Goal: Communication & Community: Share content

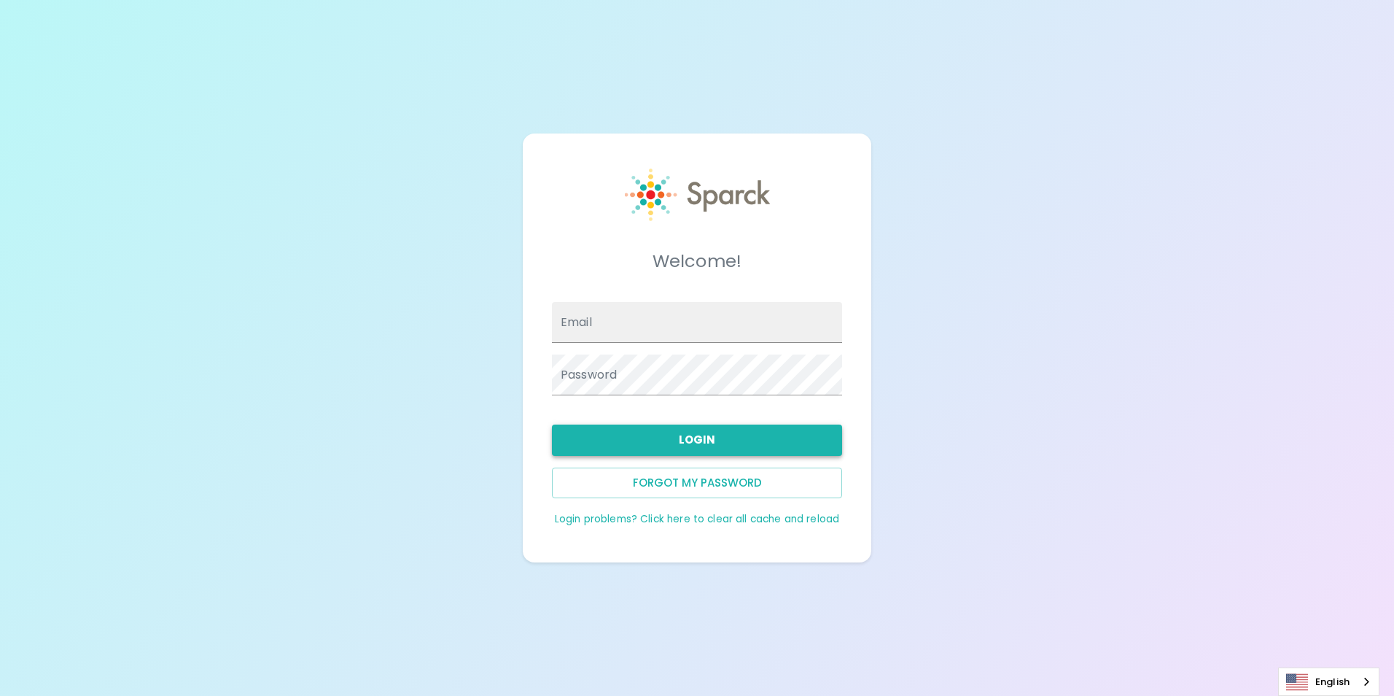
type input "[EMAIL_ADDRESS][DOMAIN_NAME]"
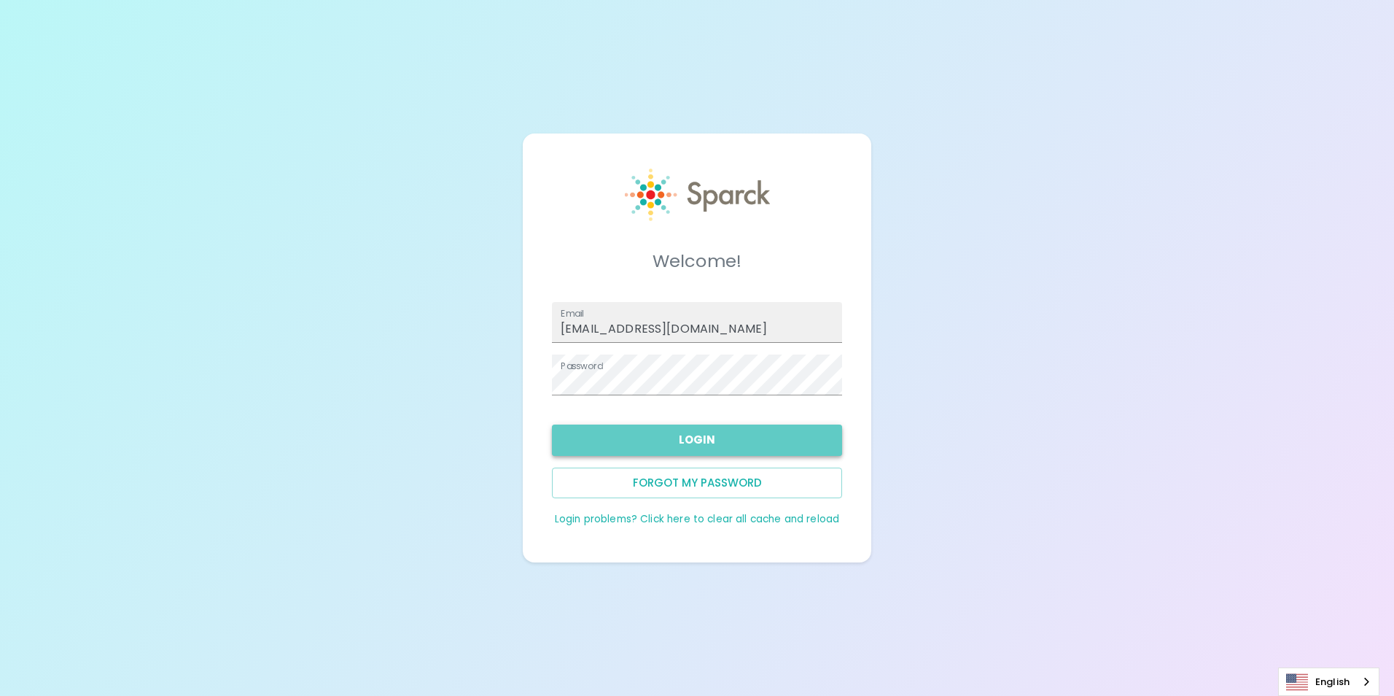
click at [674, 434] on button "Login" at bounding box center [697, 439] width 290 height 31
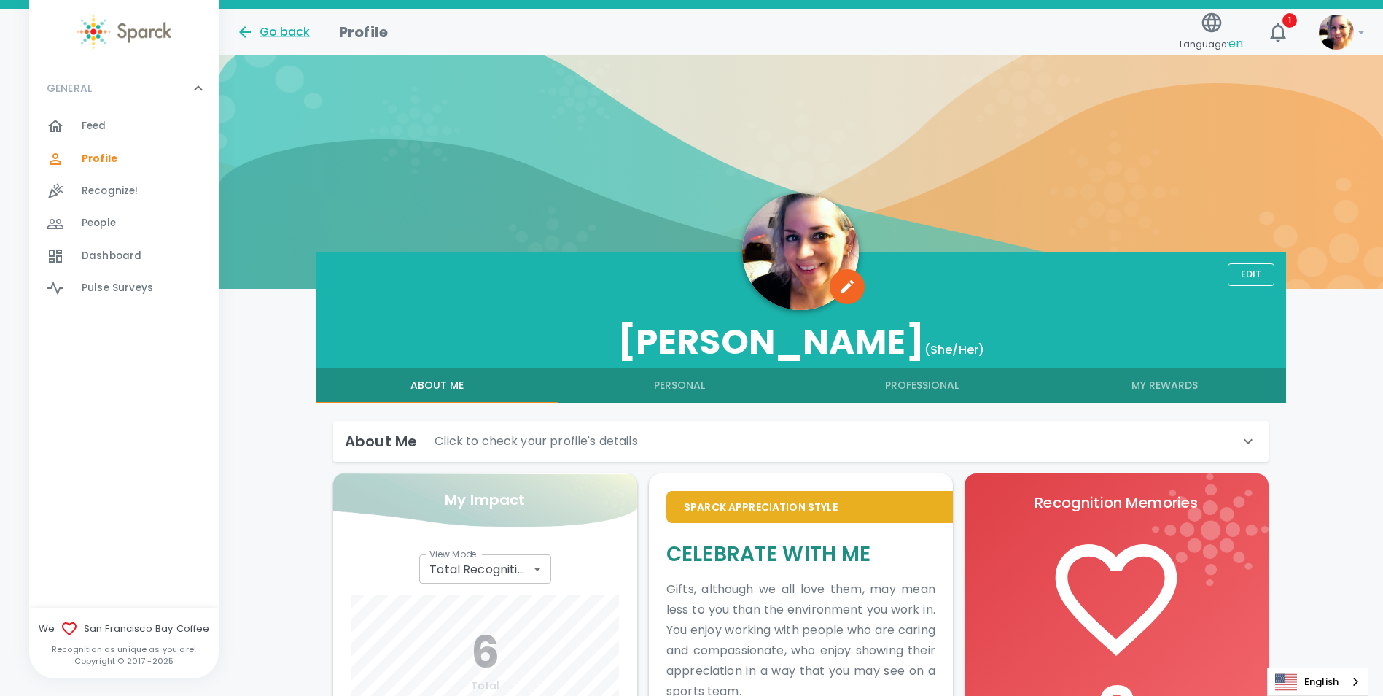
click at [111, 122] on div "Feed 0" at bounding box center [150, 126] width 137 height 20
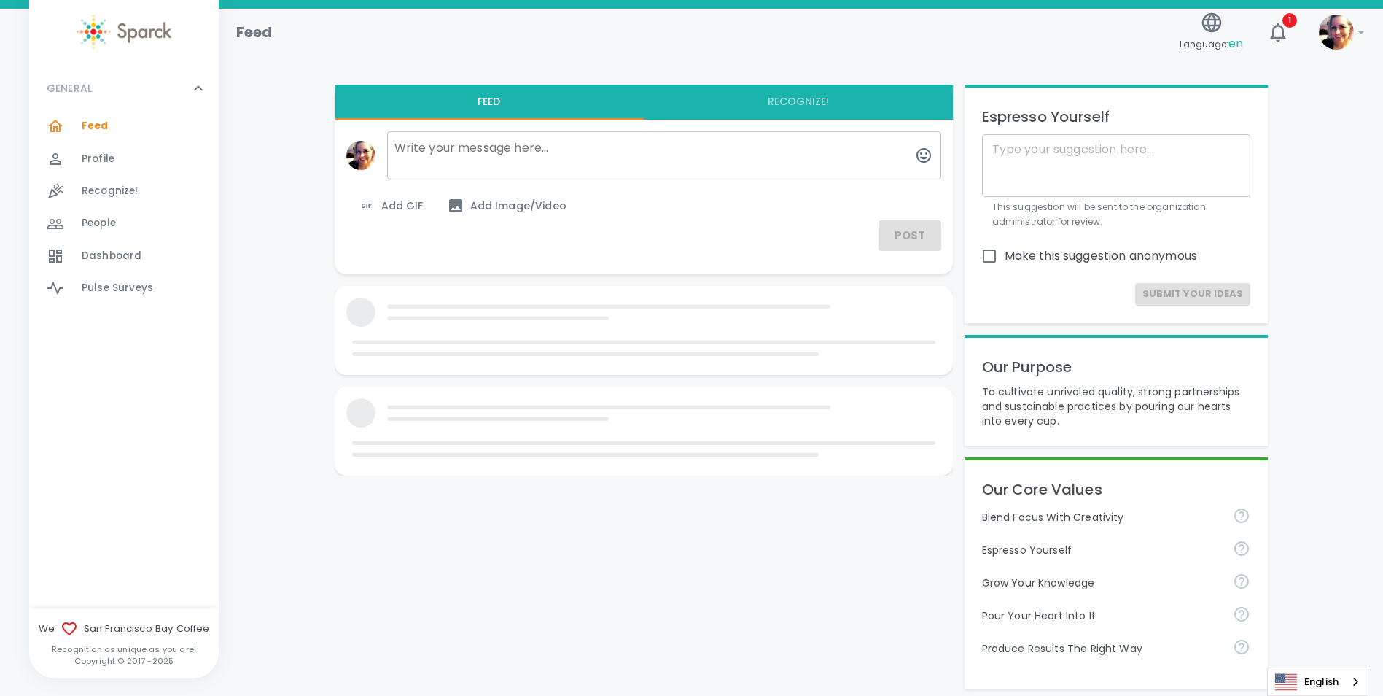
click at [565, 169] on textarea at bounding box center [664, 155] width 554 height 48
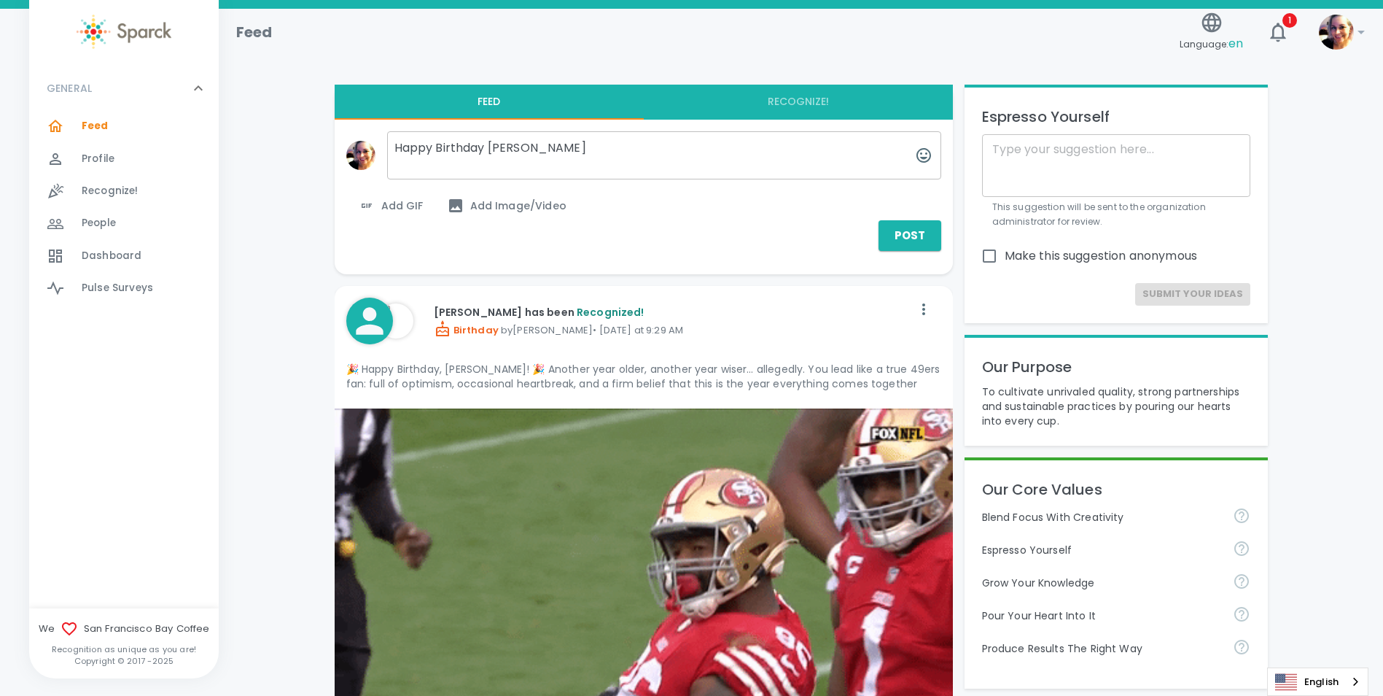
type textarea "Happy Birthday [PERSON_NAME]"
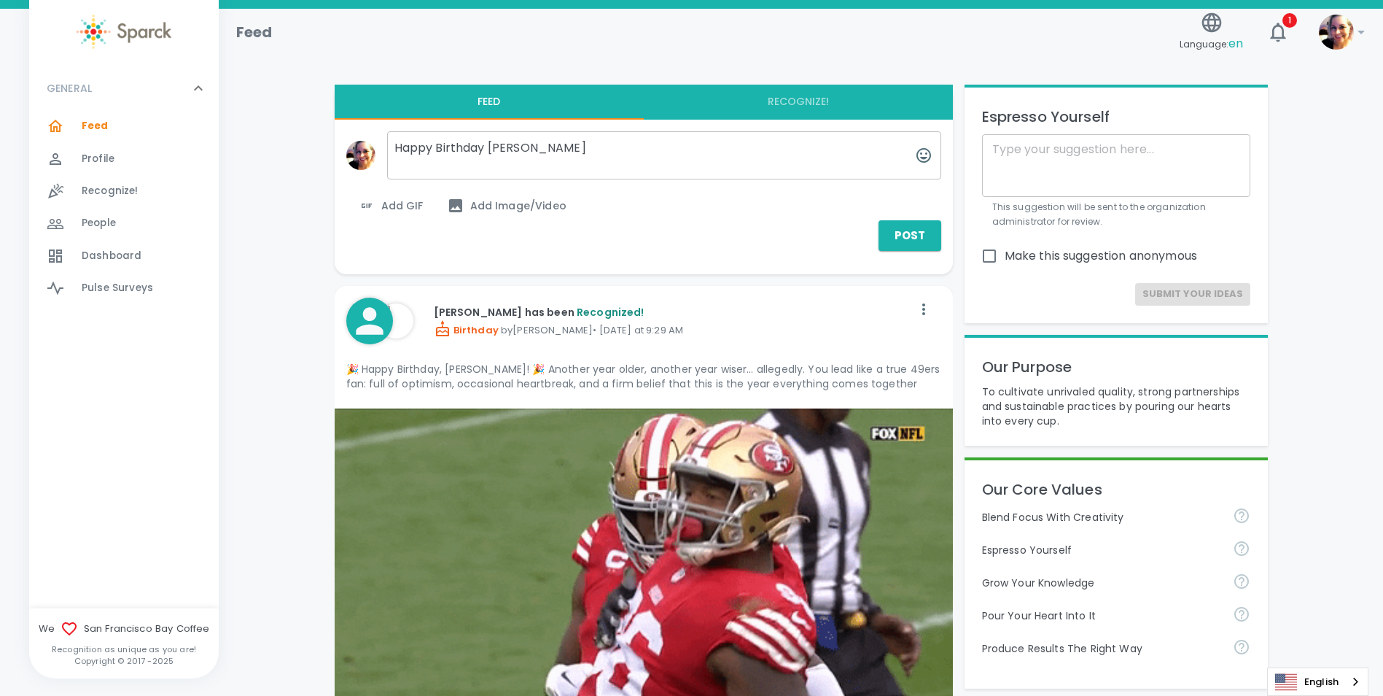
click at [400, 209] on span "Add GIF" at bounding box center [391, 205] width 66 height 17
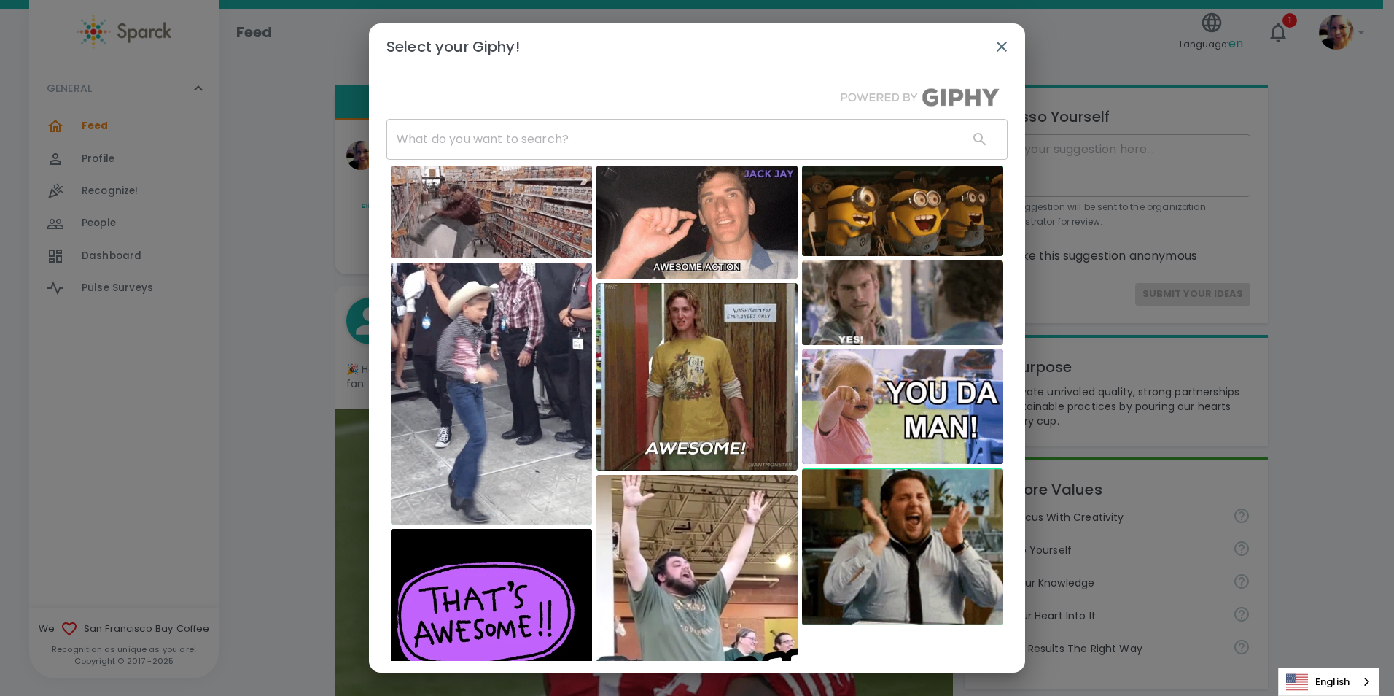
click at [727, 423] on img at bounding box center [696, 376] width 201 height 187
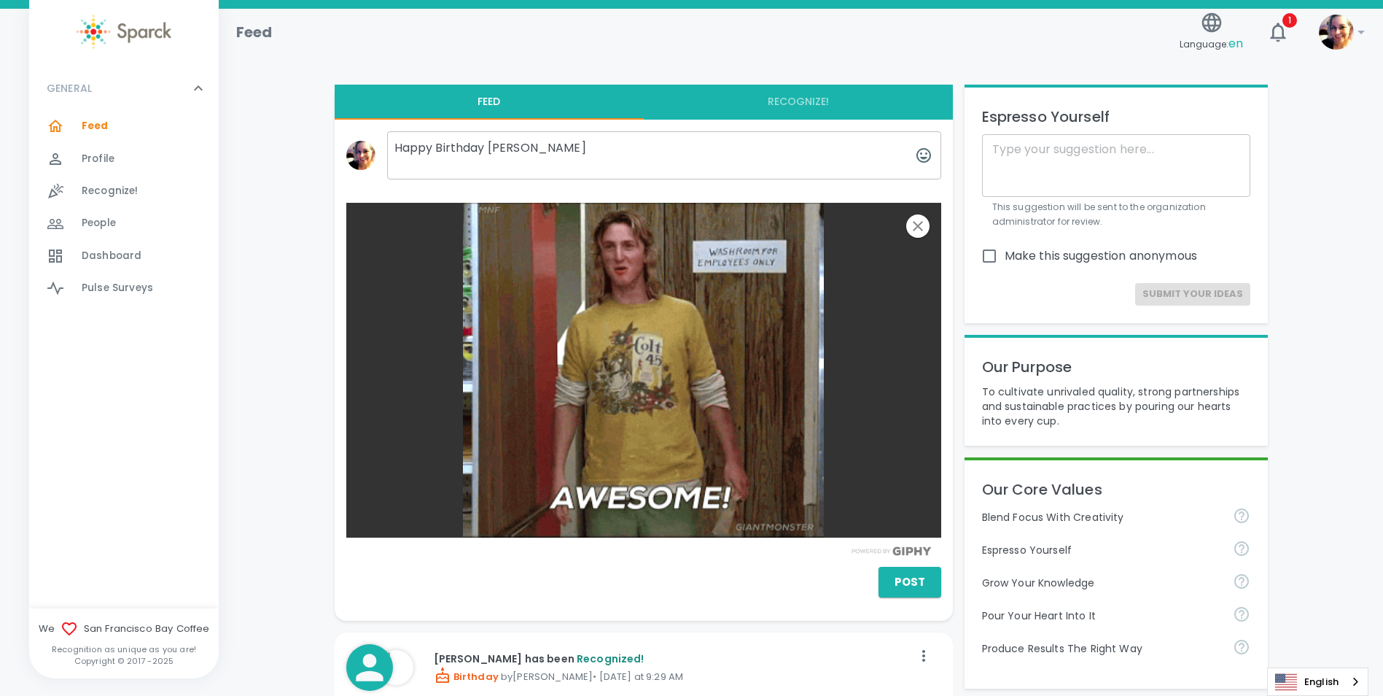
click at [549, 145] on textarea "Happy Birthday [PERSON_NAME]" at bounding box center [664, 155] width 554 height 48
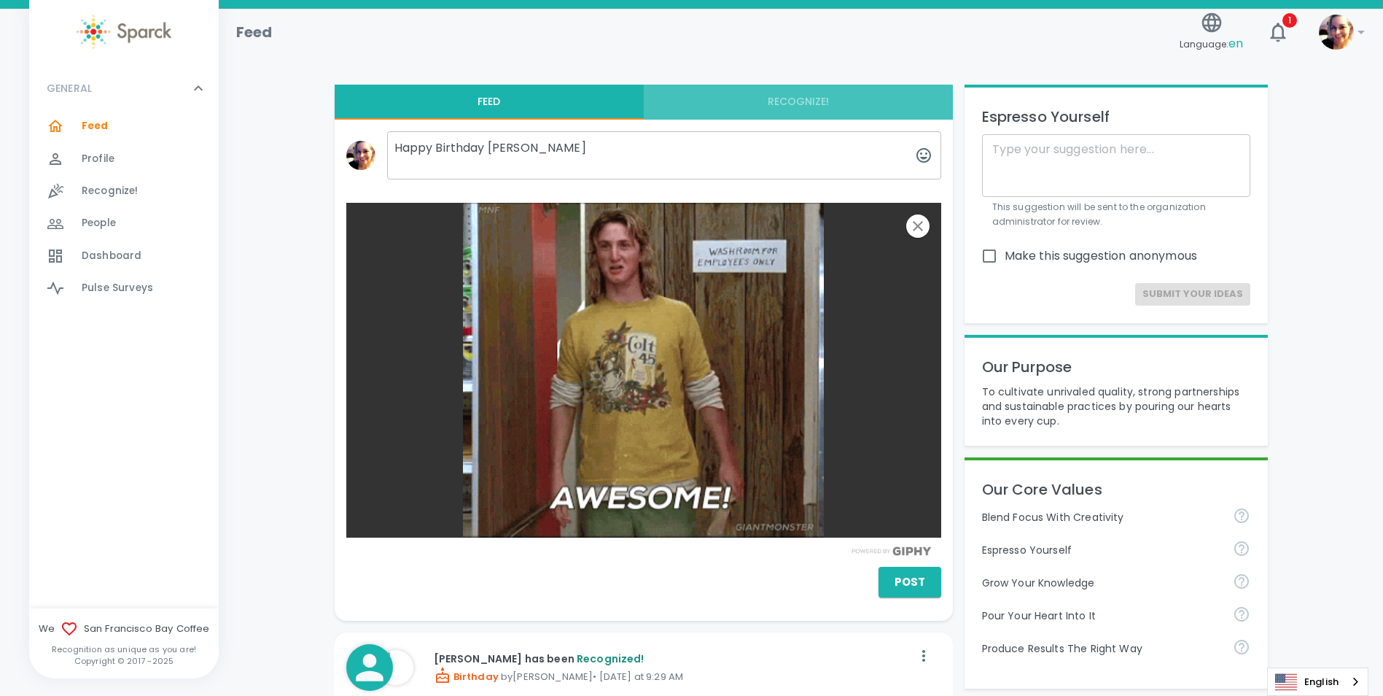
click at [804, 101] on button "Recognize!" at bounding box center [798, 102] width 309 height 35
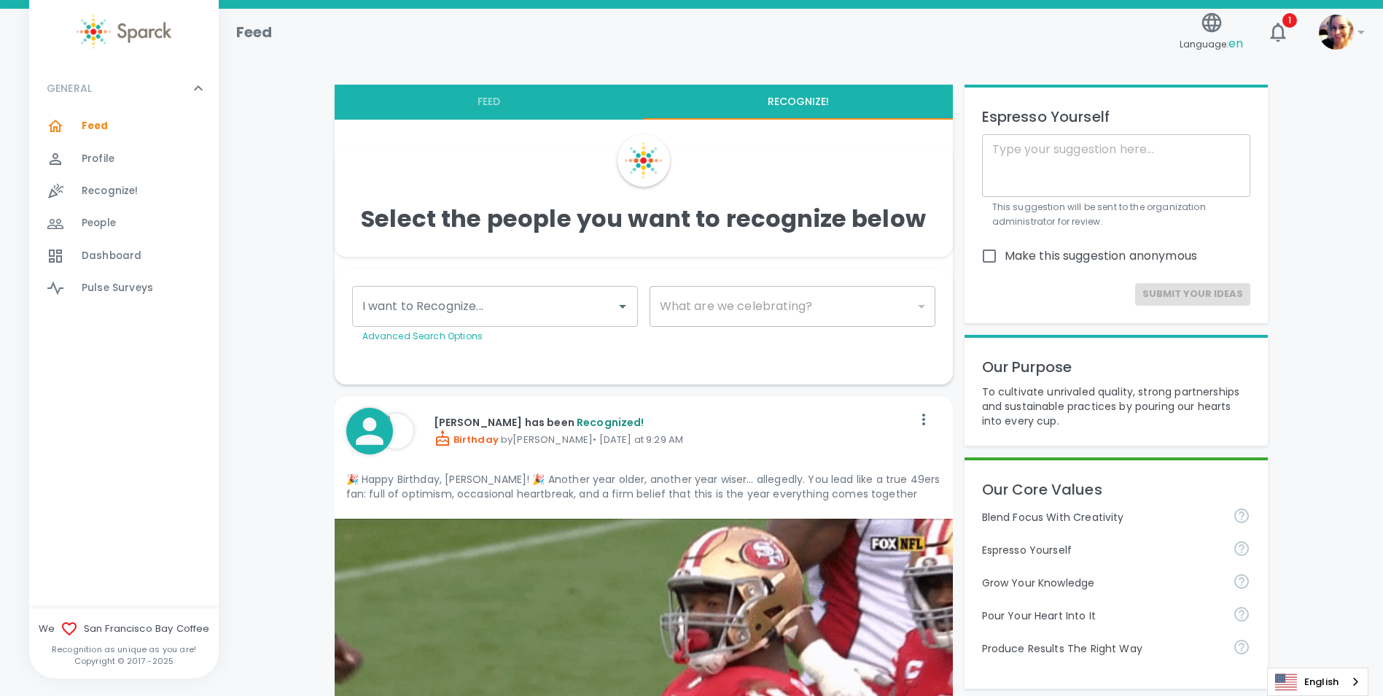
click at [608, 310] on input "I want to Recognize..." at bounding box center [484, 306] width 251 height 28
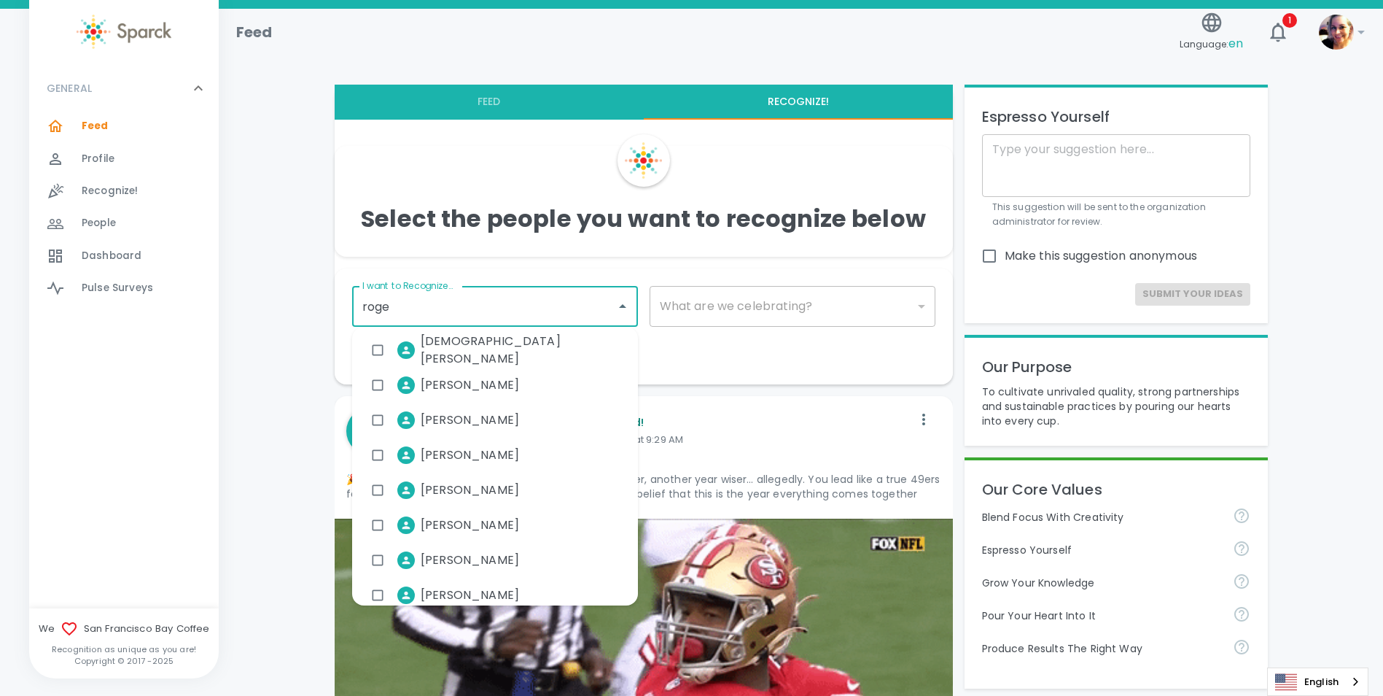
type input "[PERSON_NAME]"
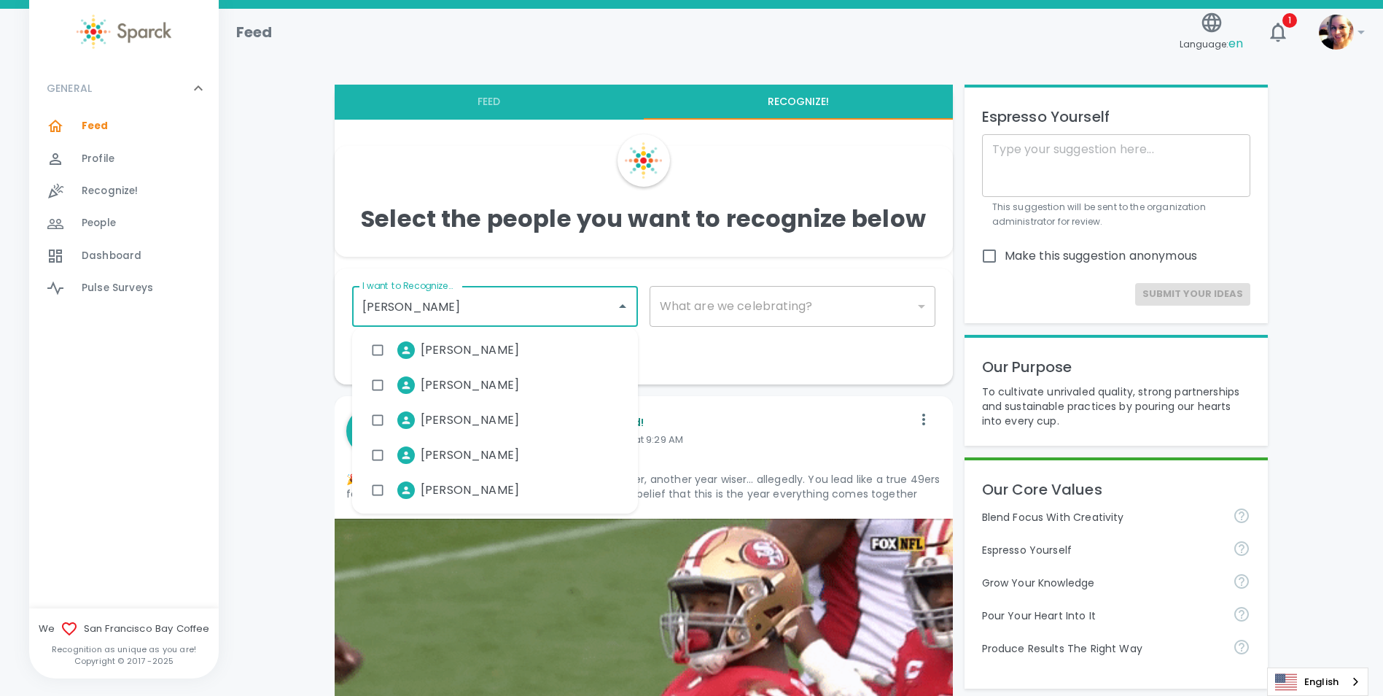
click at [514, 459] on li "[PERSON_NAME]" at bounding box center [447, 455] width 167 height 36
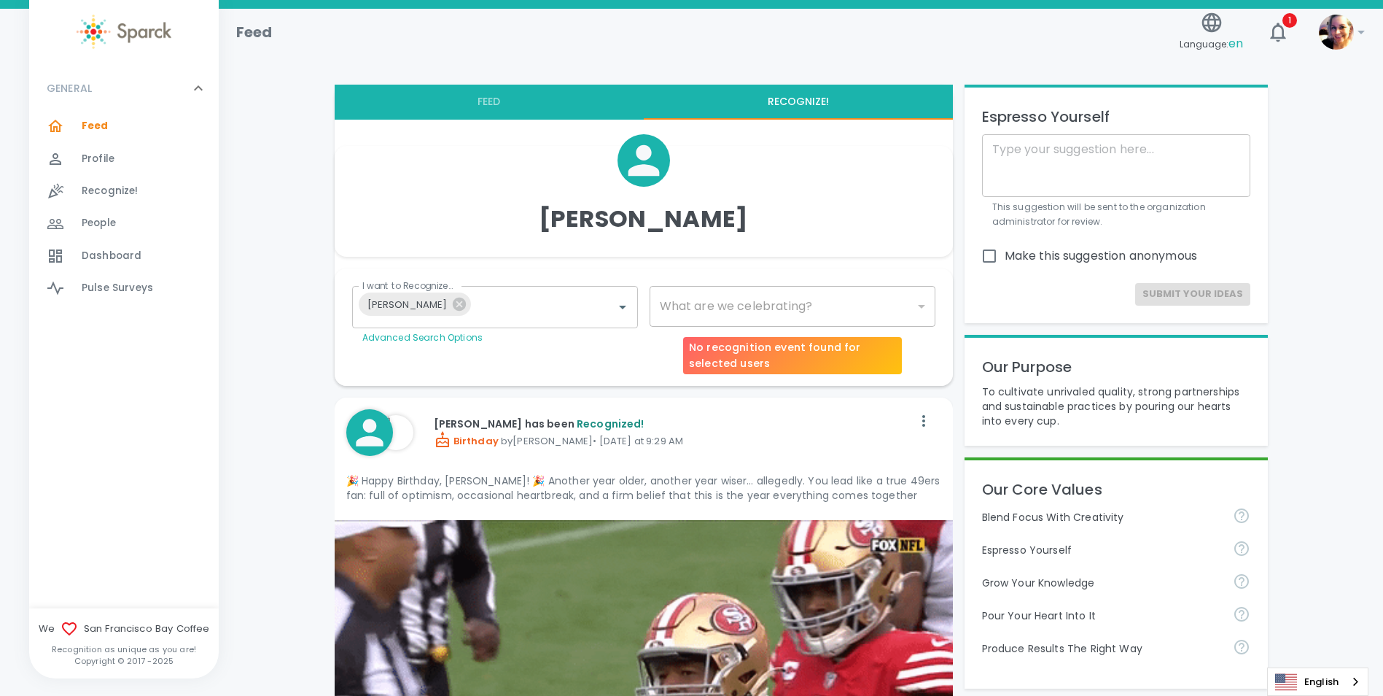
click at [763, 308] on div "​" at bounding box center [793, 306] width 286 height 41
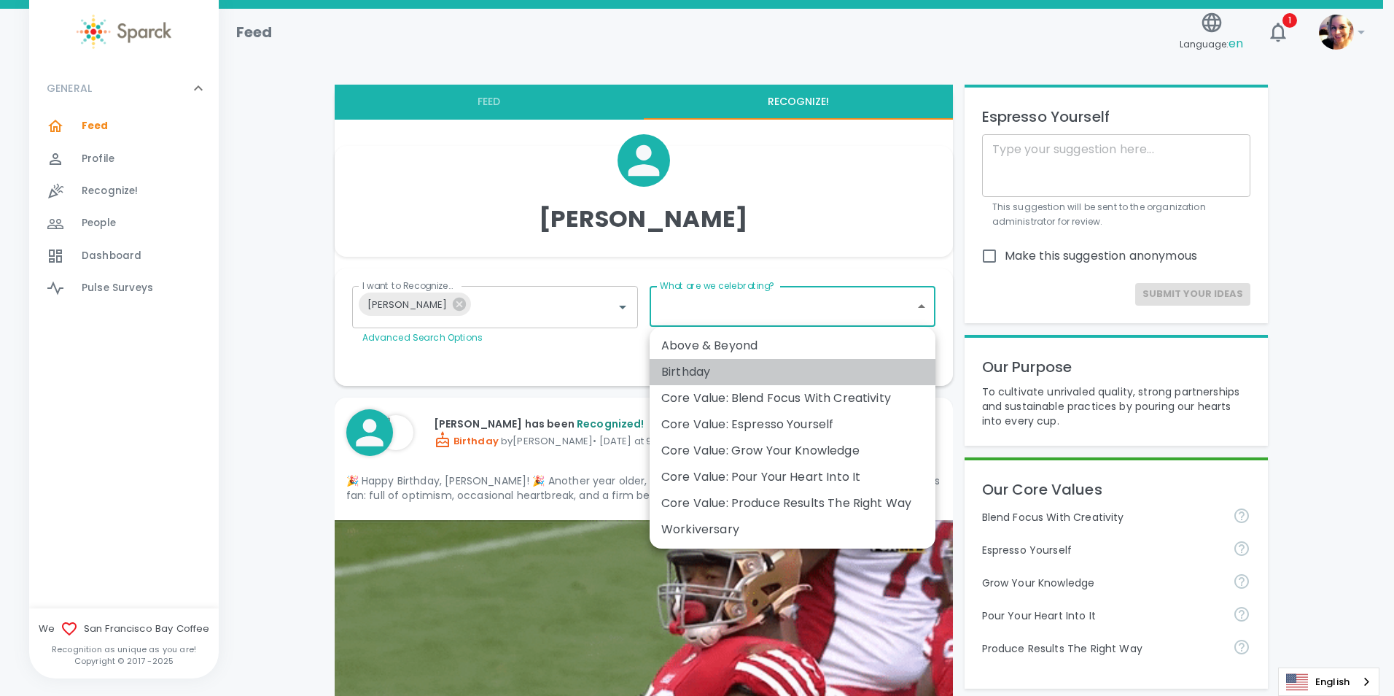
click at [735, 373] on div "Birthday" at bounding box center [792, 371] width 262 height 17
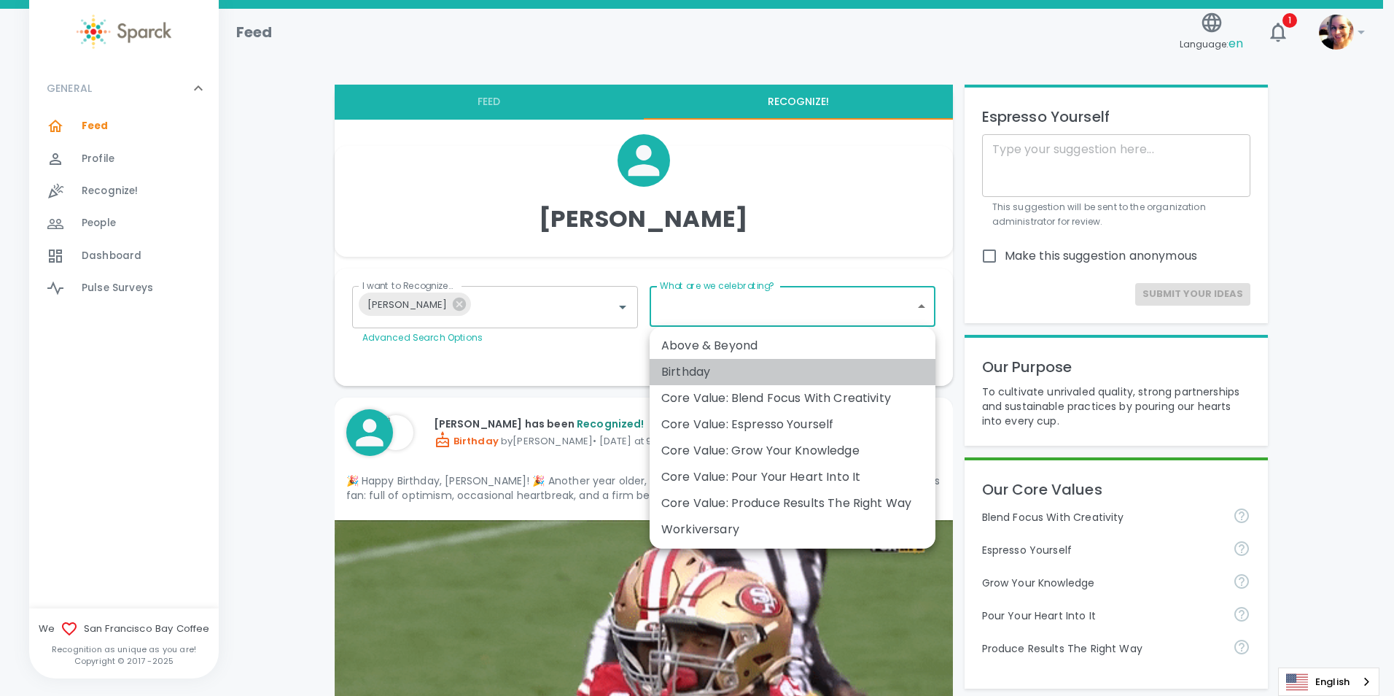
type input "2072"
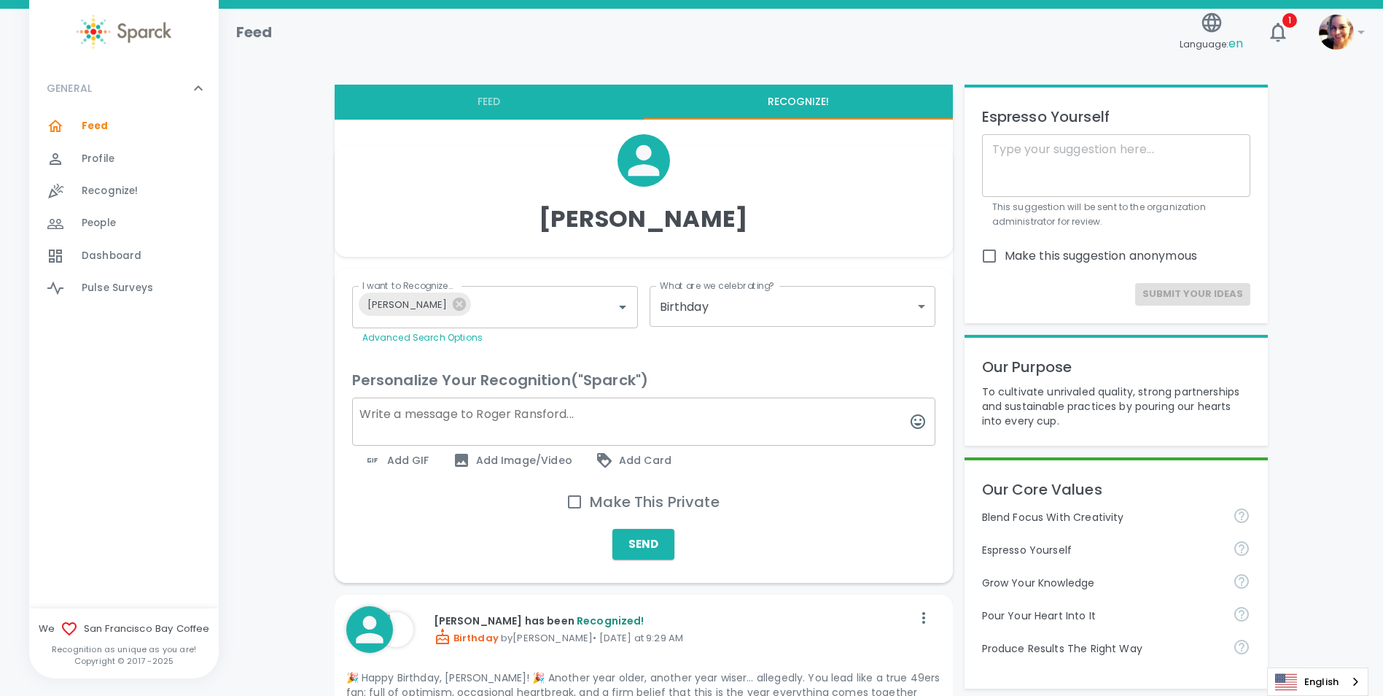
click at [406, 463] on span "Add GIF" at bounding box center [397, 459] width 66 height 17
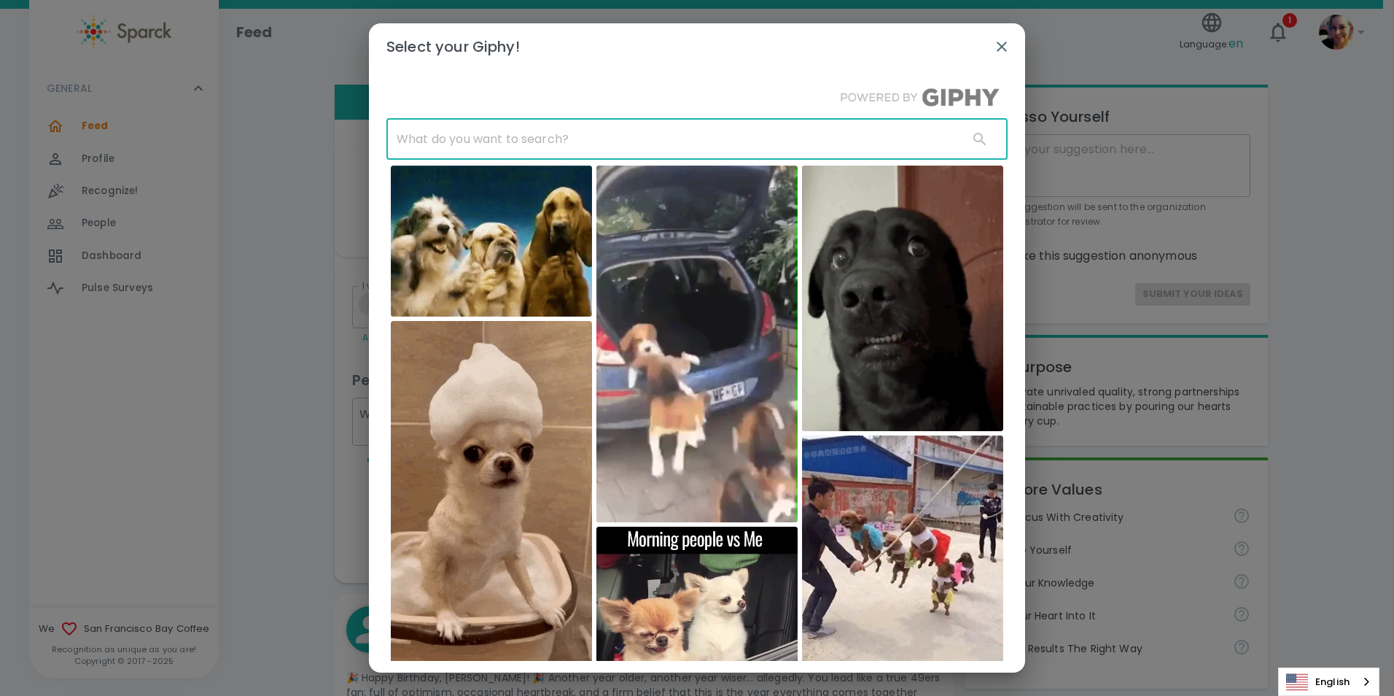
click at [549, 146] on input "text" at bounding box center [671, 139] width 570 height 41
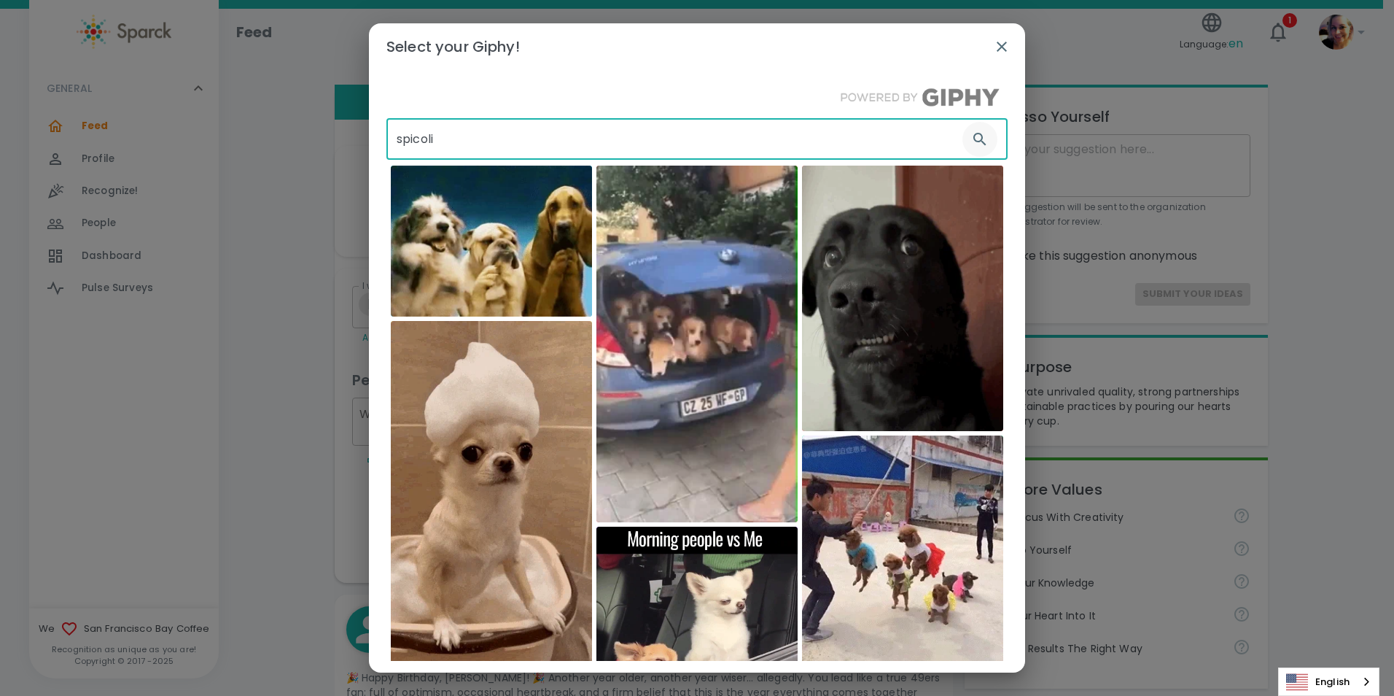
type input "spicoli"
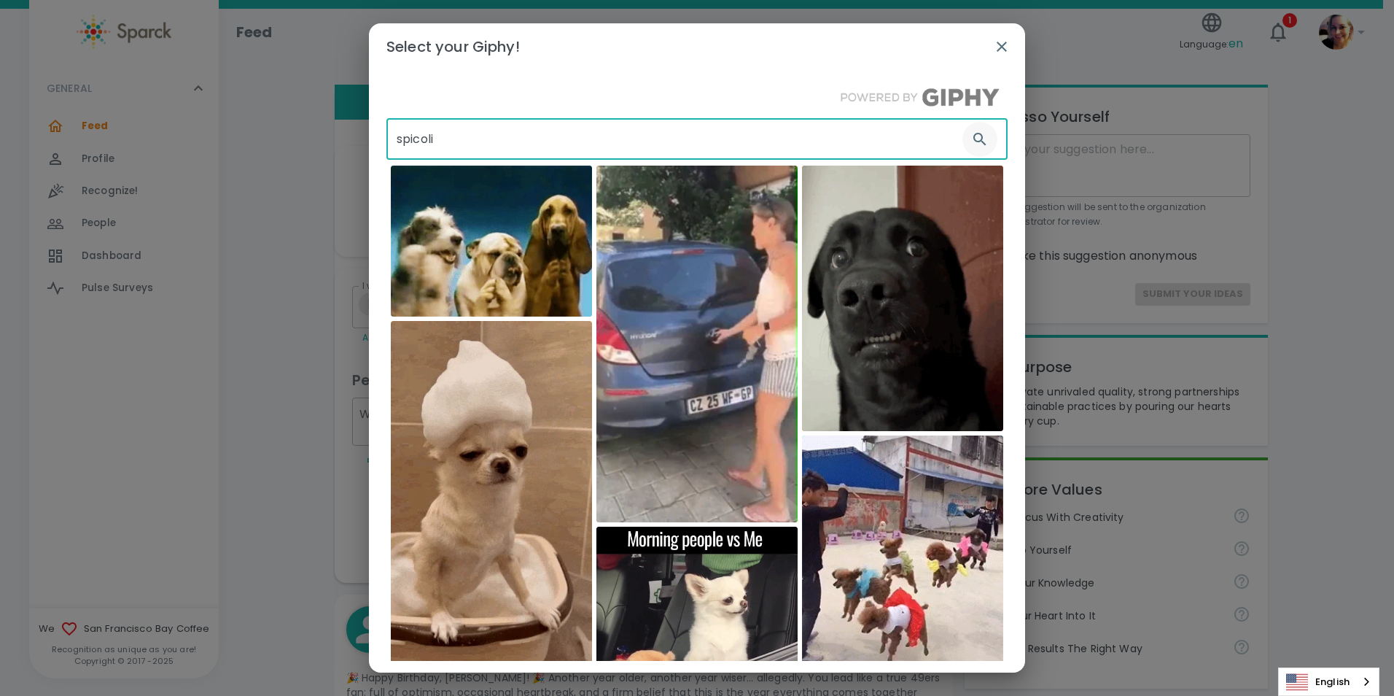
click at [972, 149] on button "button" at bounding box center [979, 139] width 35 height 35
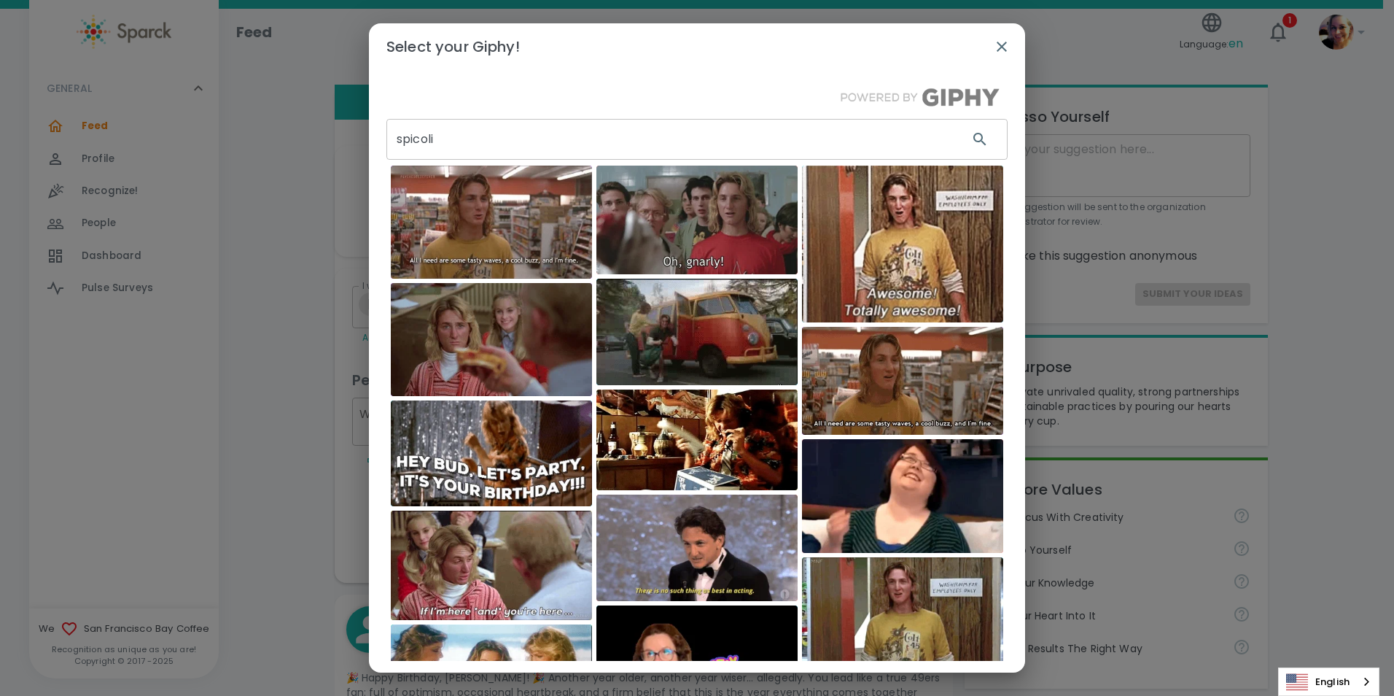
click at [501, 451] on img at bounding box center [491, 453] width 201 height 106
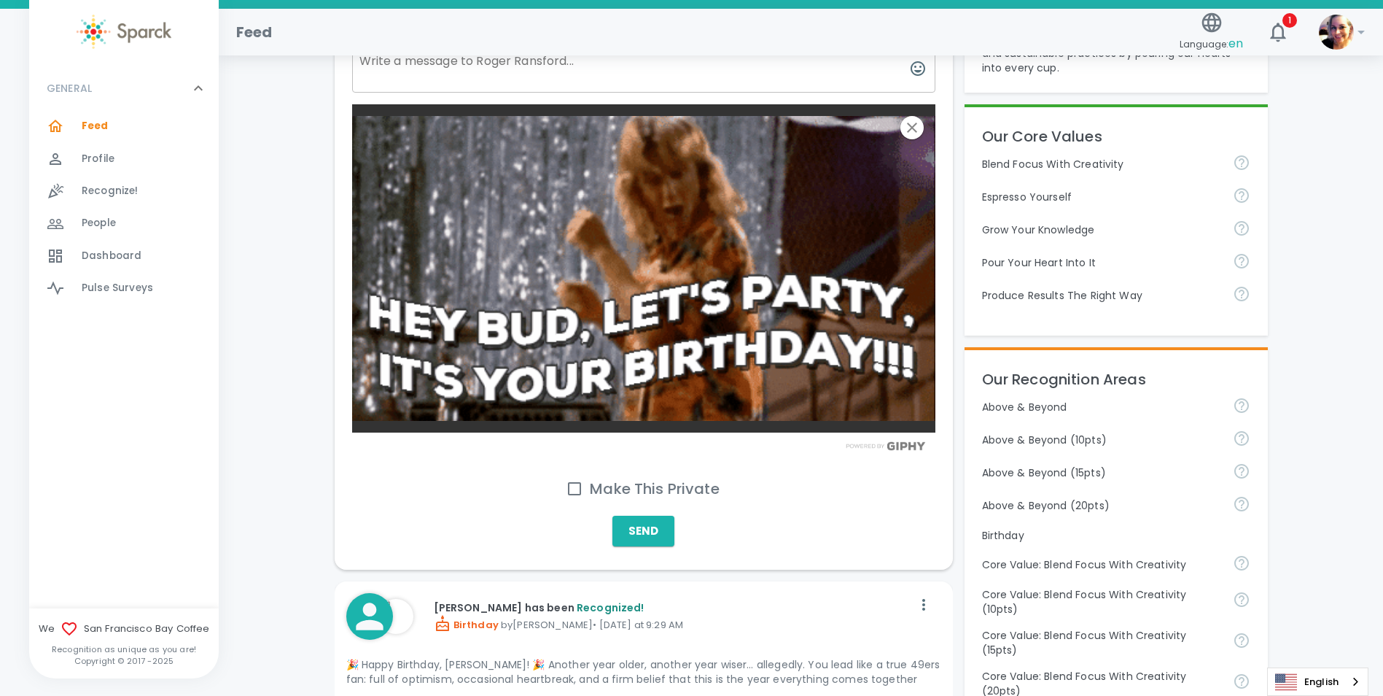
scroll to position [365, 0]
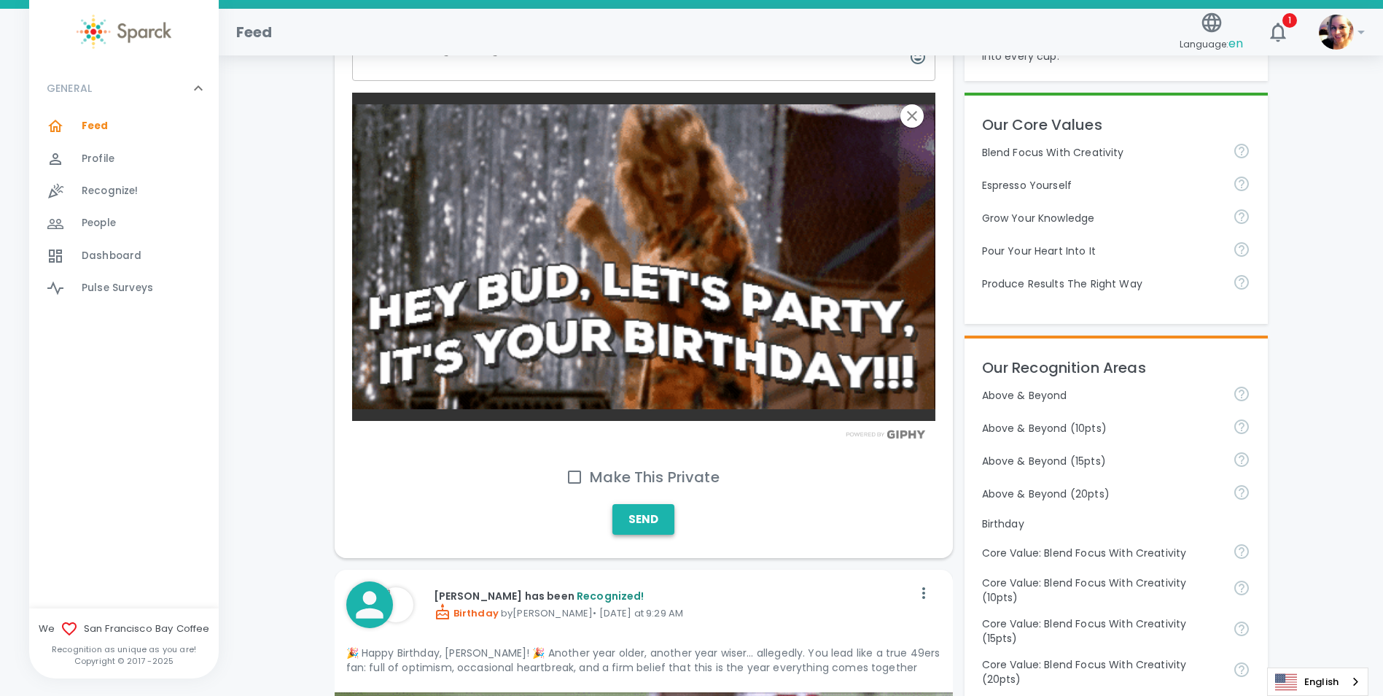
click at [661, 529] on button "Send" at bounding box center [643, 519] width 62 height 31
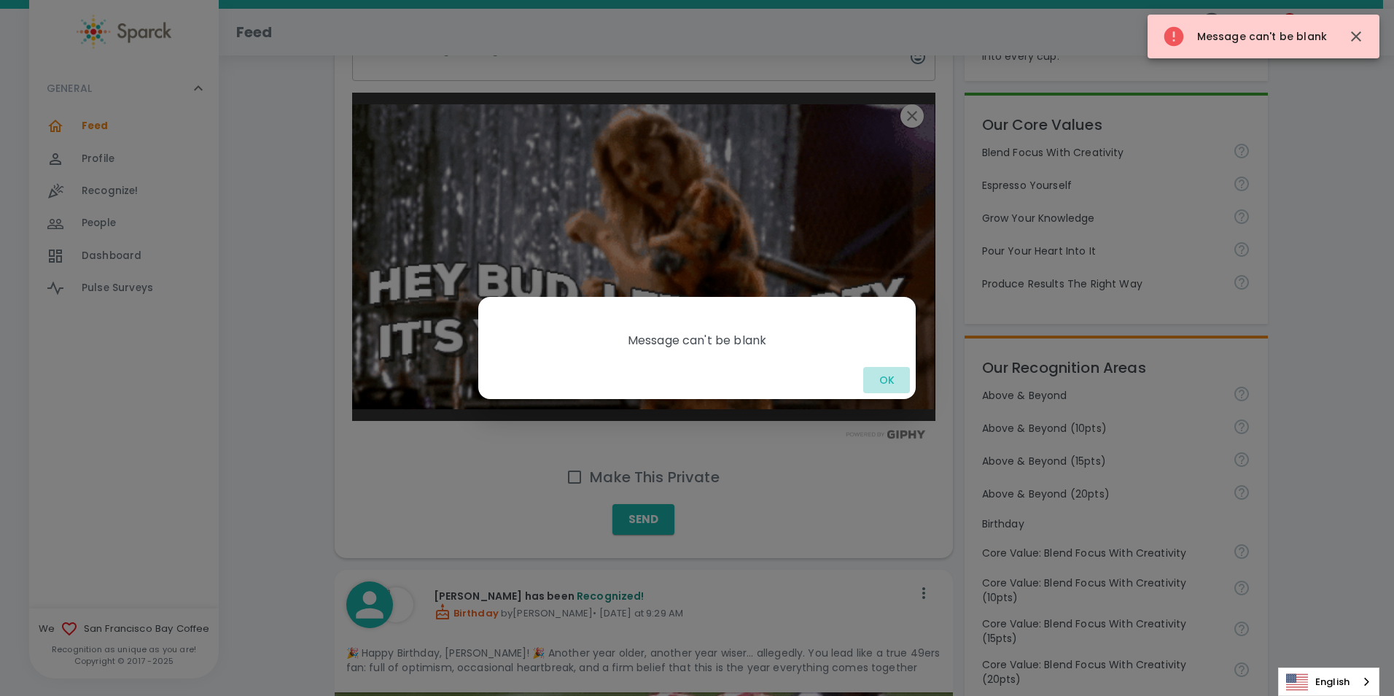
click at [882, 378] on button "OK" at bounding box center [886, 380] width 47 height 27
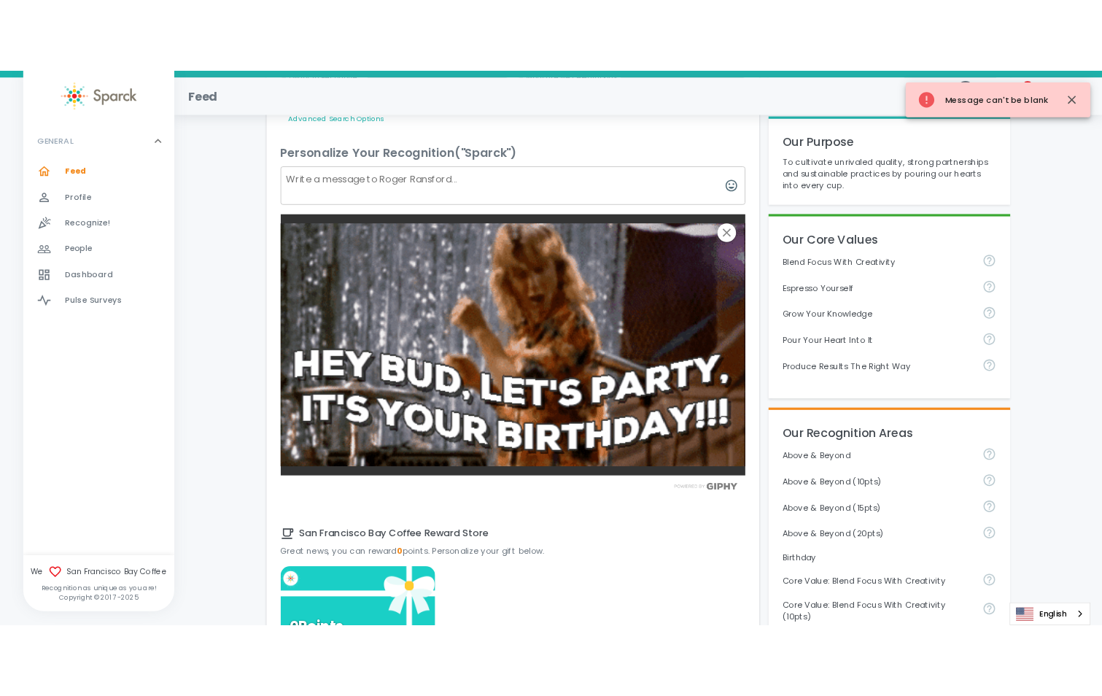
scroll to position [0, 0]
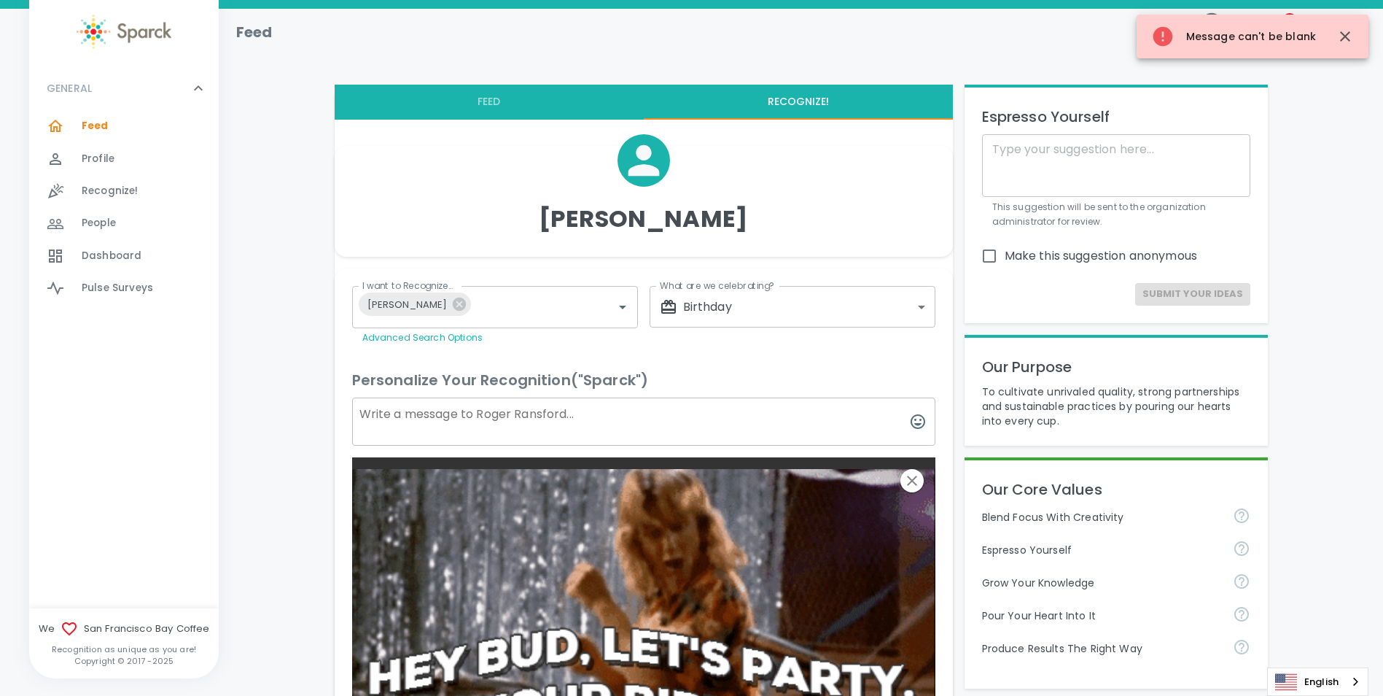
click at [502, 427] on textarea at bounding box center [643, 421] width 583 height 48
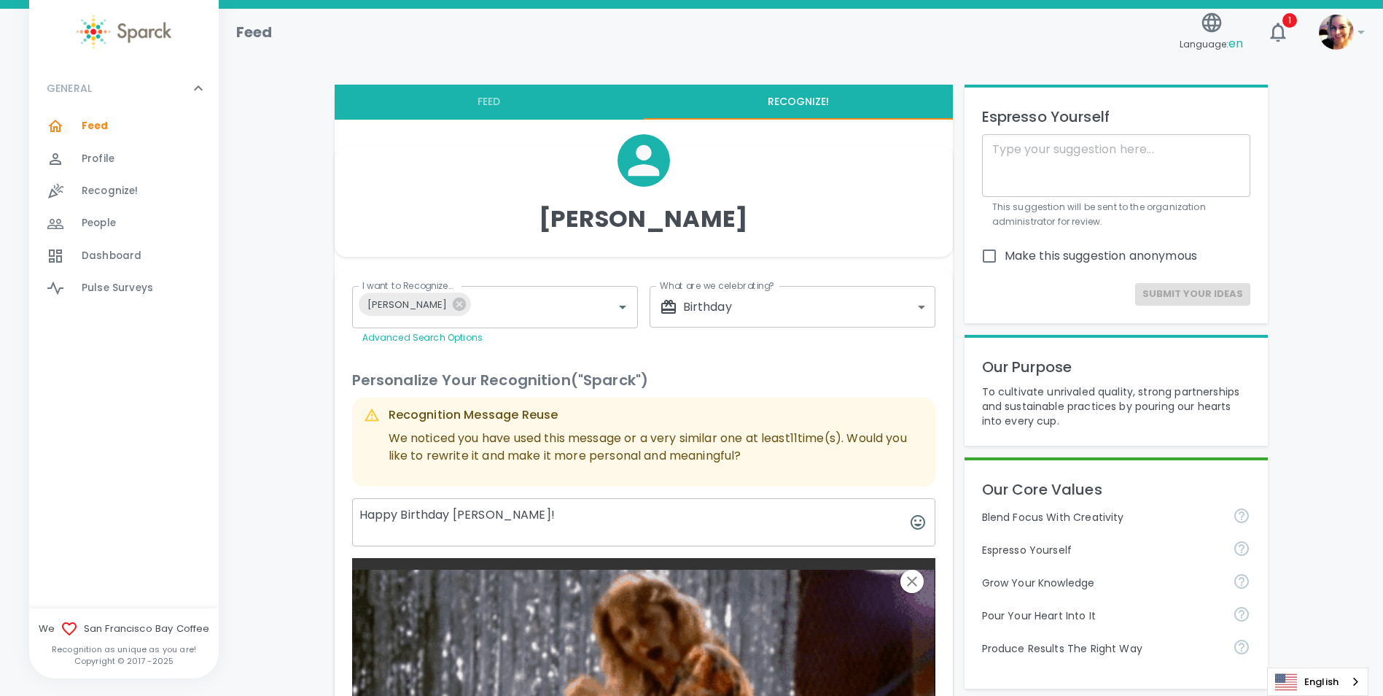
drag, startPoint x: 498, startPoint y: 517, endPoint x: 309, endPoint y: 502, distance: 189.5
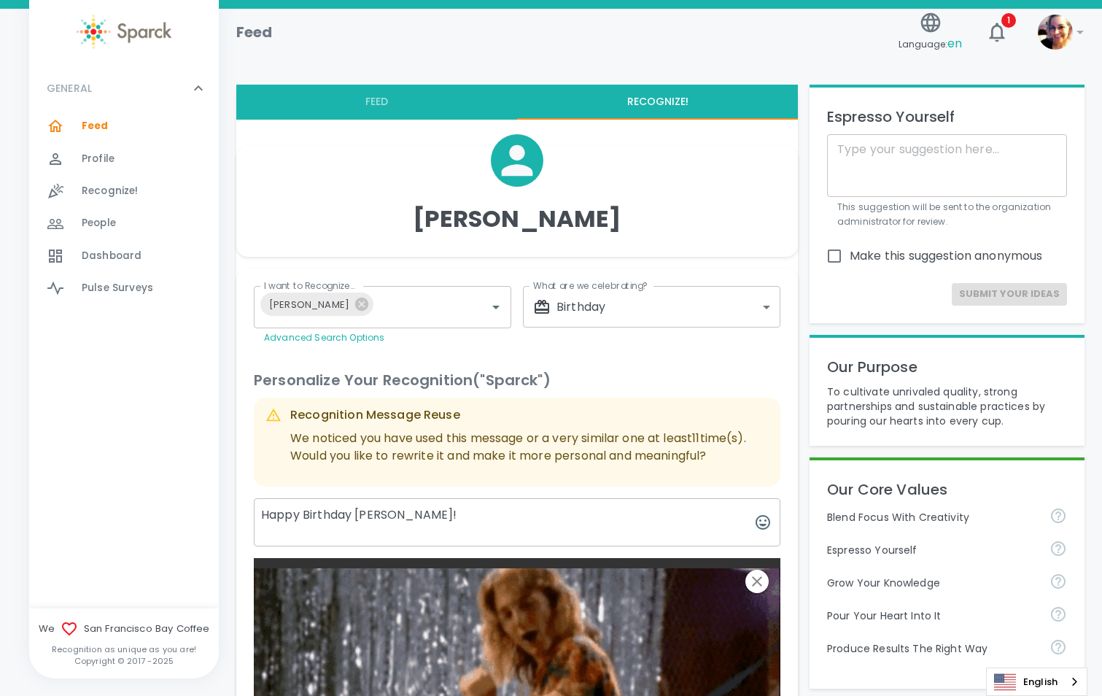
paste textarea ", [PERSON_NAME]! Roses are red, Meetings are long, You’ve survived another year…"
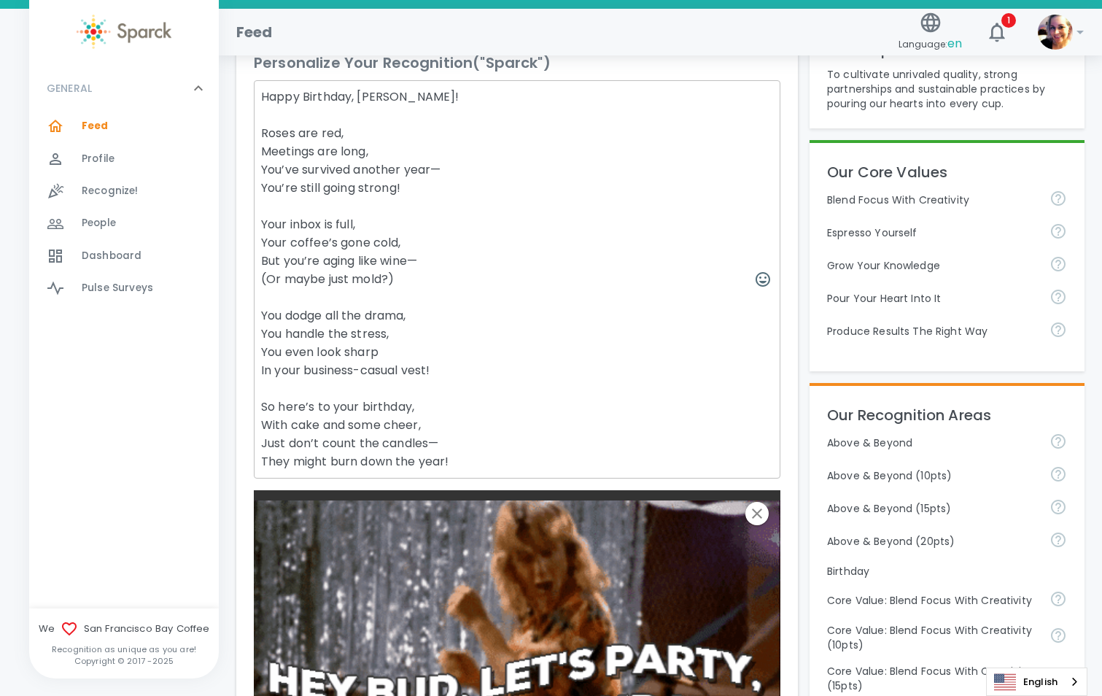
scroll to position [292, 0]
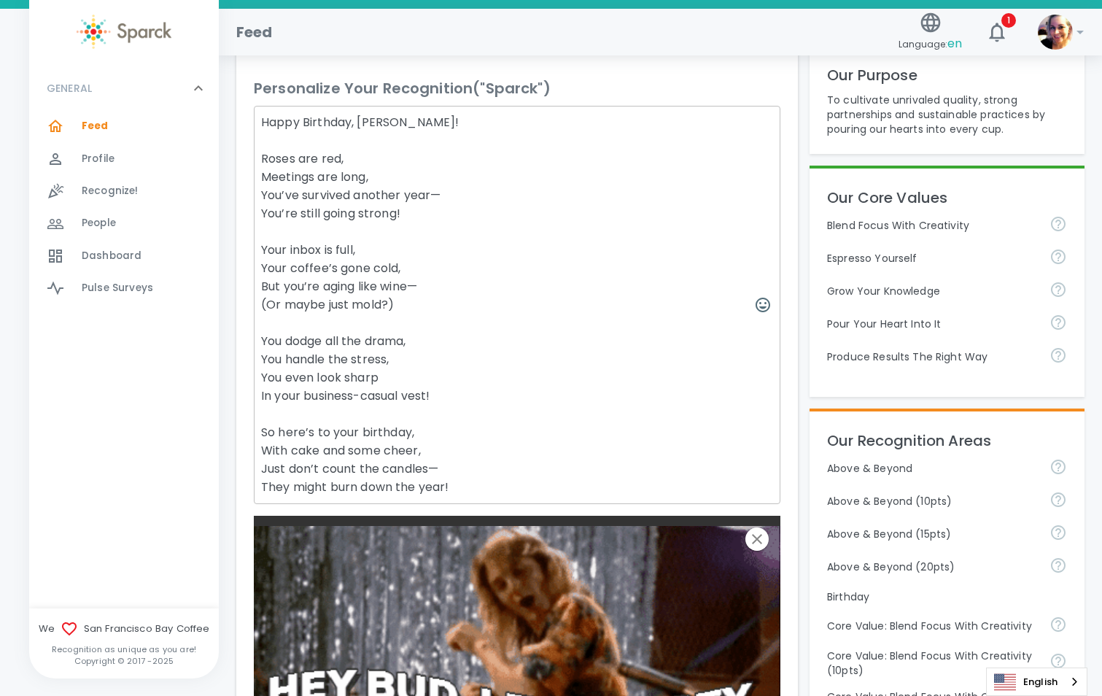
drag, startPoint x: 440, startPoint y: 395, endPoint x: 268, endPoint y: 322, distance: 187.9
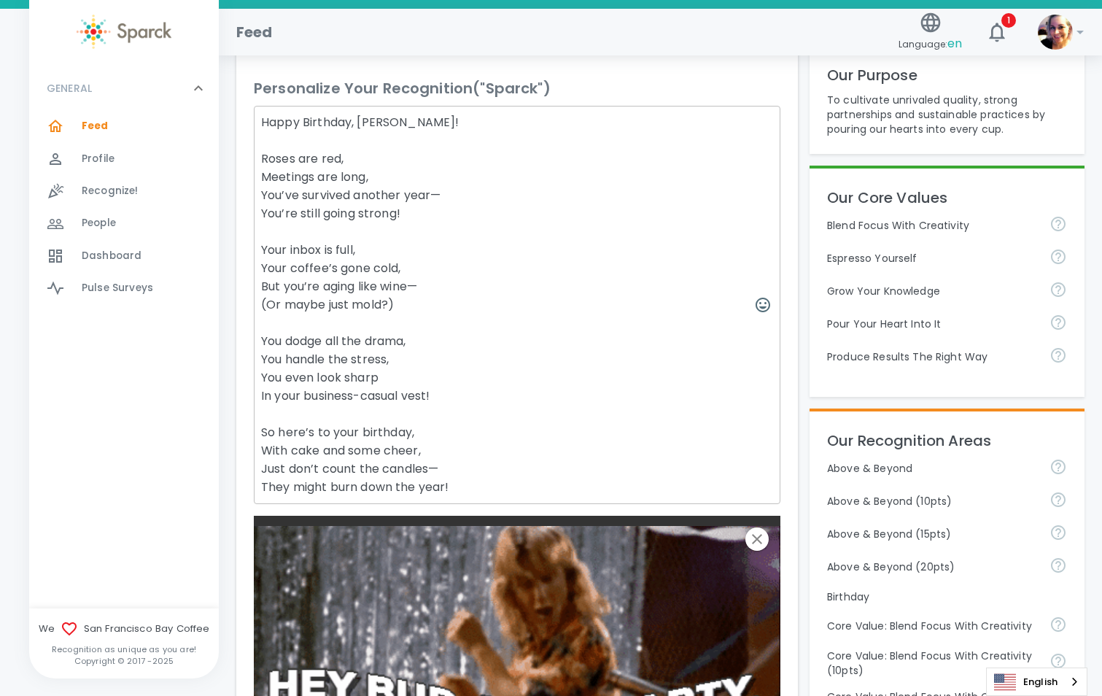
click at [268, 322] on textarea "Happy Birthday, [PERSON_NAME]! Roses are red, Meetings are long, You’ve survive…" at bounding box center [517, 305] width 526 height 398
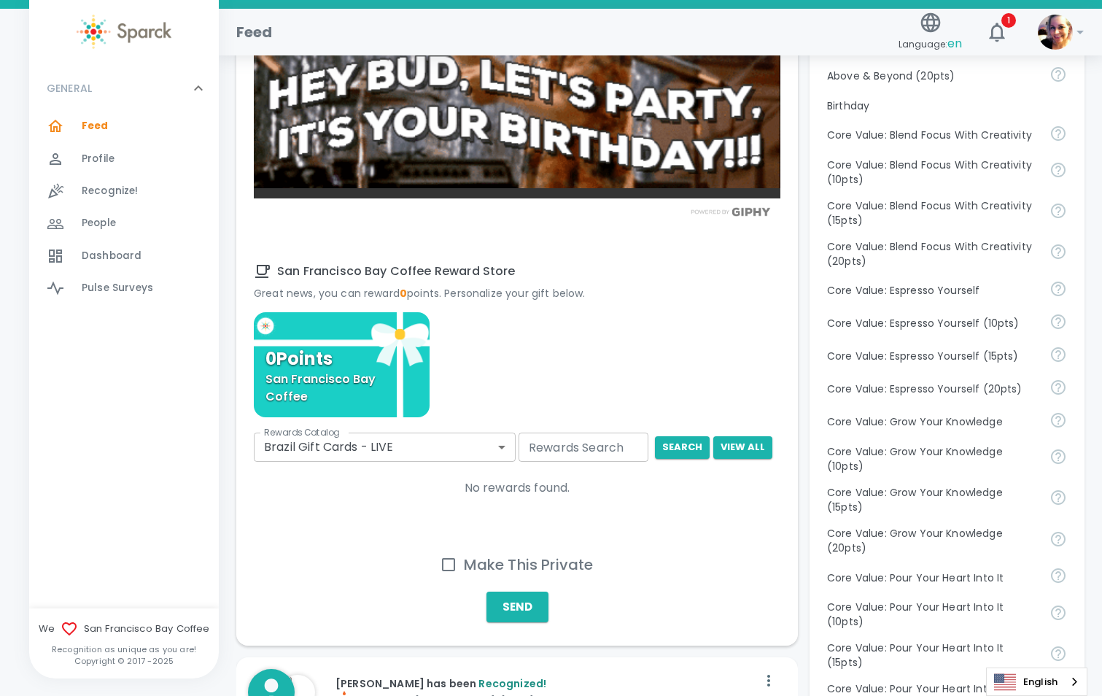
scroll to position [802, 0]
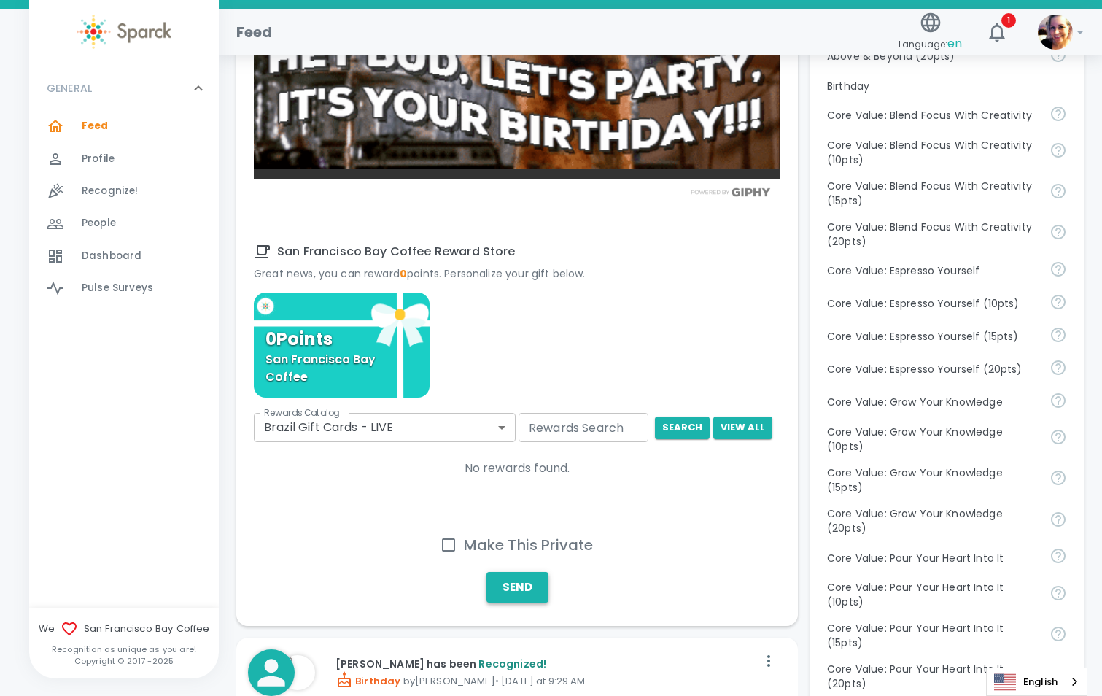
type textarea "Happy Birthday, [PERSON_NAME]! Roses are red, Meetings are long, You’ve survive…"
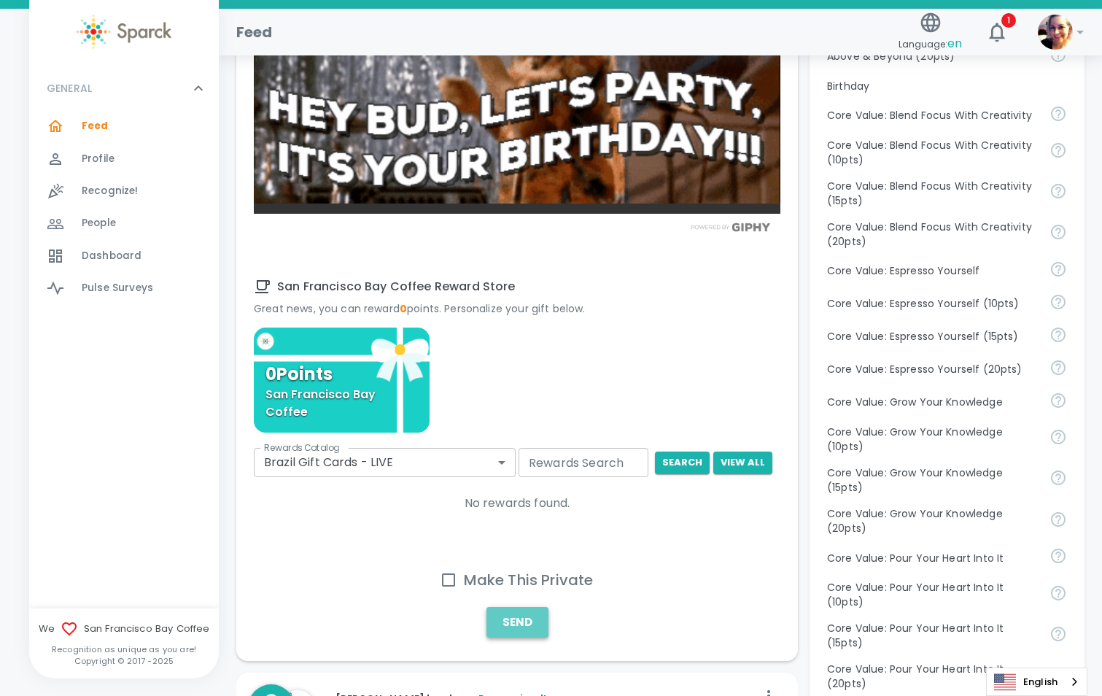
click at [520, 626] on button "Send" at bounding box center [517, 622] width 62 height 31
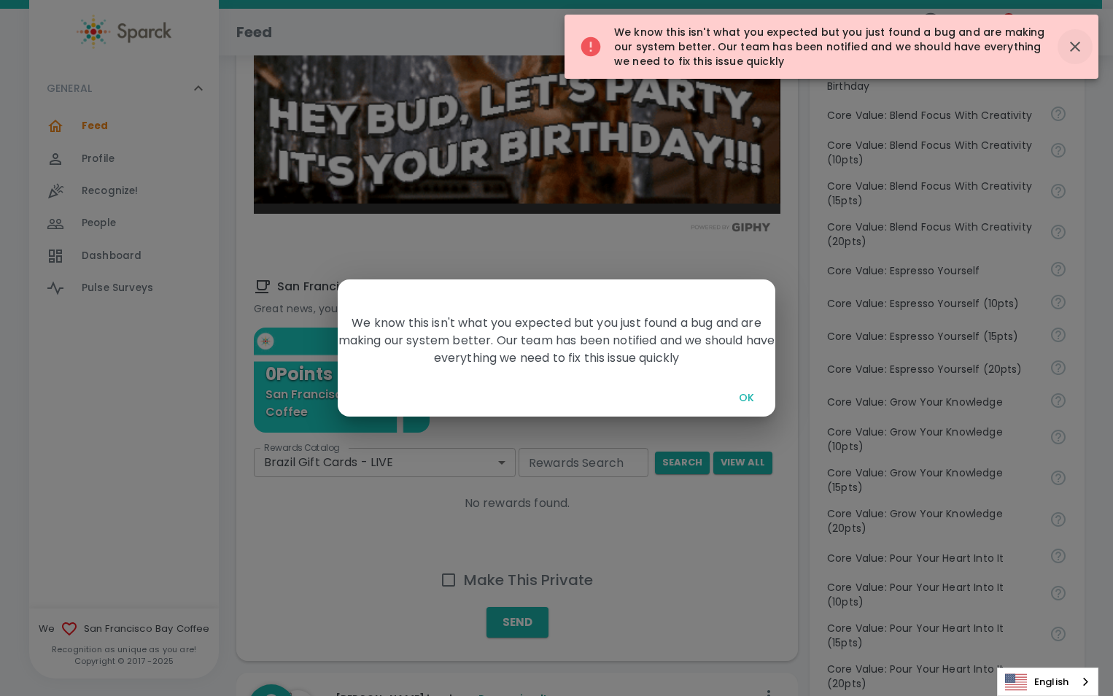
click at [1081, 48] on icon "button" at bounding box center [1074, 46] width 17 height 17
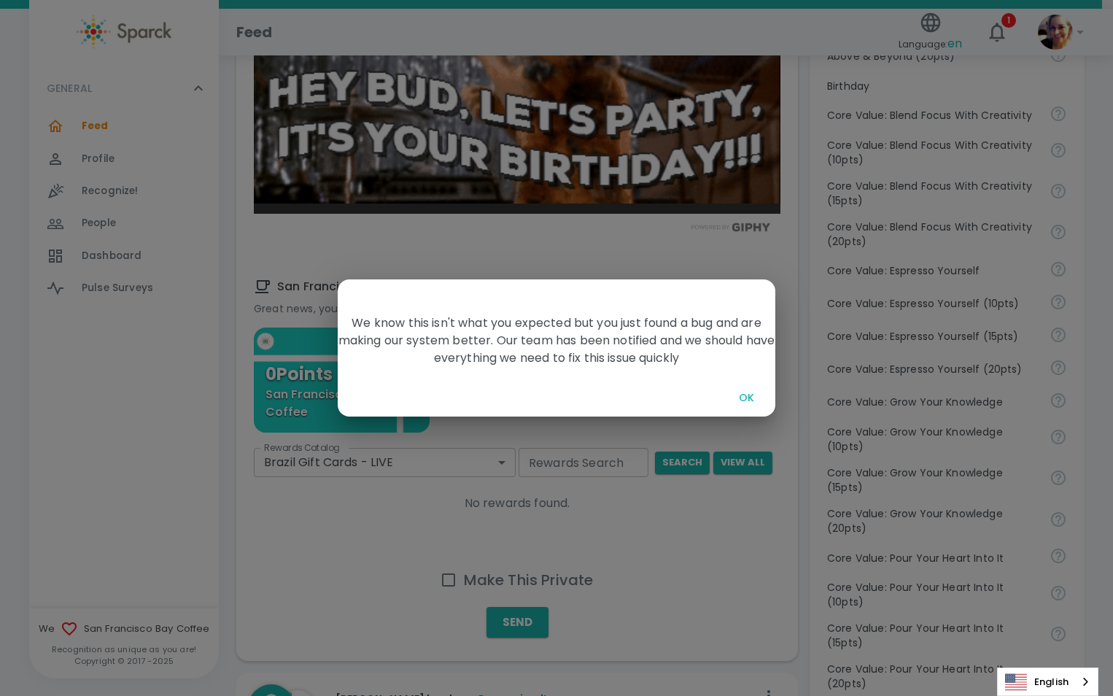
click at [750, 401] on button "OK" at bounding box center [746, 397] width 47 height 27
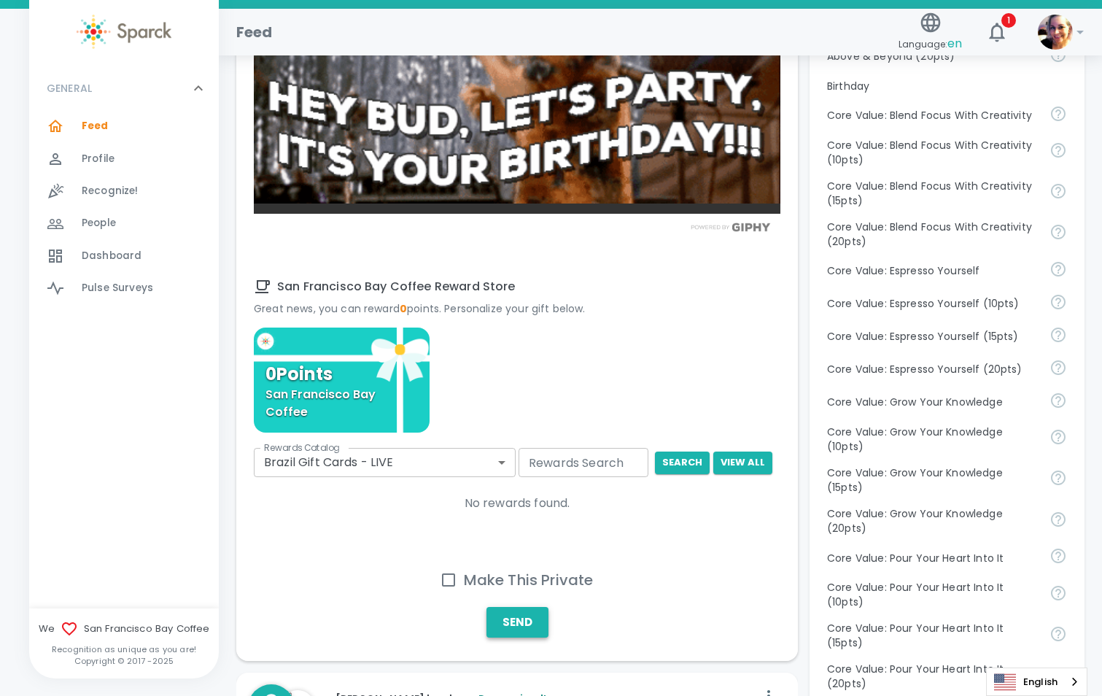
click at [534, 626] on button "Send" at bounding box center [517, 622] width 62 height 31
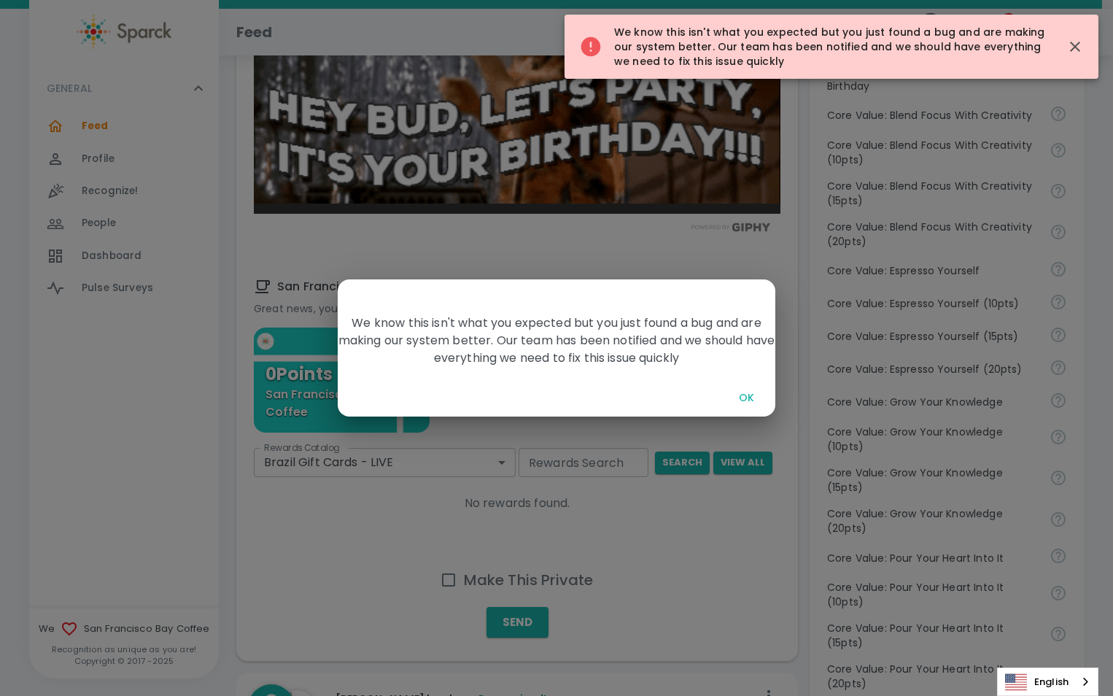
click at [744, 395] on button "OK" at bounding box center [746, 397] width 47 height 27
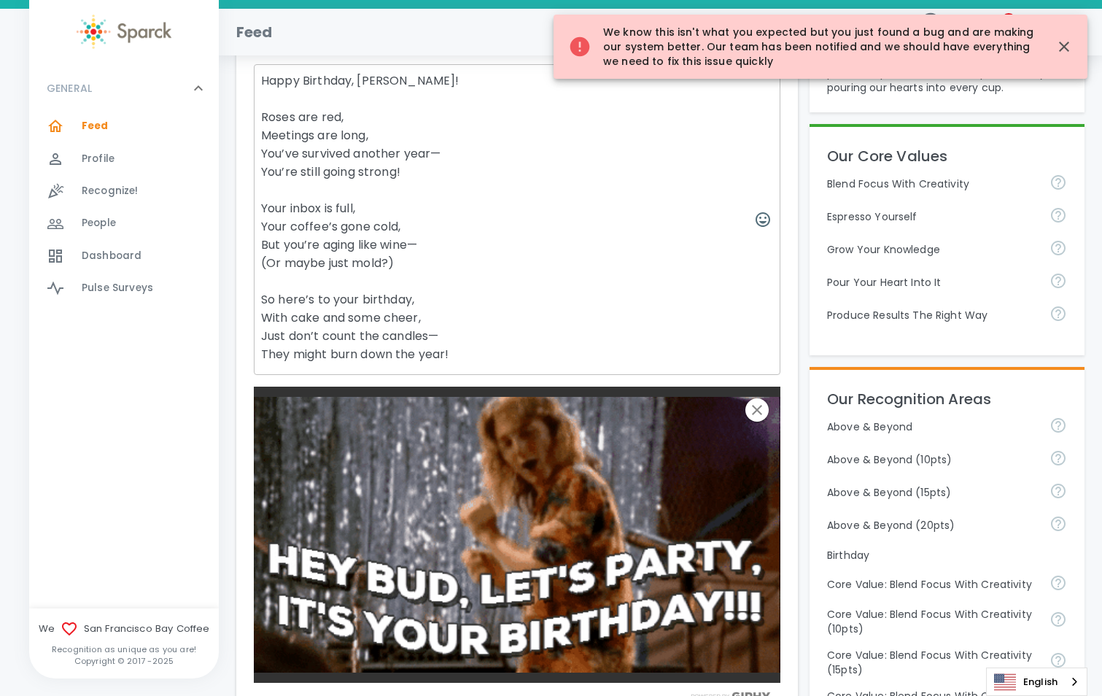
scroll to position [292, 0]
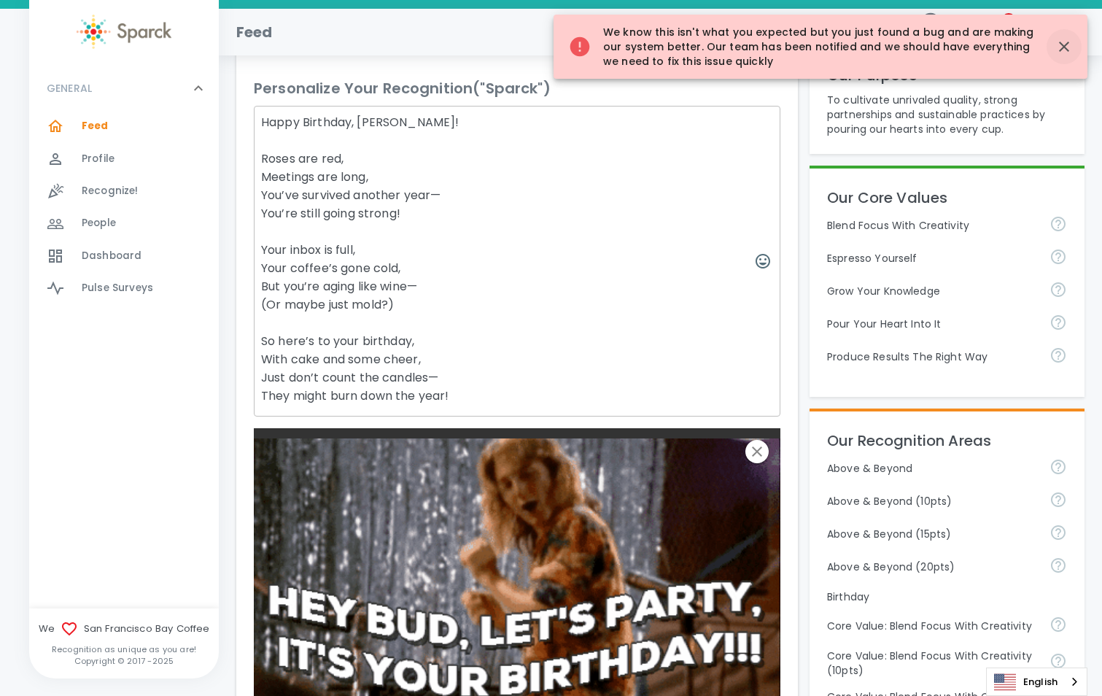
click at [1062, 45] on icon "button" at bounding box center [1064, 47] width 10 height 10
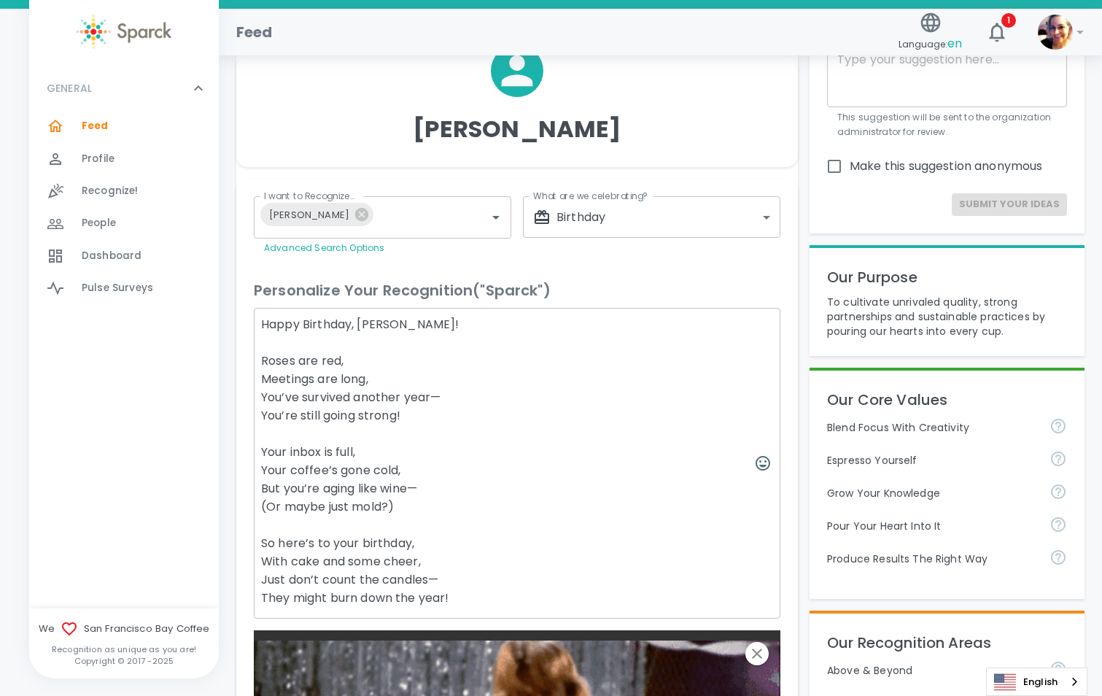
scroll to position [0, 0]
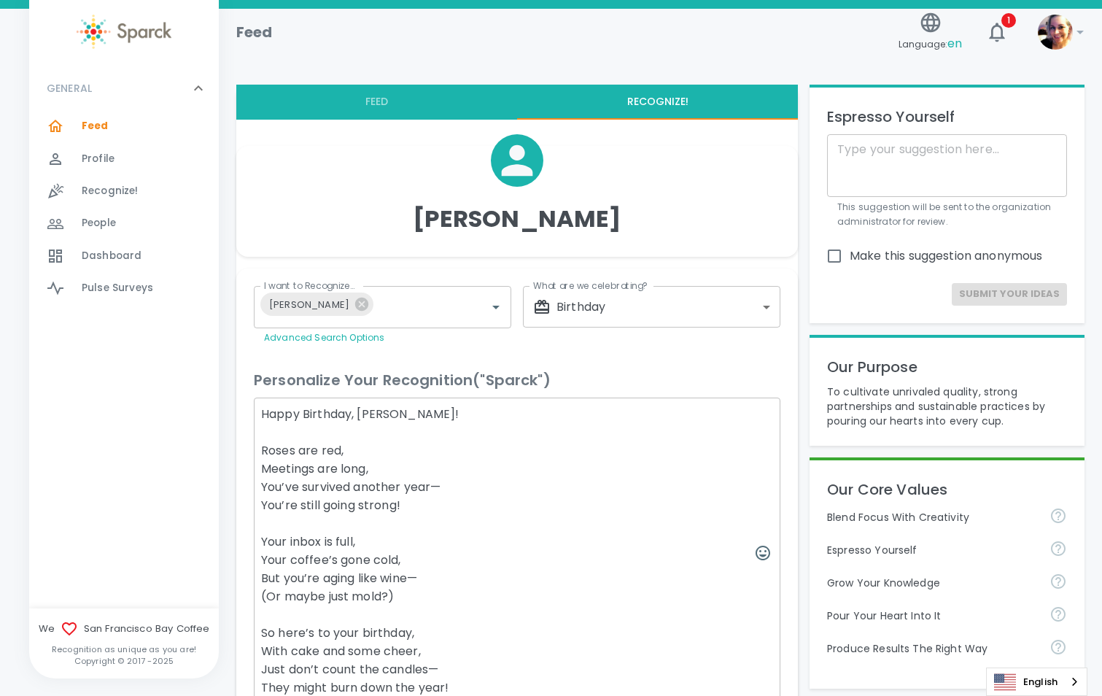
click at [88, 117] on span "Feed 0" at bounding box center [95, 126] width 27 height 20
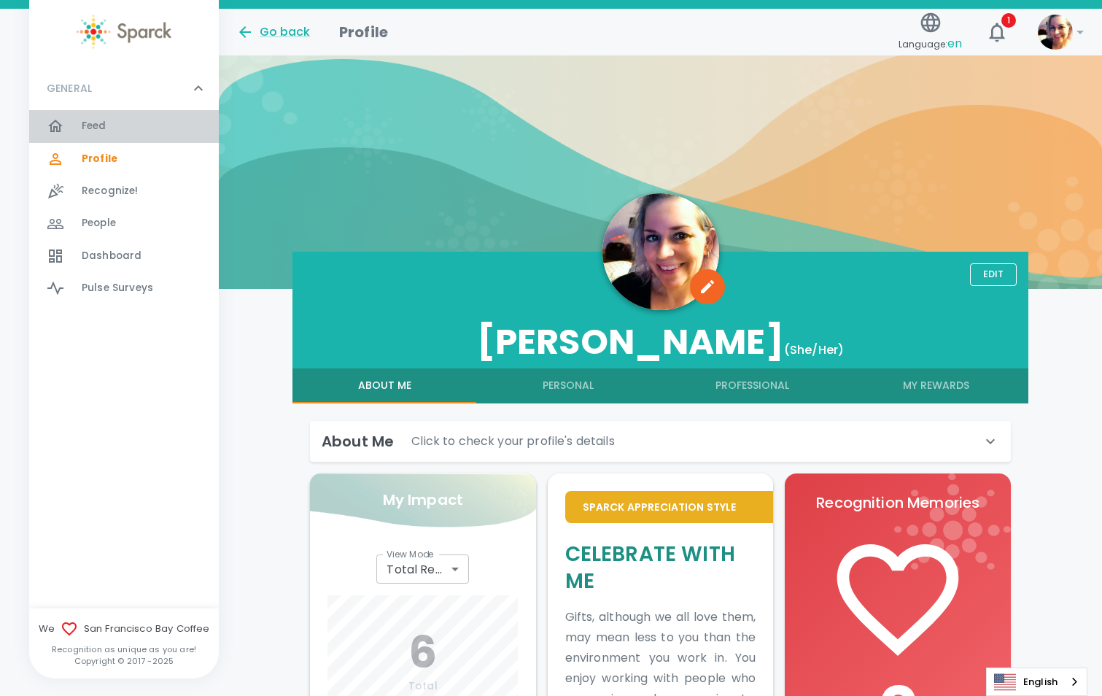
click at [102, 118] on span "Feed 0" at bounding box center [94, 126] width 25 height 20
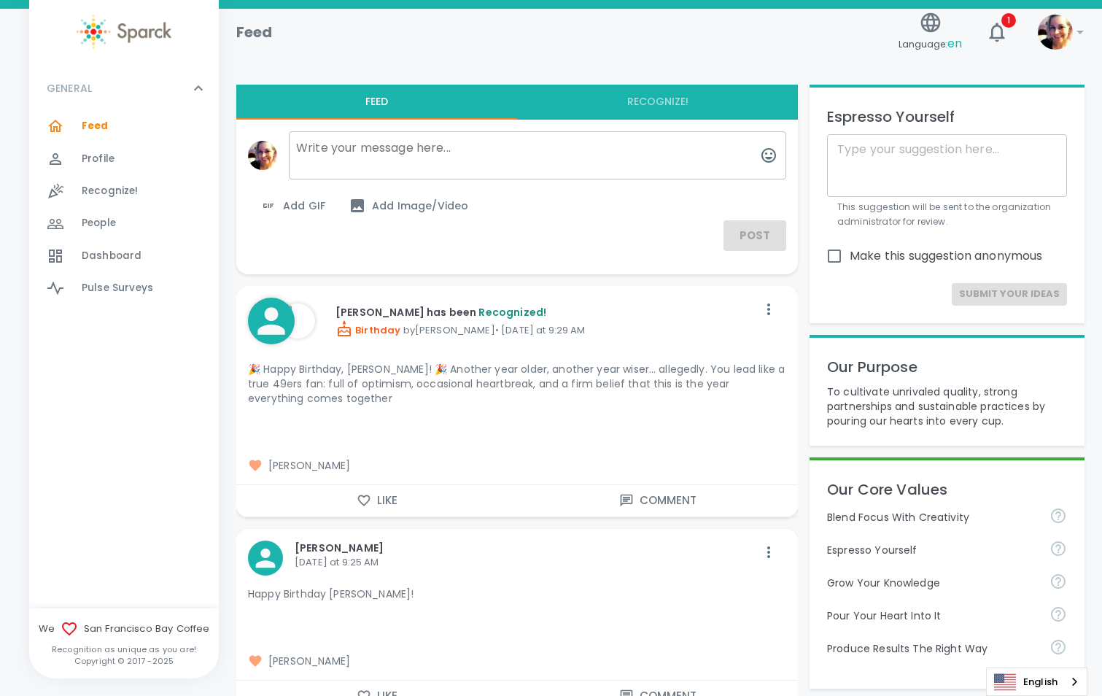
click at [631, 101] on button "Recognize!" at bounding box center [657, 102] width 281 height 35
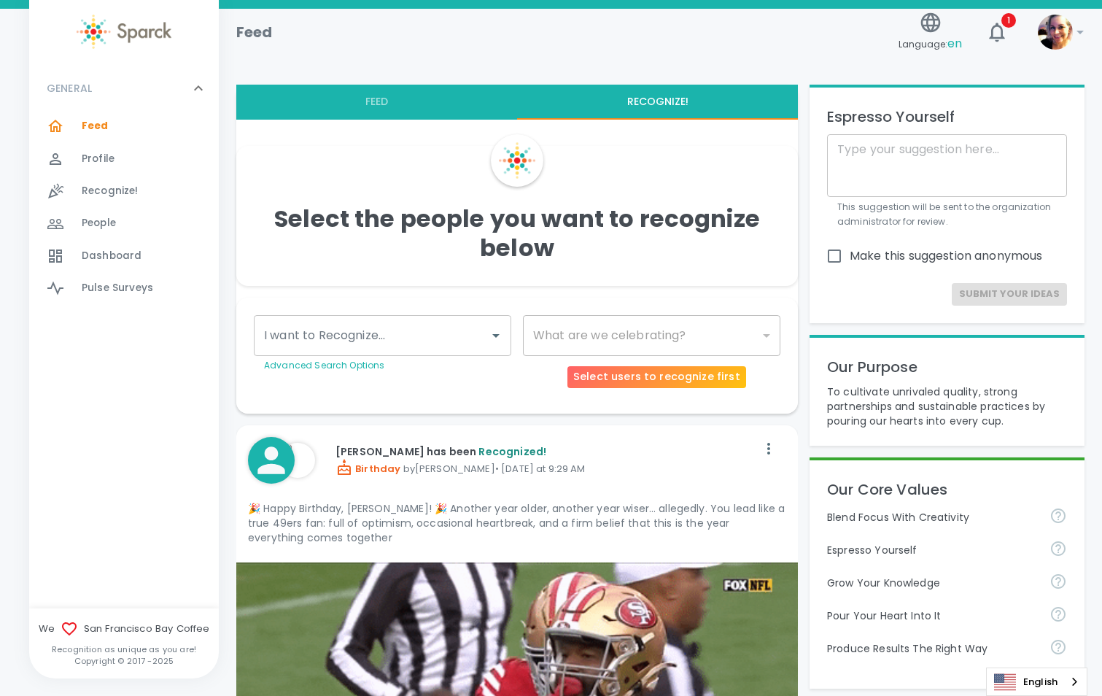
click at [564, 336] on div "​" at bounding box center [651, 335] width 257 height 41
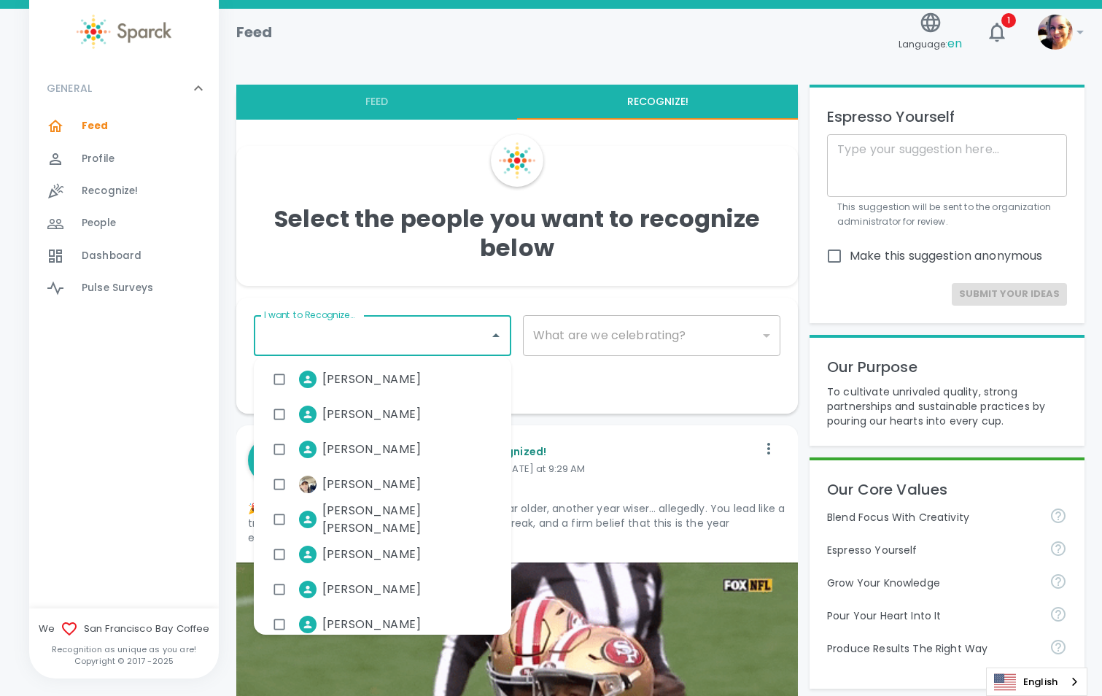
click at [473, 336] on input "I want to Recognize..." at bounding box center [371, 336] width 222 height 28
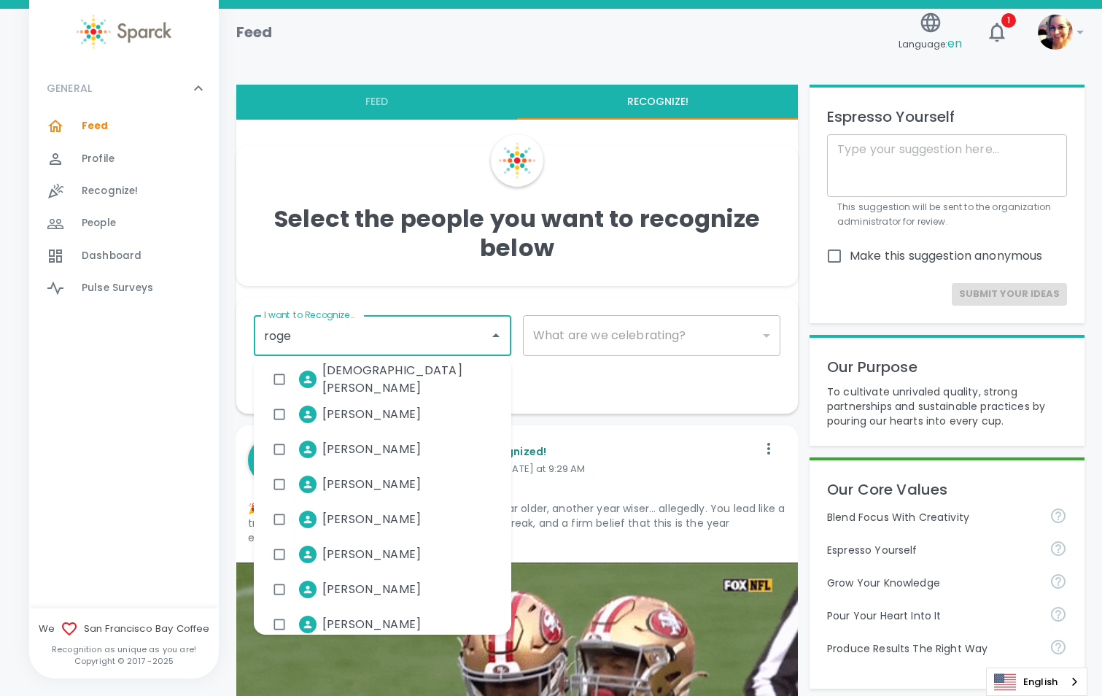
type input "[PERSON_NAME]"
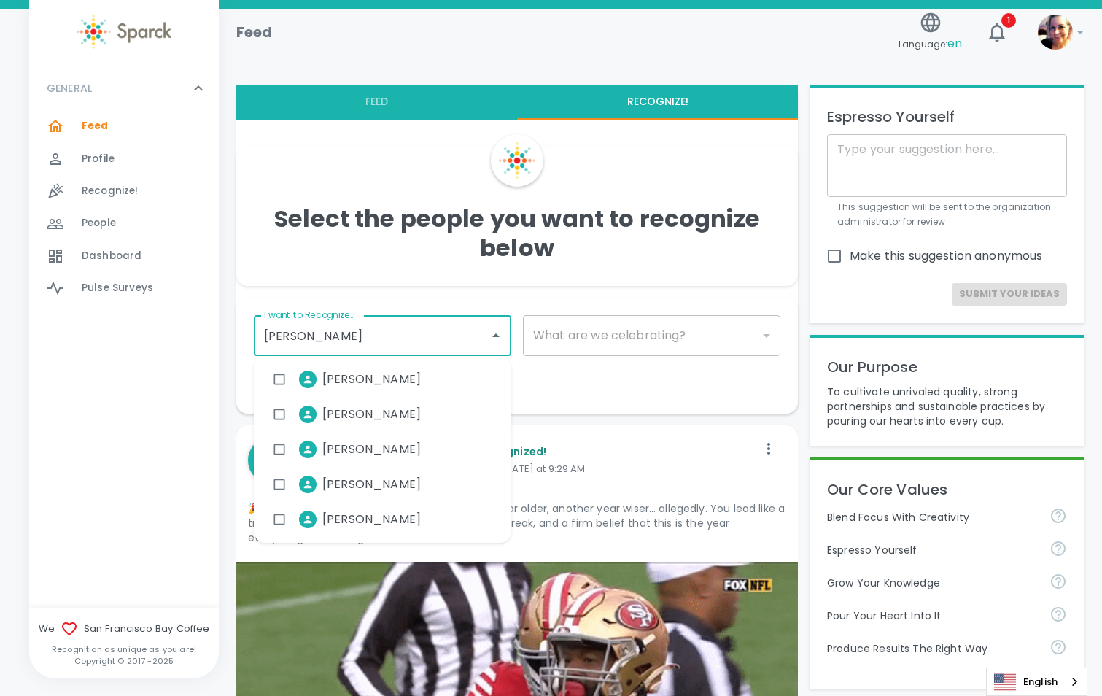
click at [331, 485] on span "[PERSON_NAME]" at bounding box center [371, 483] width 98 height 17
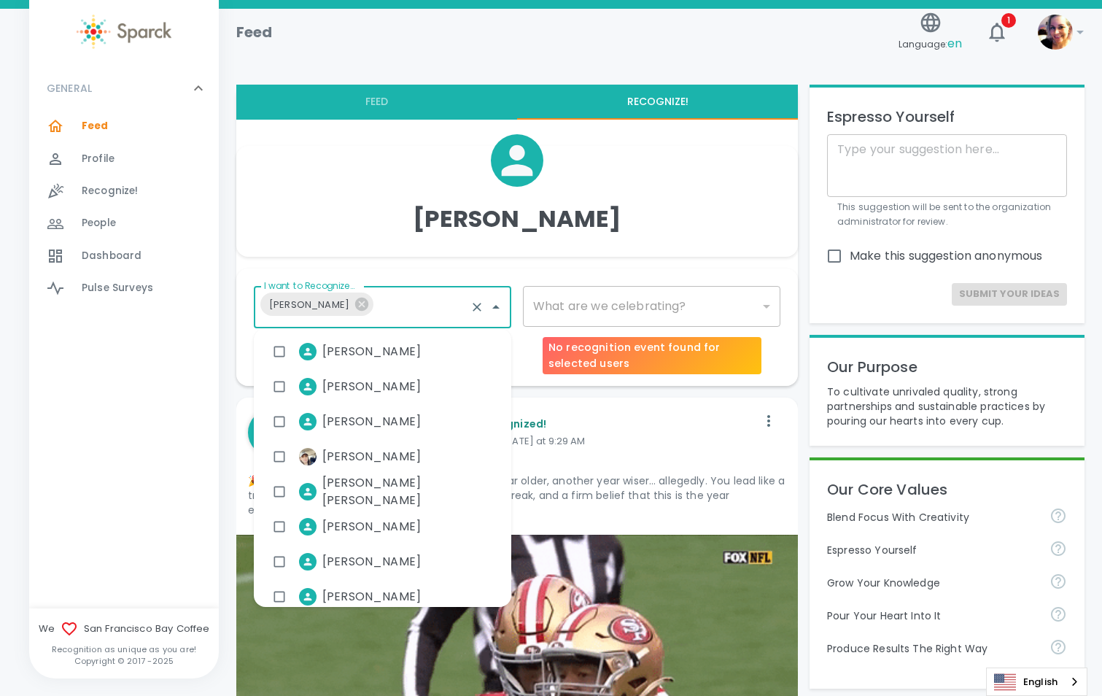
click at [642, 310] on div "​" at bounding box center [651, 306] width 257 height 41
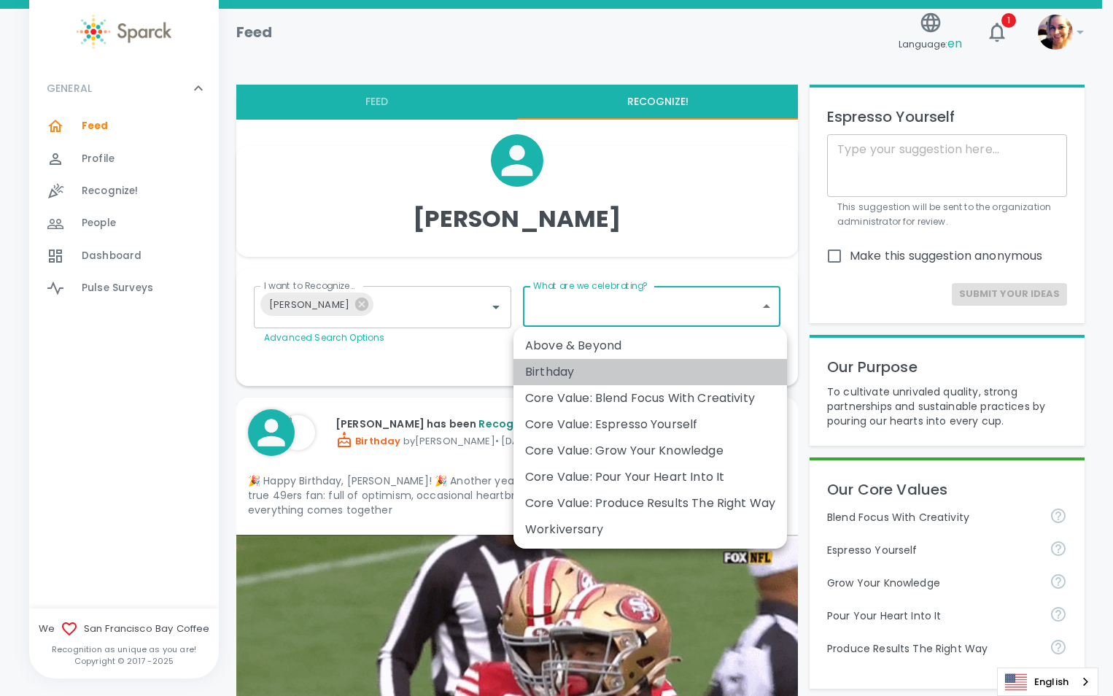
click at [603, 370] on div "Birthday" at bounding box center [650, 371] width 250 height 17
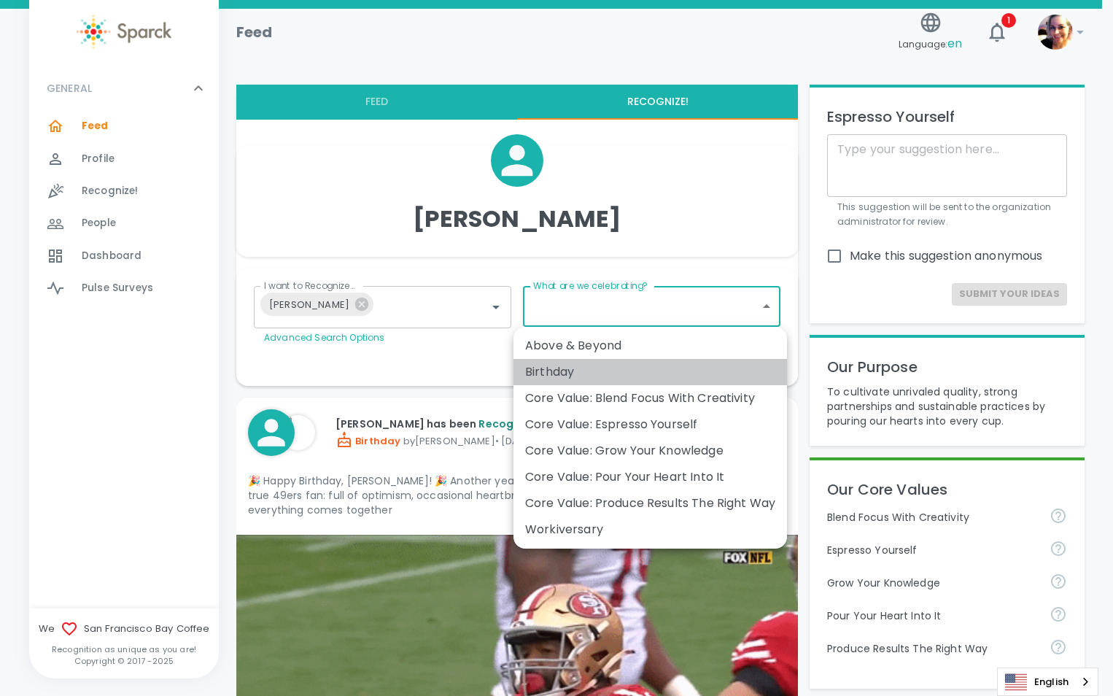
type input "2072"
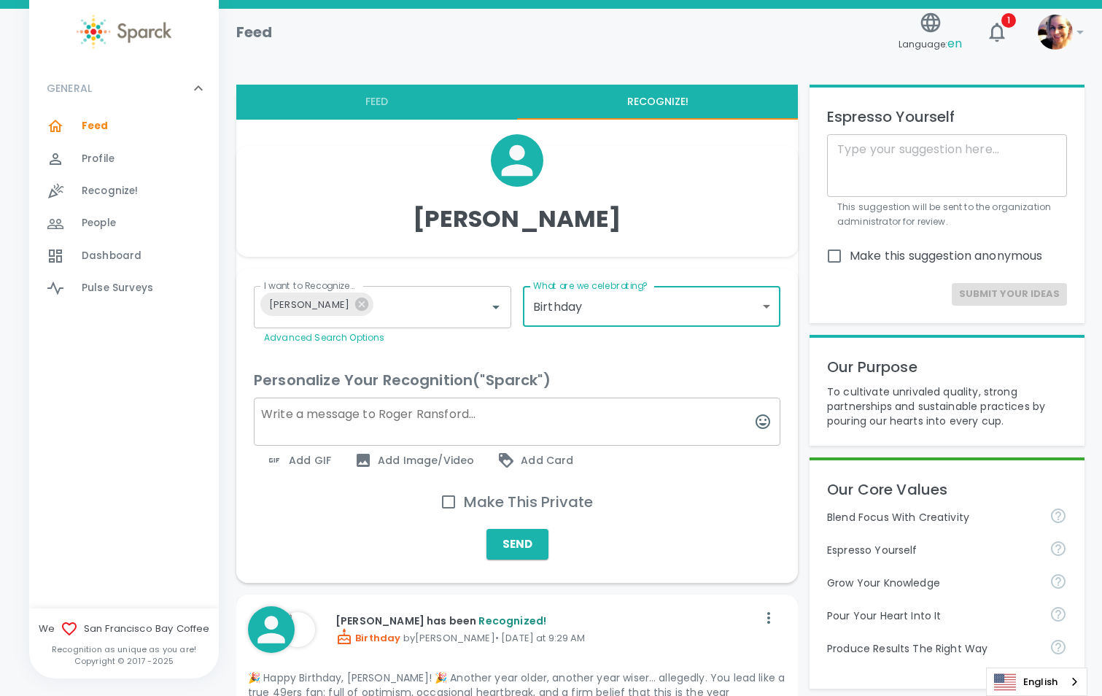
click at [383, 424] on textarea at bounding box center [517, 421] width 526 height 48
paste textarea "Happy Birthday, [PERSON_NAME]! Roses are red, Meetings are long, You’ve survive…"
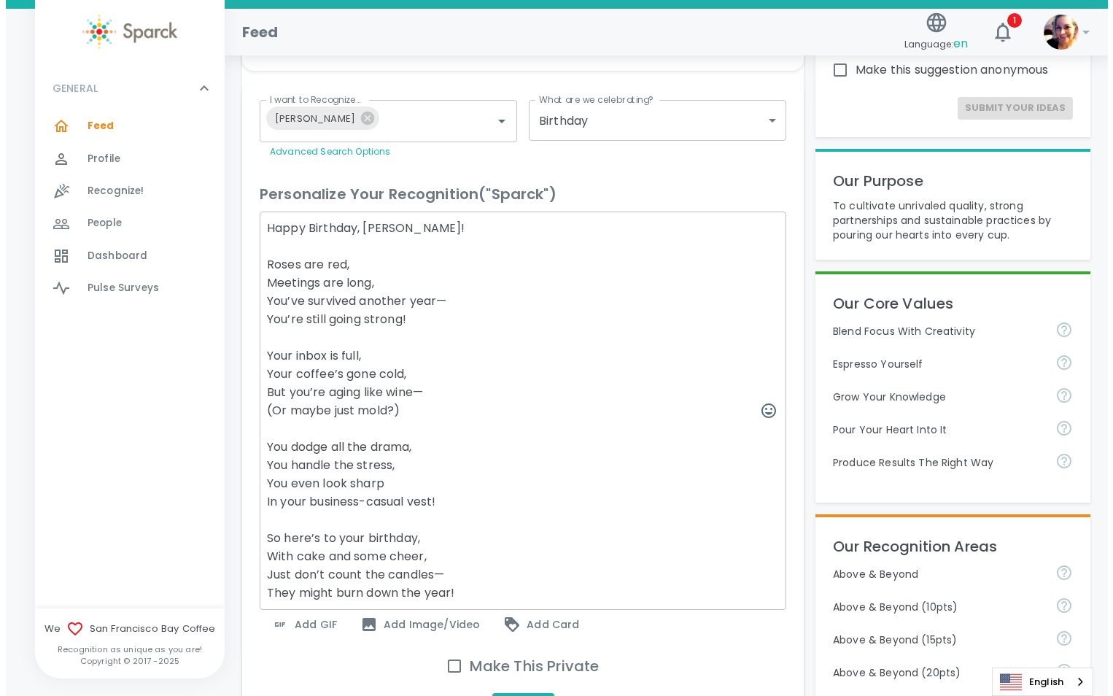
scroll to position [219, 0]
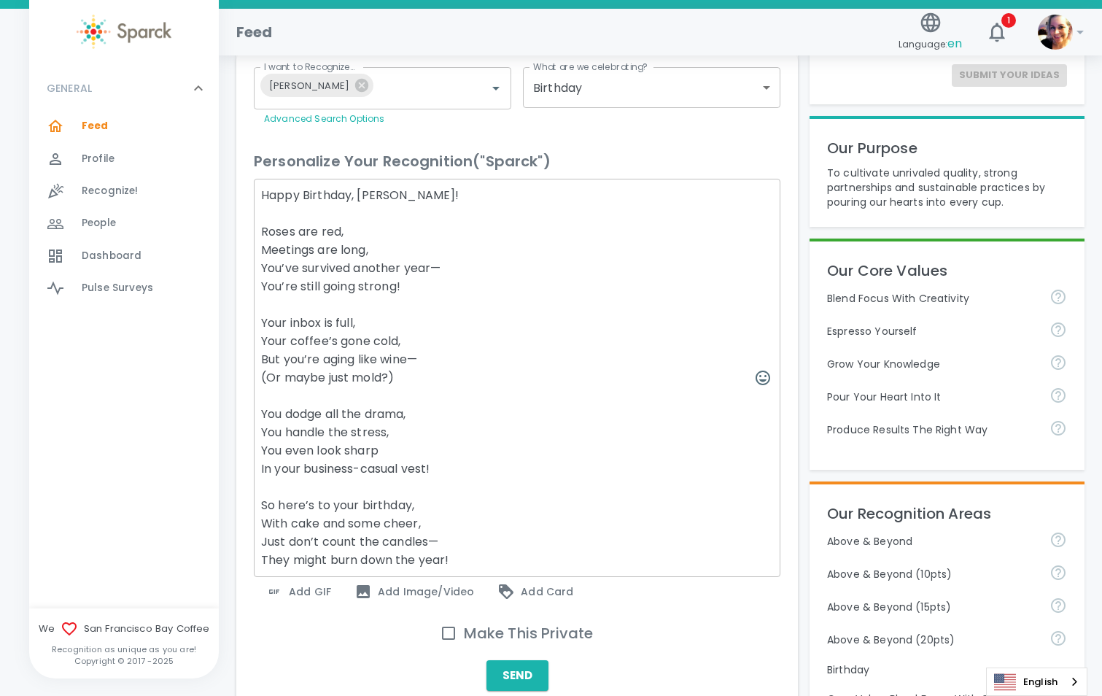
drag, startPoint x: 262, startPoint y: 506, endPoint x: 254, endPoint y: 397, distance: 109.7
click at [254, 397] on textarea "Happy Birthday, [PERSON_NAME]! Roses are red, Meetings are long, You’ve survive…" at bounding box center [517, 378] width 526 height 398
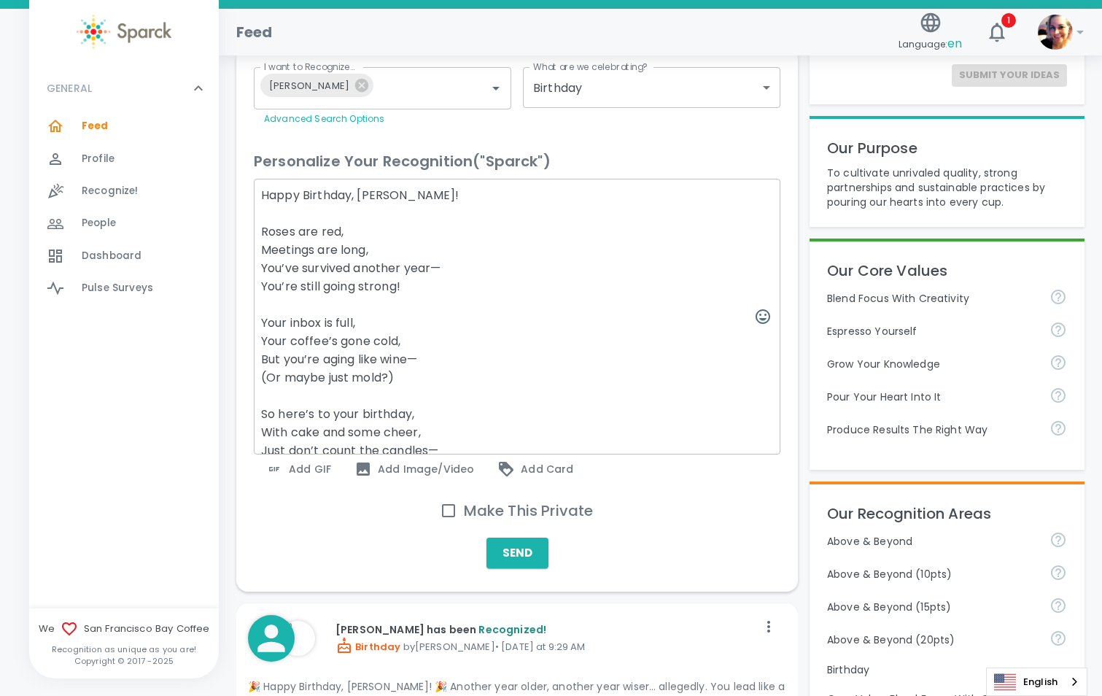
type textarea "Happy Birthday, [PERSON_NAME]! Roses are red, Meetings are long, You’ve survive…"
click at [317, 478] on span "Add GIF" at bounding box center [298, 468] width 66 height 17
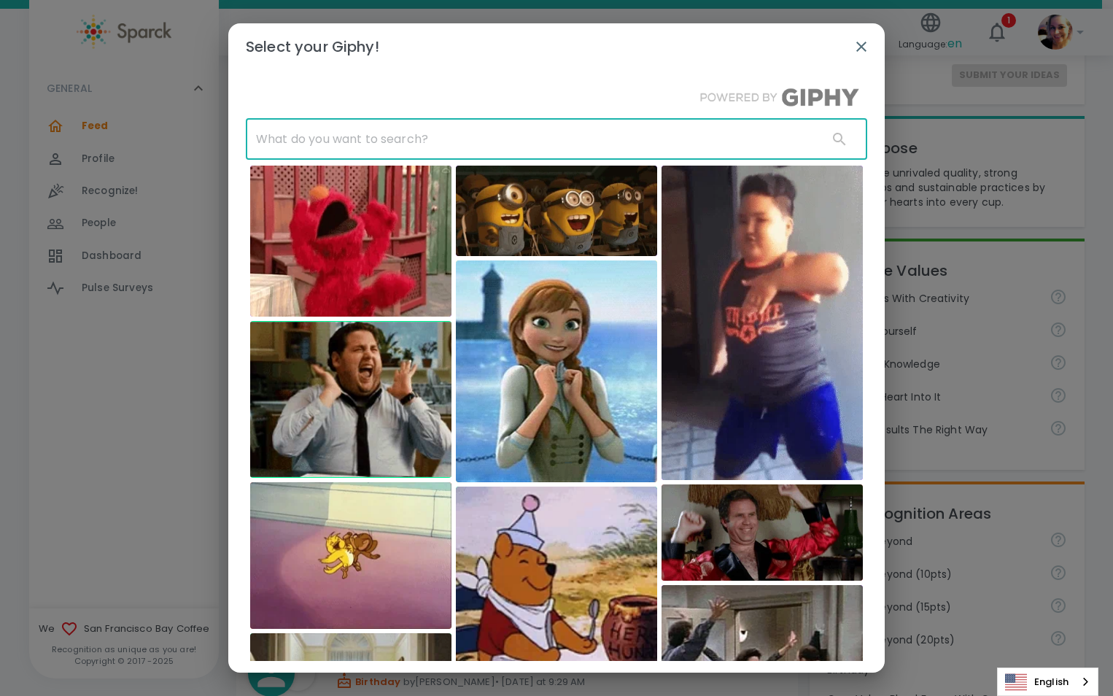
drag, startPoint x: 533, startPoint y: 144, endPoint x: 521, endPoint y: 154, distance: 15.0
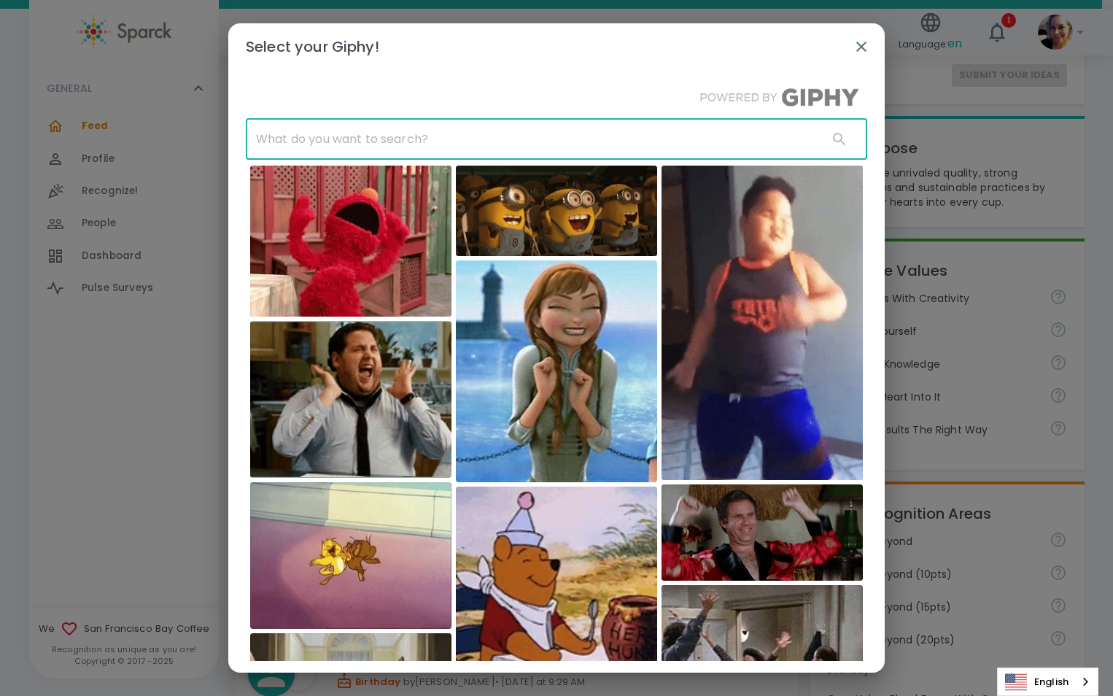
click at [533, 144] on input "text" at bounding box center [531, 139] width 570 height 41
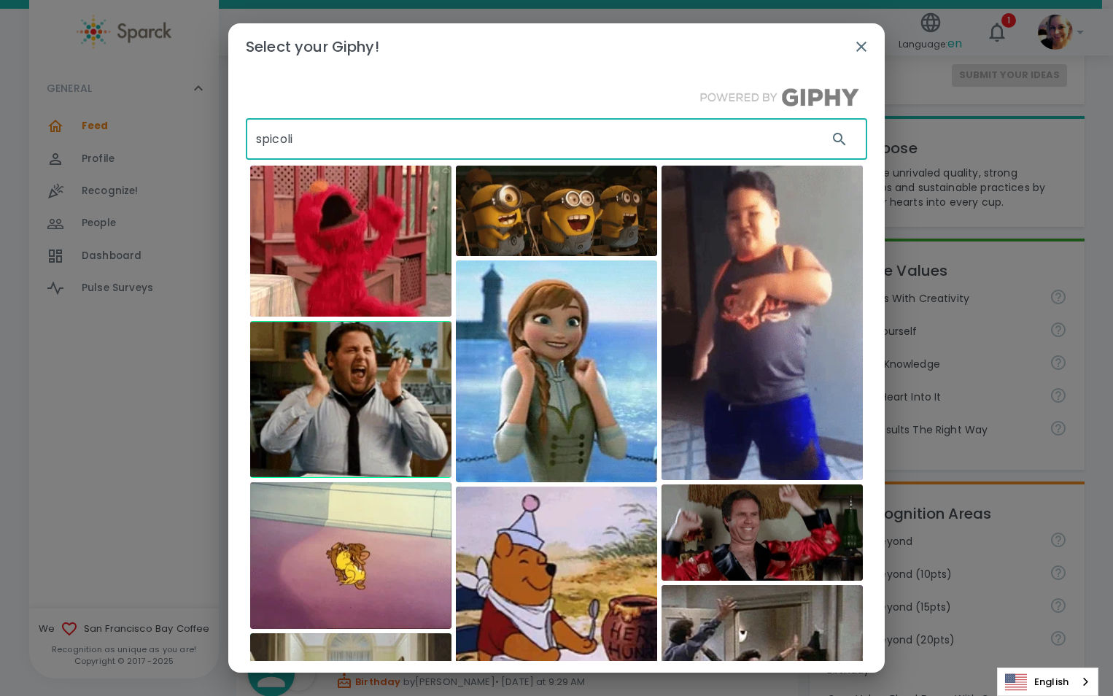
type input "spicoli"
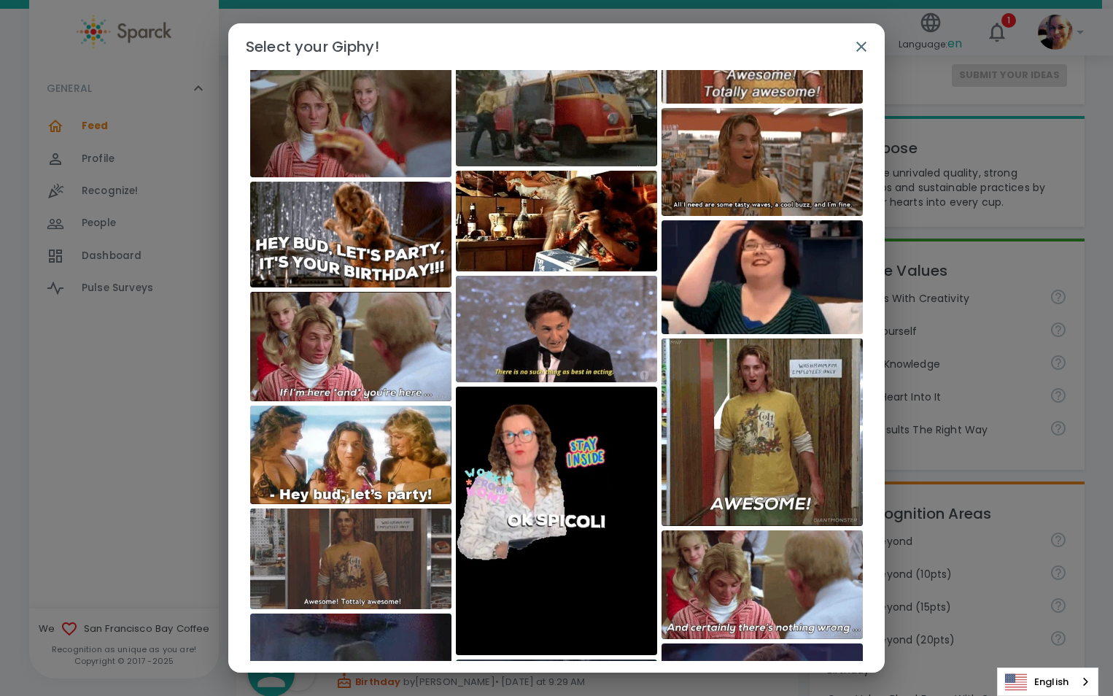
click at [349, 448] on img at bounding box center [350, 454] width 201 height 98
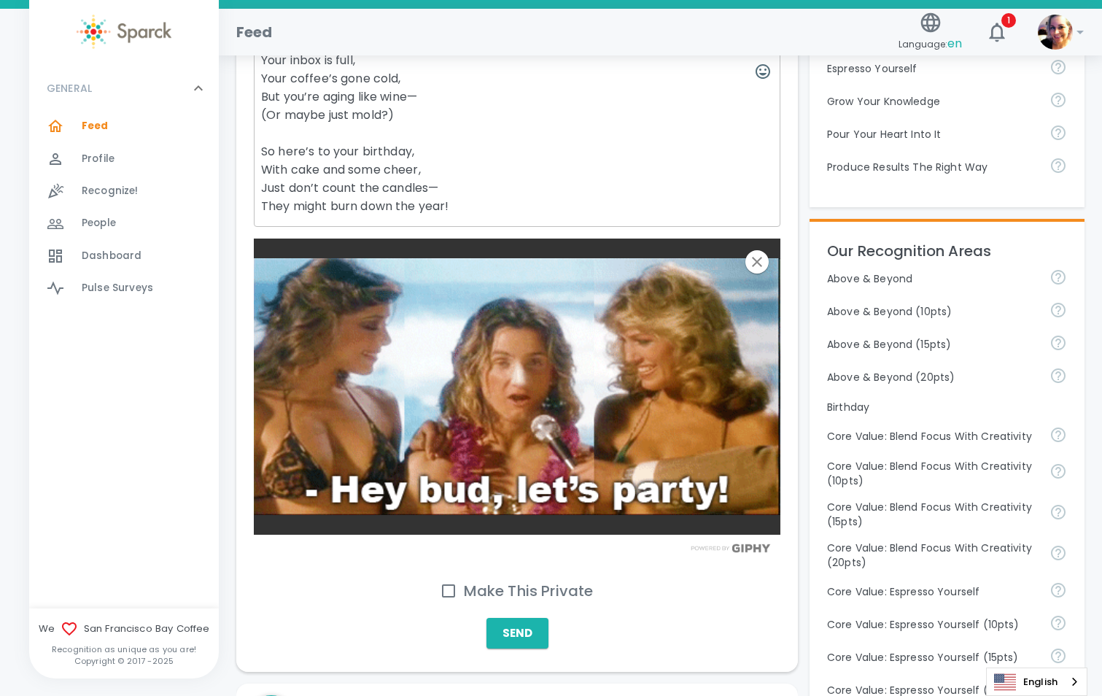
scroll to position [583, 0]
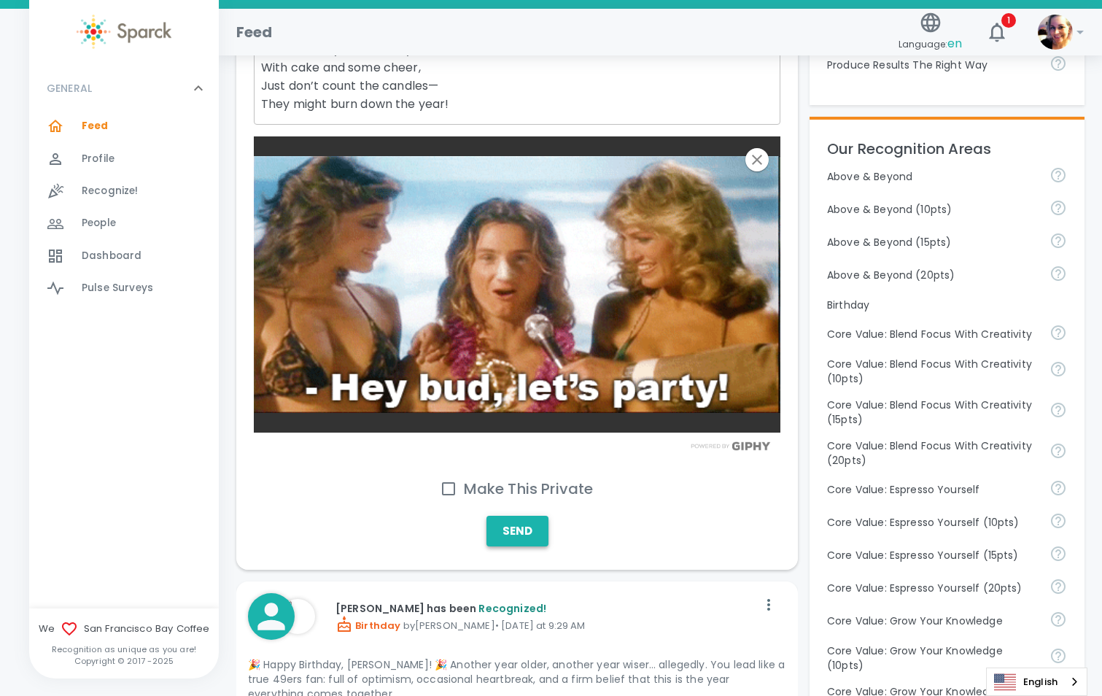
click at [505, 539] on button "Send" at bounding box center [517, 531] width 62 height 31
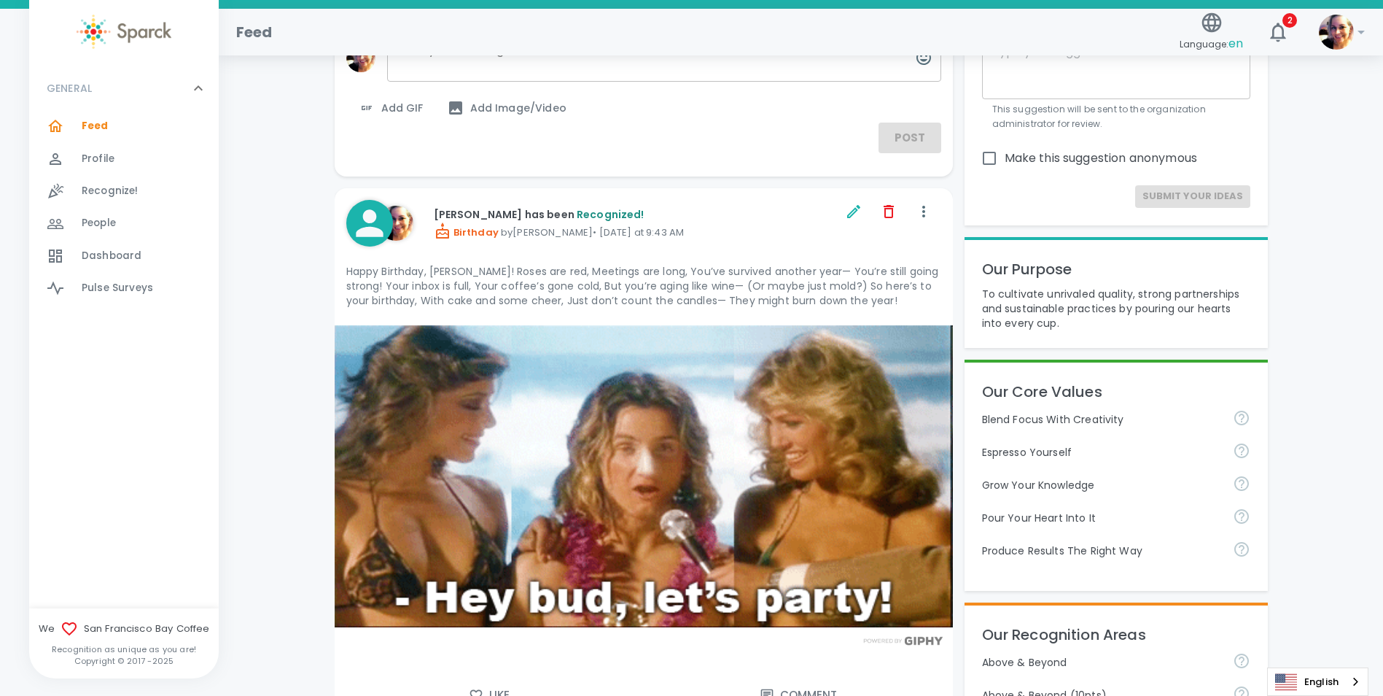
scroll to position [73, 0]
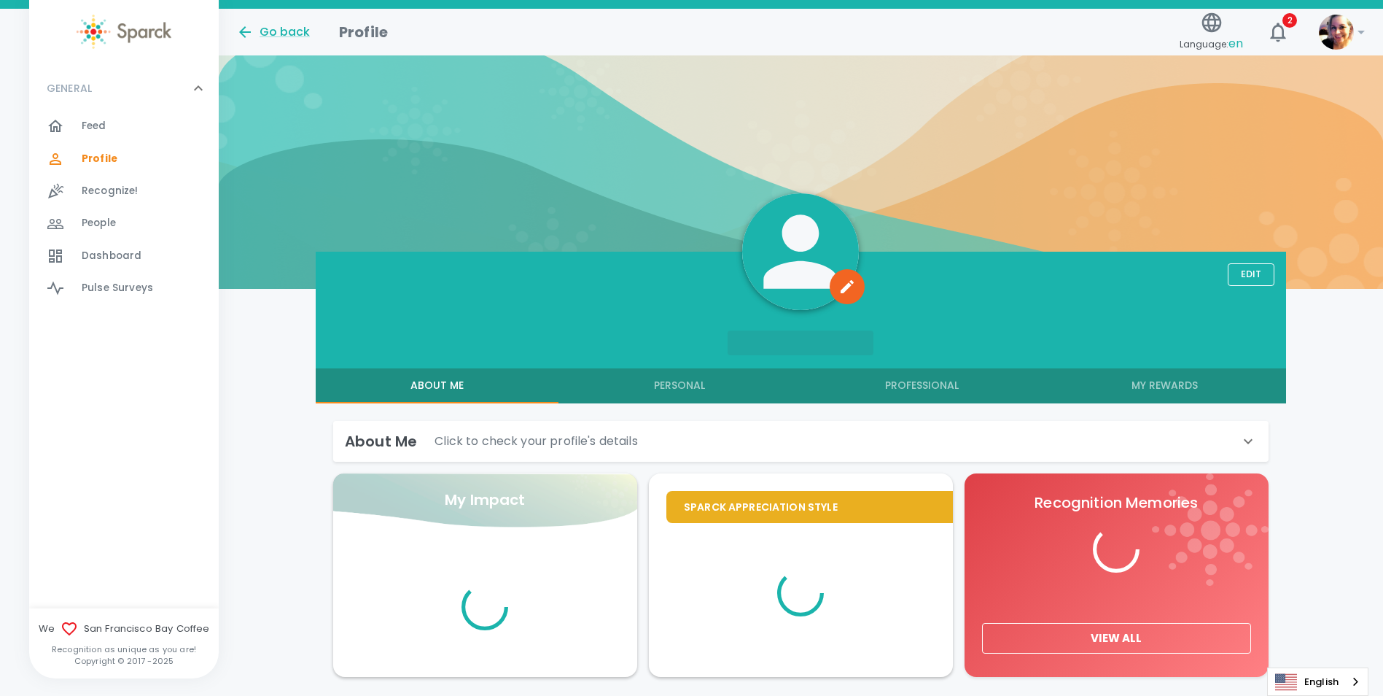
click at [94, 120] on span "Feed" at bounding box center [94, 126] width 25 height 15
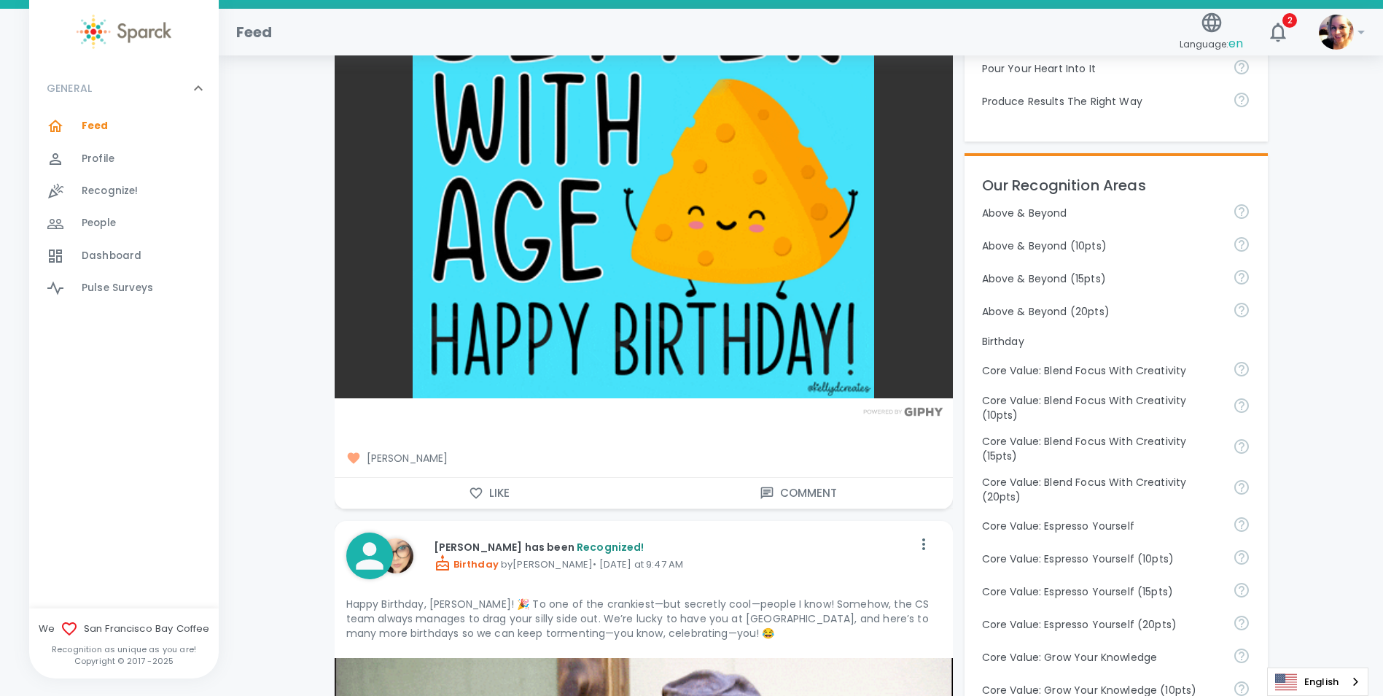
scroll to position [583, 0]
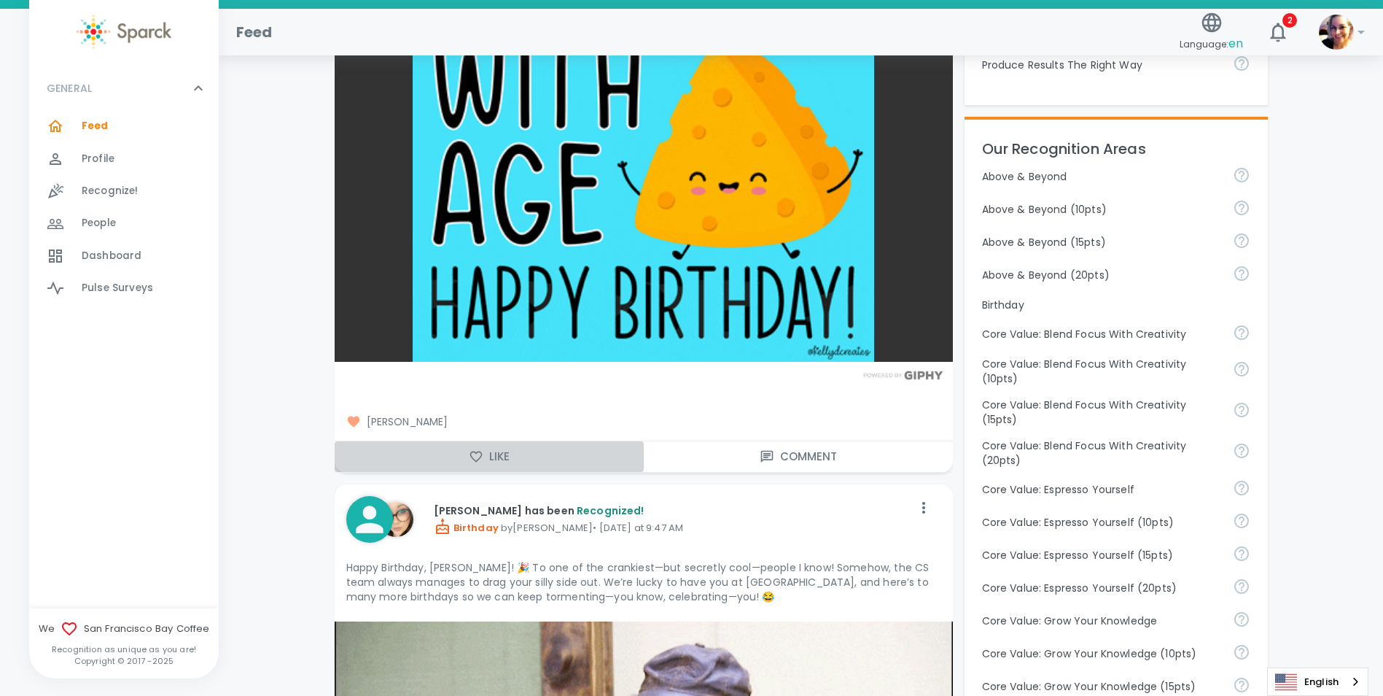
click at [495, 455] on button "Like" at bounding box center [489, 456] width 309 height 31
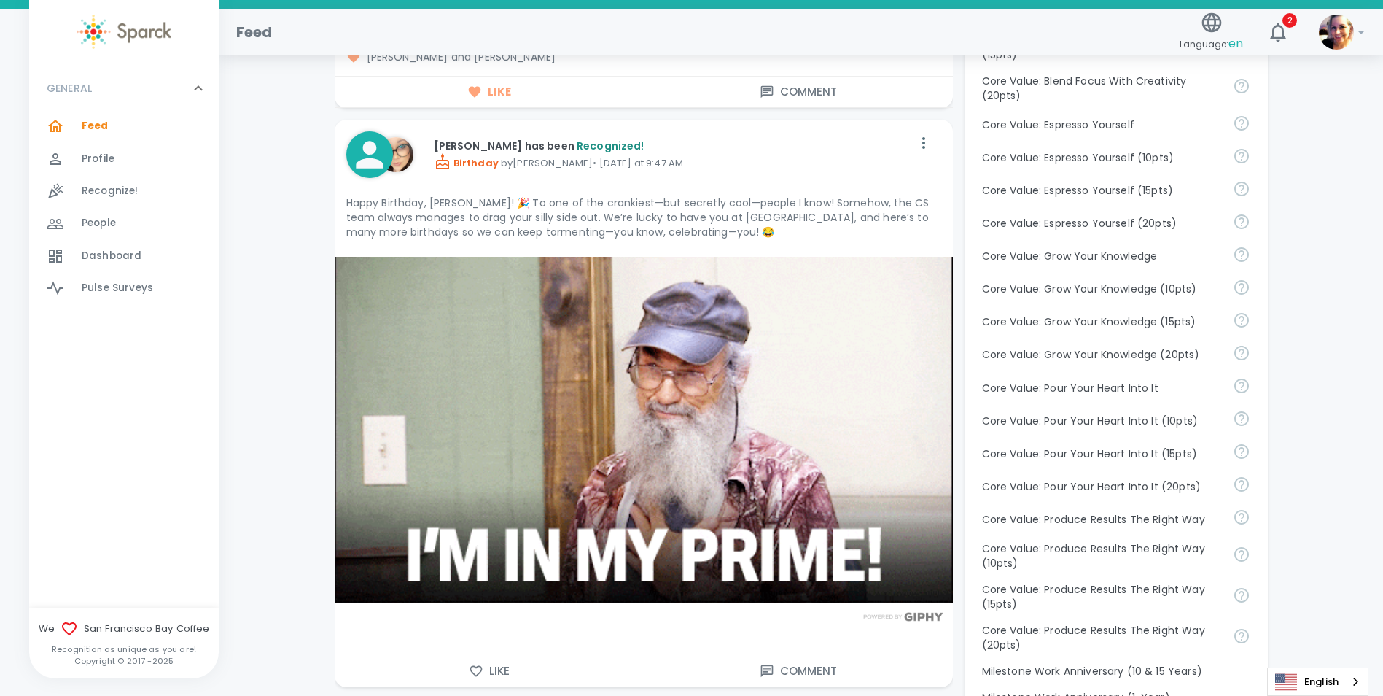
scroll to position [1021, 0]
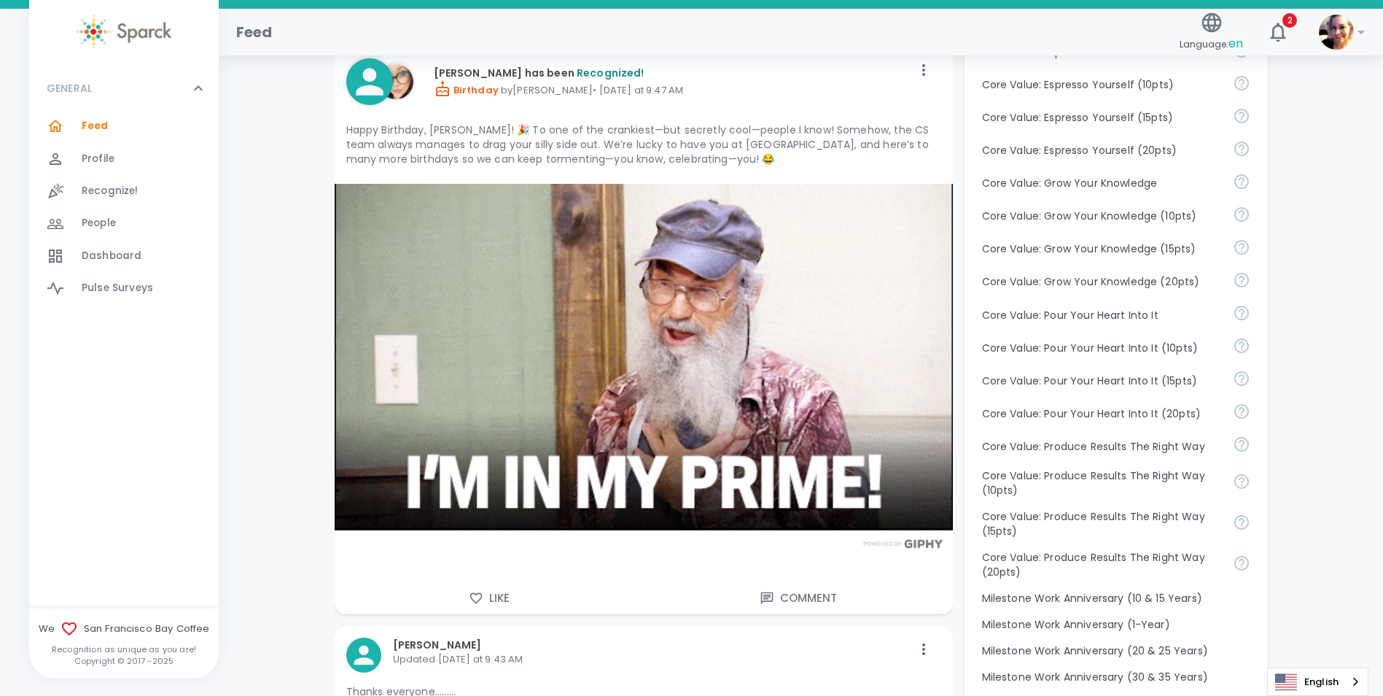
click at [494, 599] on button "Like" at bounding box center [489, 598] width 309 height 31
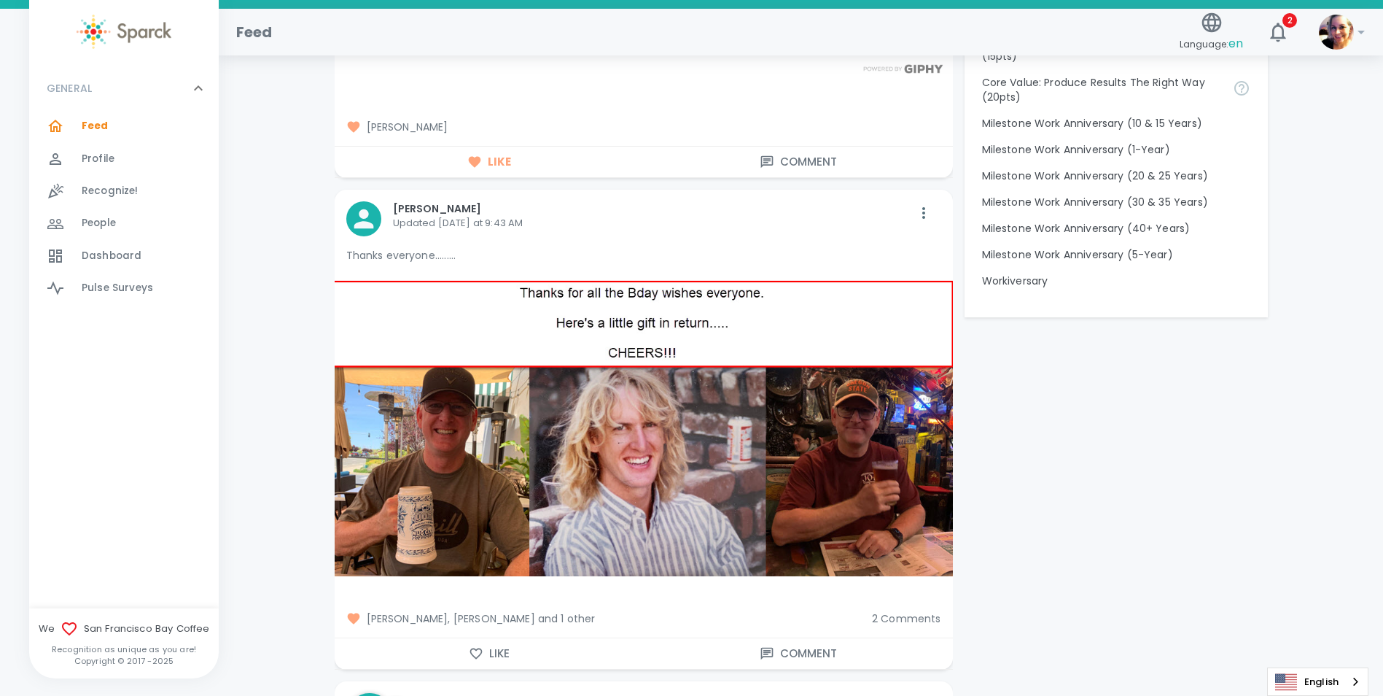
scroll to position [1531, 0]
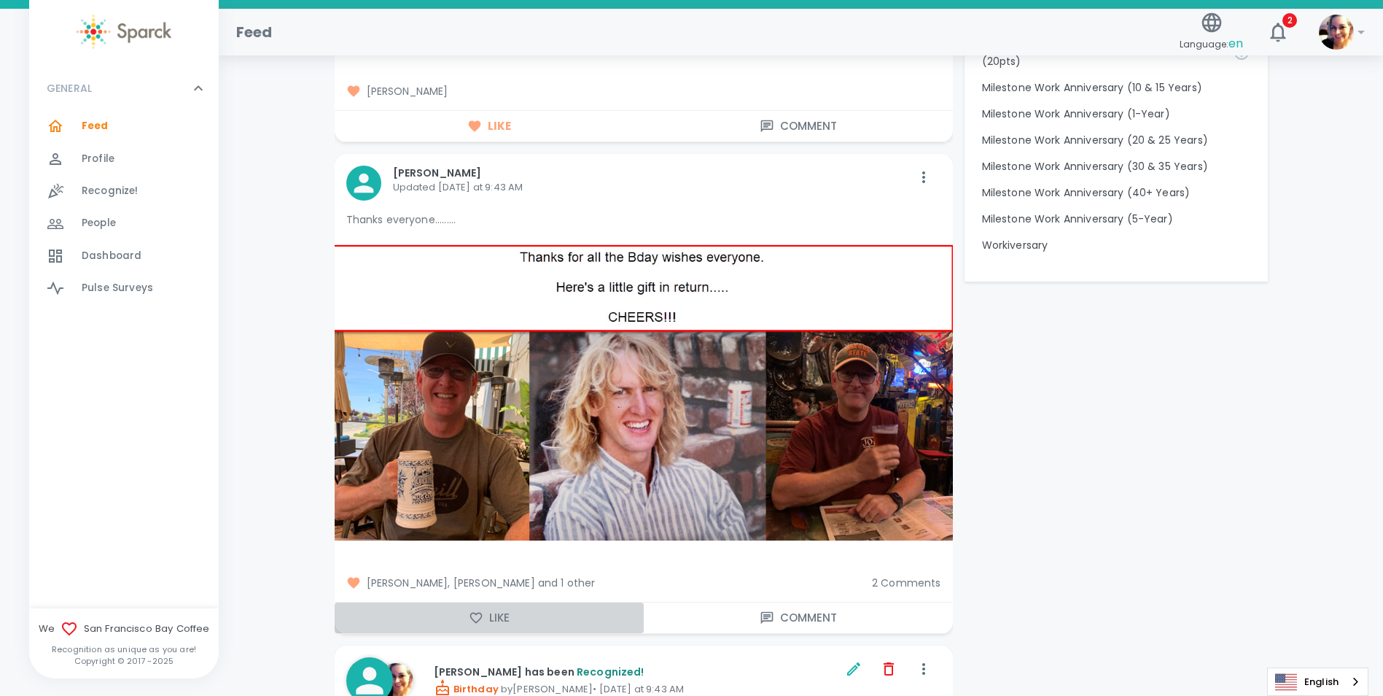
click at [486, 621] on button "Like" at bounding box center [489, 617] width 309 height 31
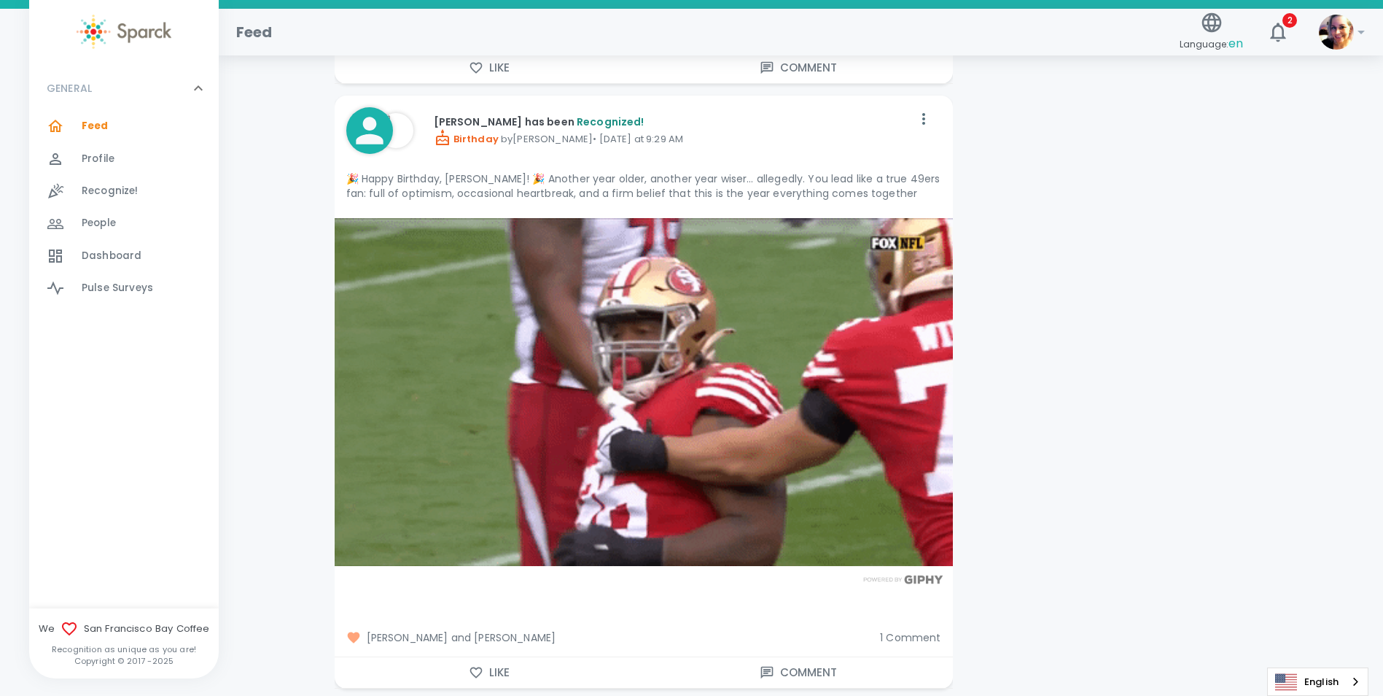
scroll to position [2698, 0]
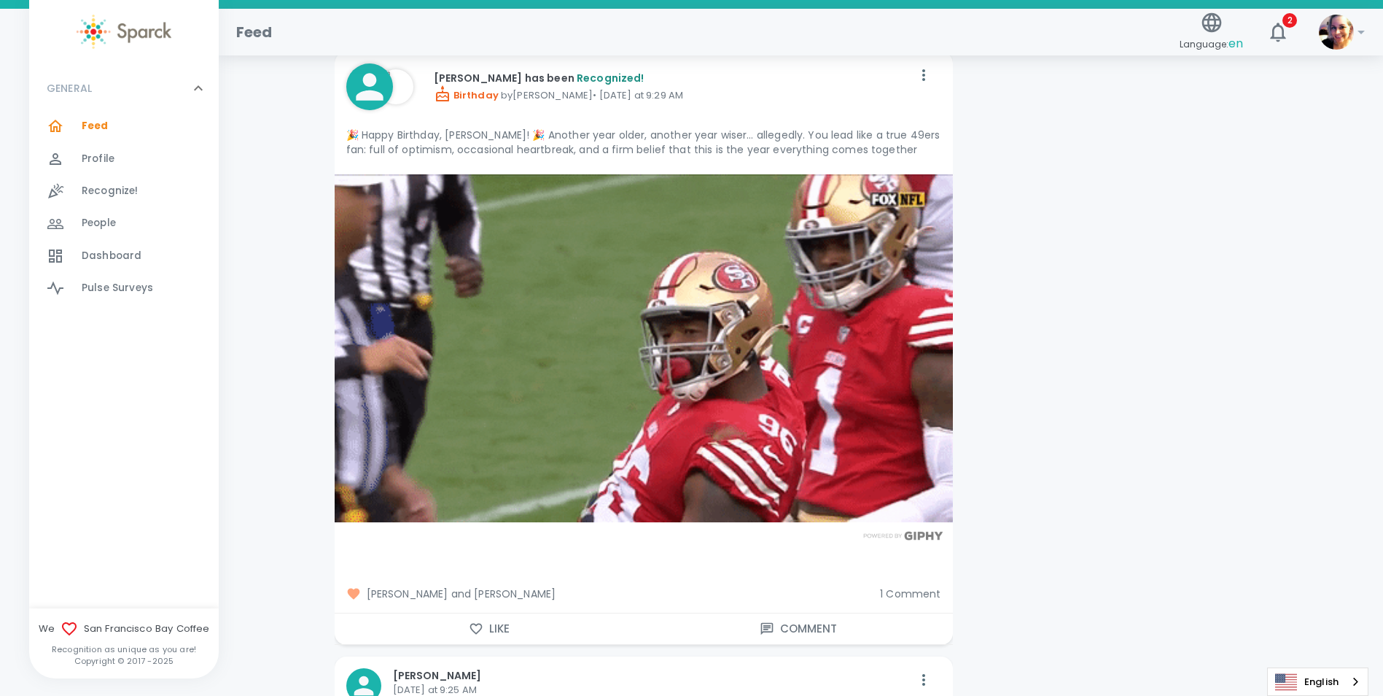
click at [488, 631] on button "Like" at bounding box center [489, 628] width 309 height 31
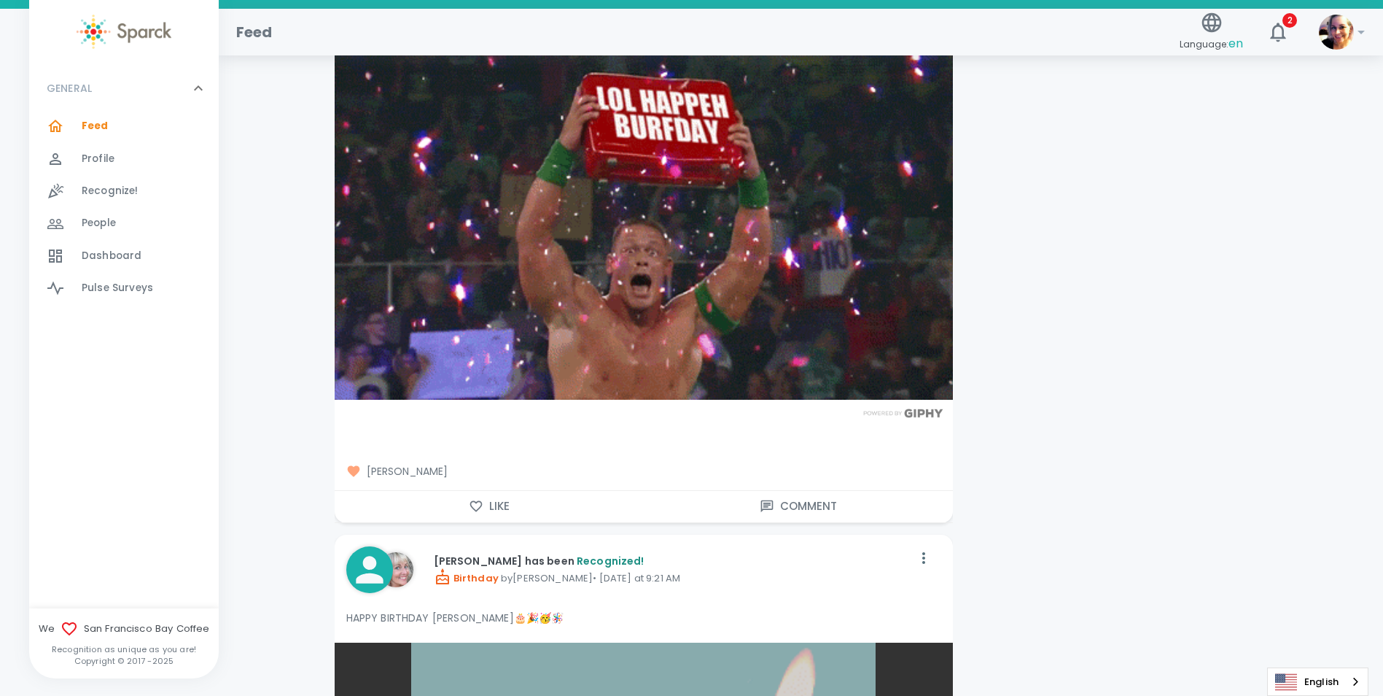
scroll to position [3427, 0]
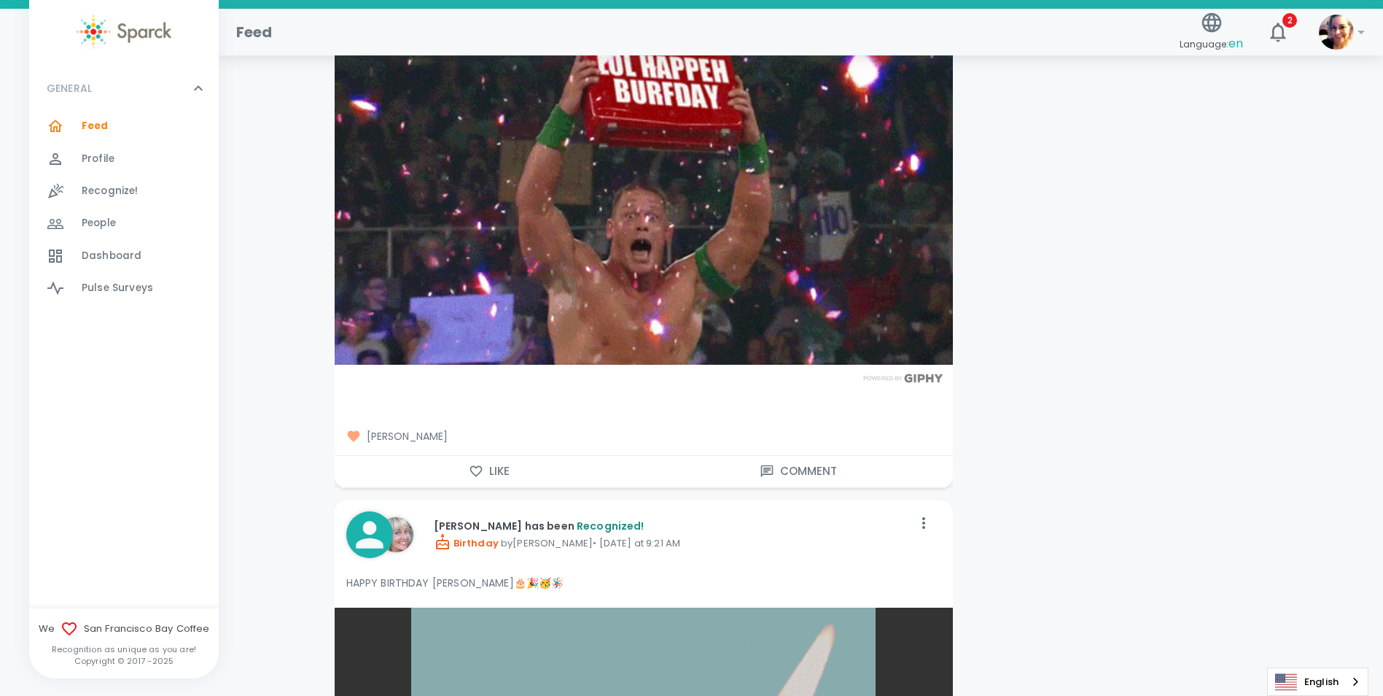
drag, startPoint x: 484, startPoint y: 472, endPoint x: 441, endPoint y: 464, distance: 43.6
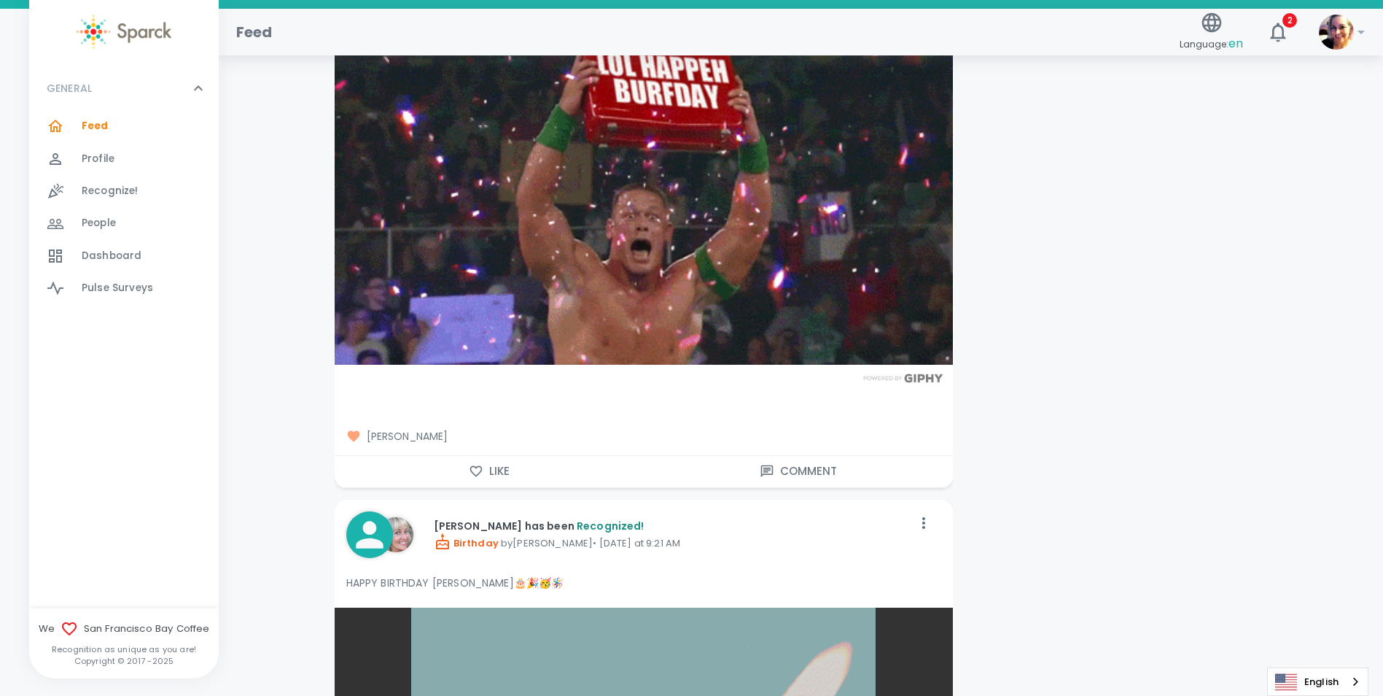
click at [484, 472] on button "Like" at bounding box center [489, 471] width 309 height 31
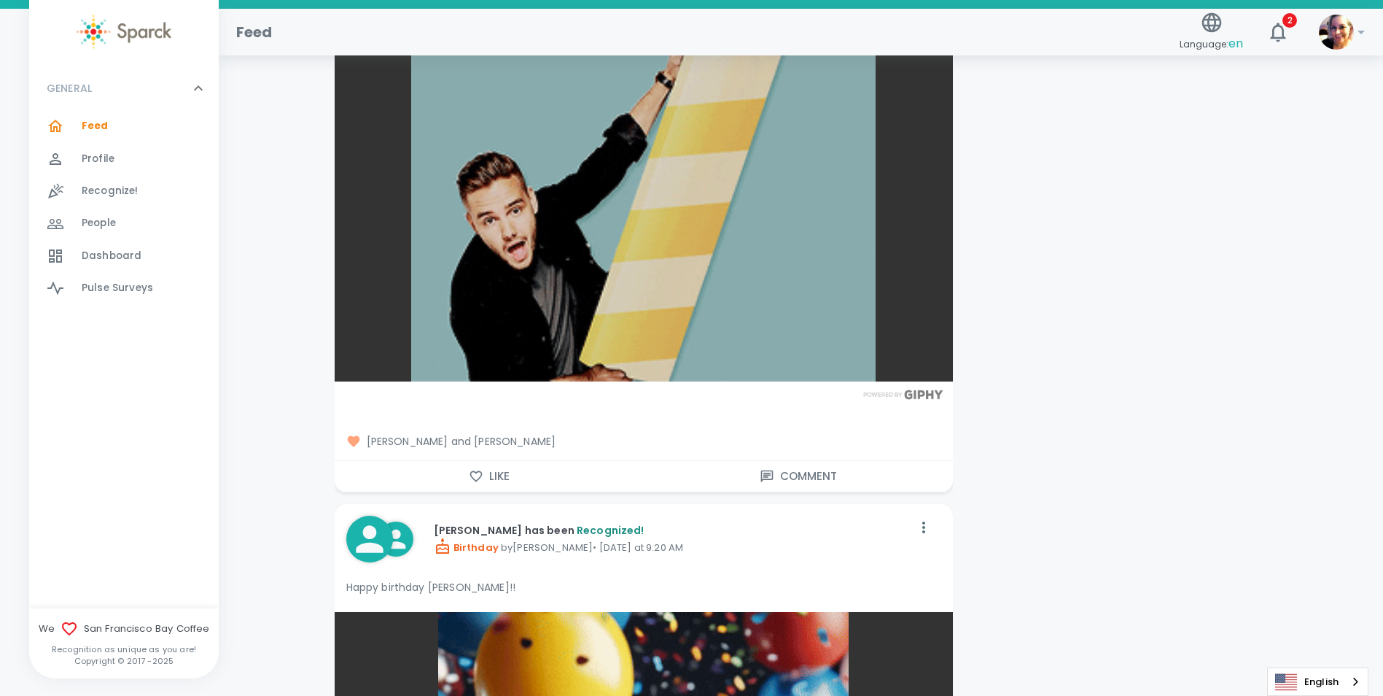
scroll to position [4229, 0]
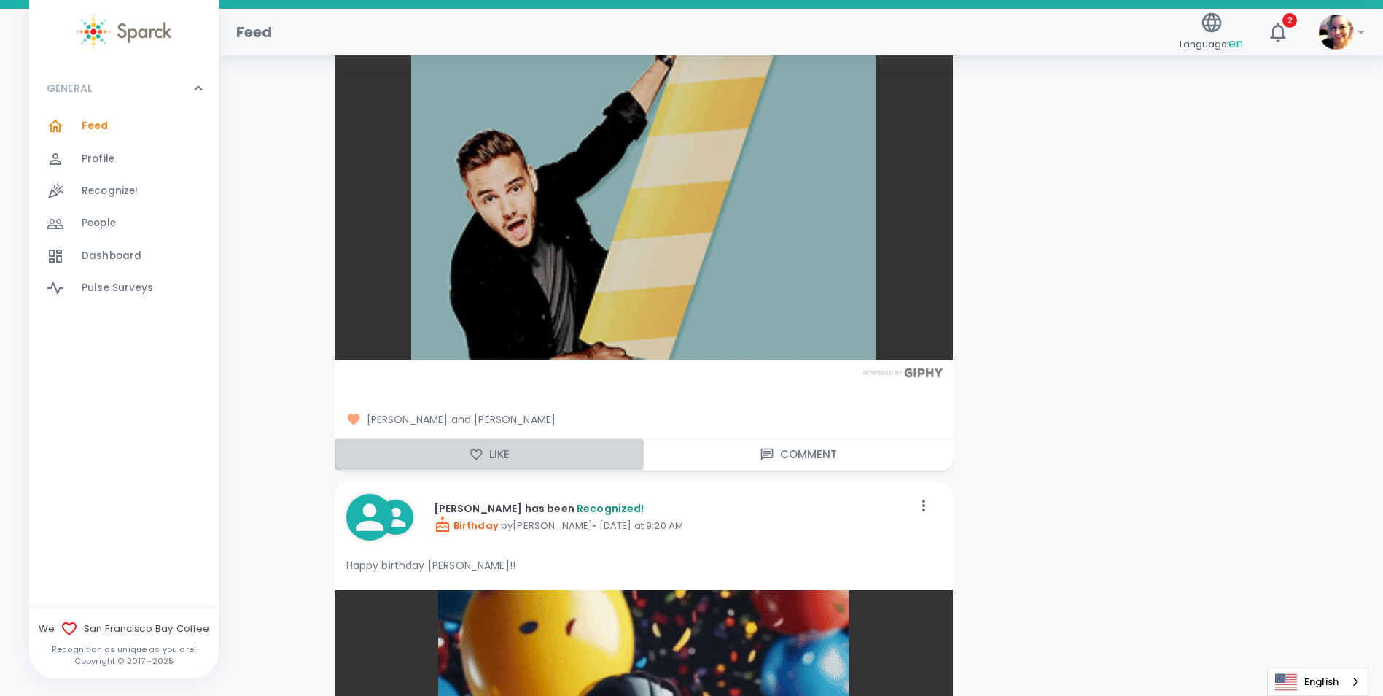
click at [478, 456] on icon "button" at bounding box center [476, 453] width 12 height 11
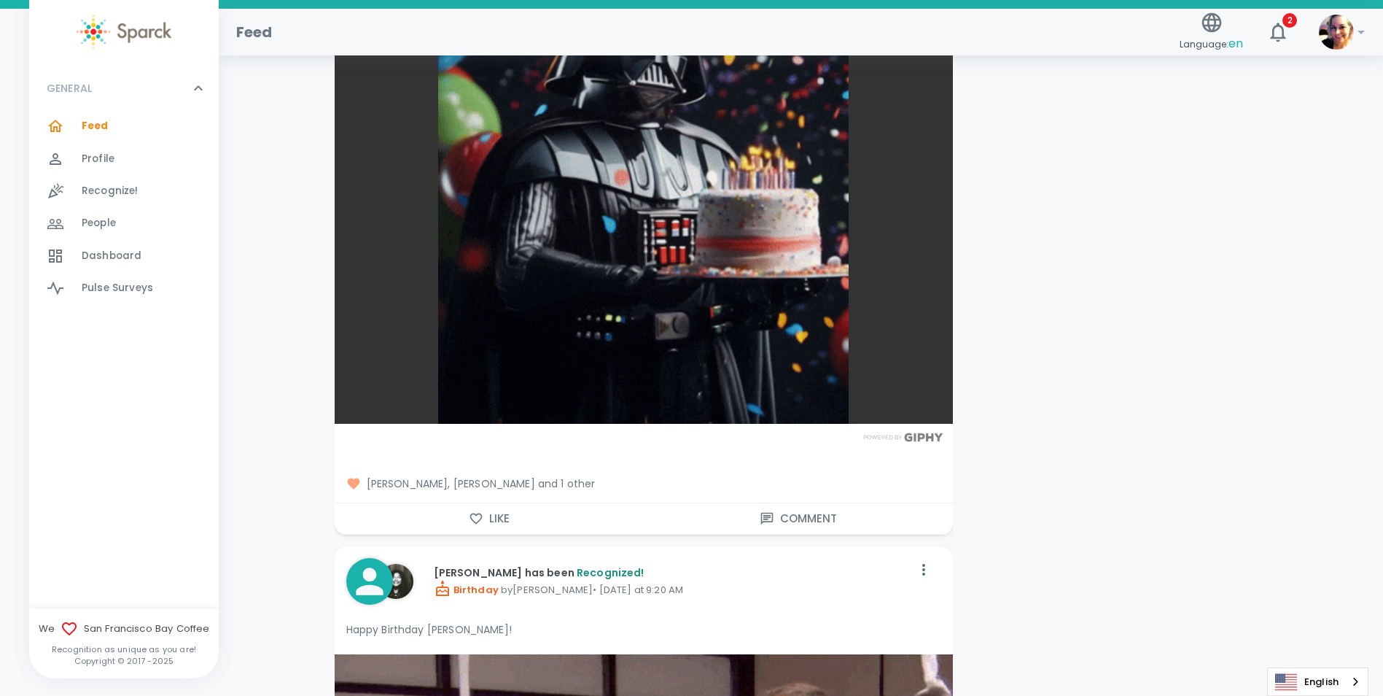
scroll to position [5031, 0]
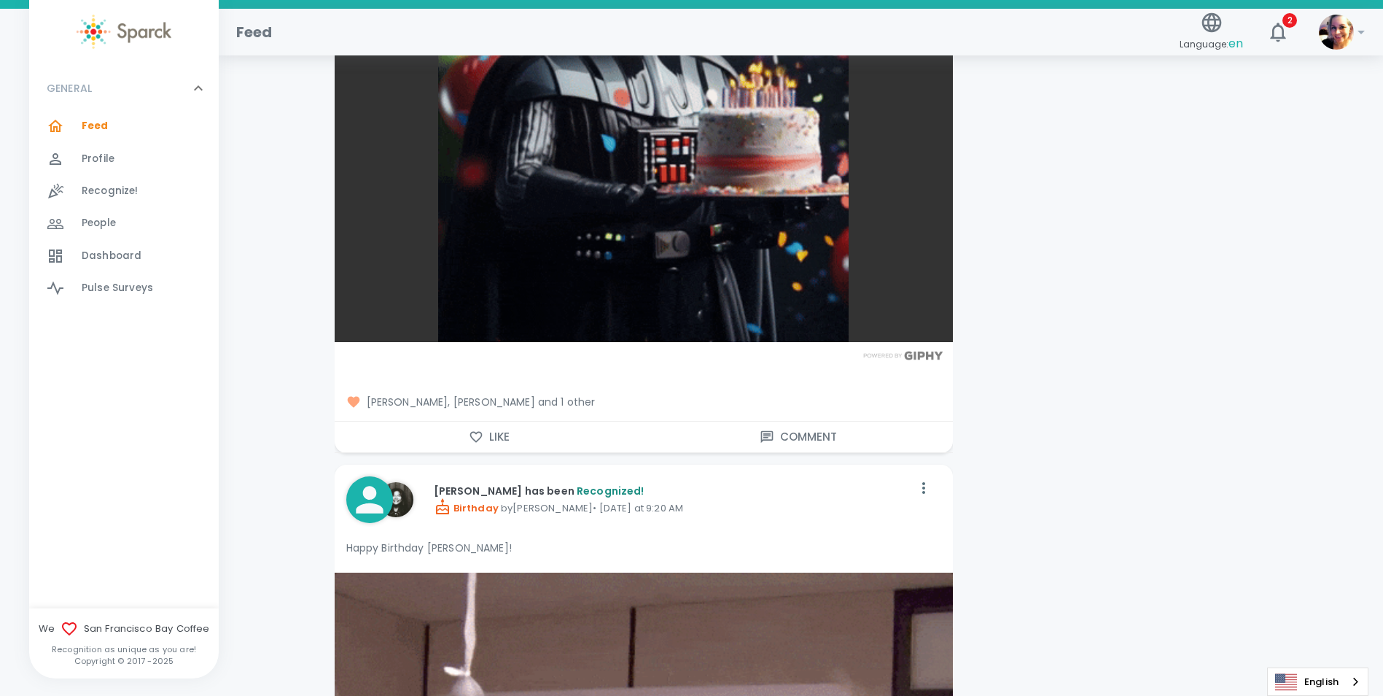
click at [472, 443] on icon "button" at bounding box center [476, 436] width 15 height 15
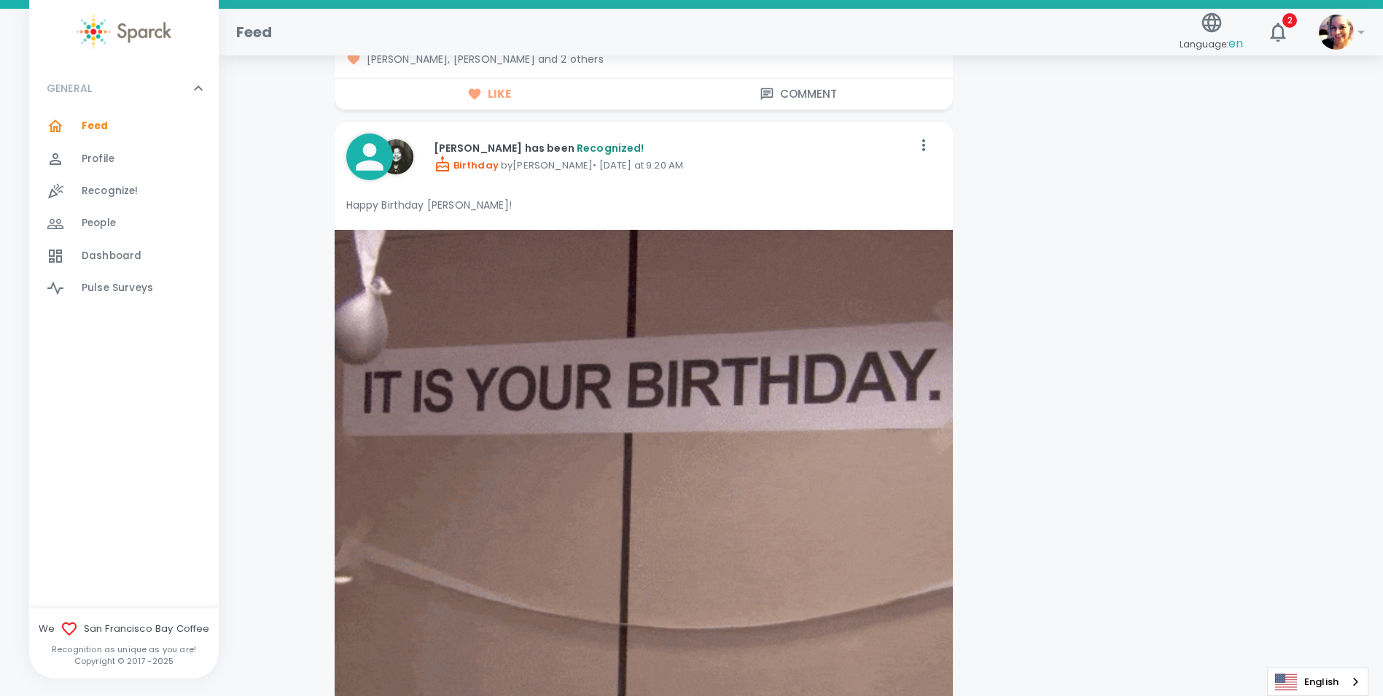
scroll to position [5687, 0]
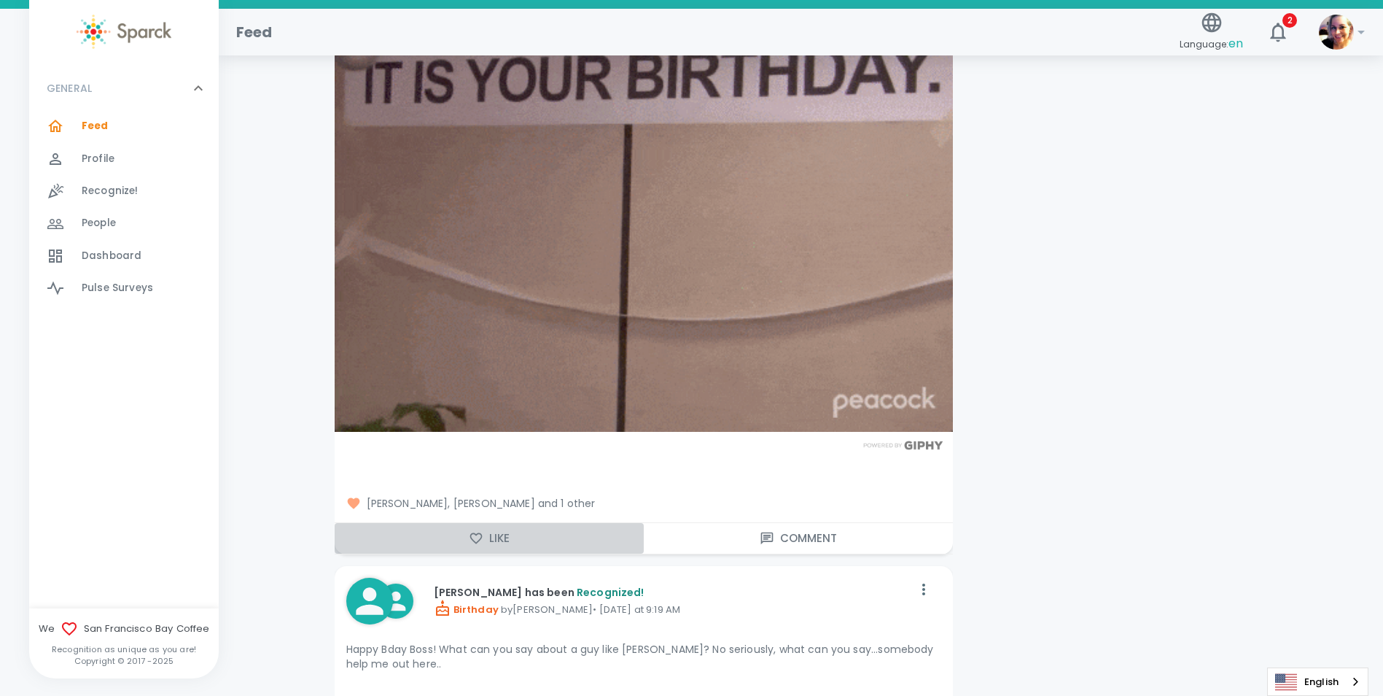
click at [516, 540] on button "Like" at bounding box center [489, 538] width 309 height 31
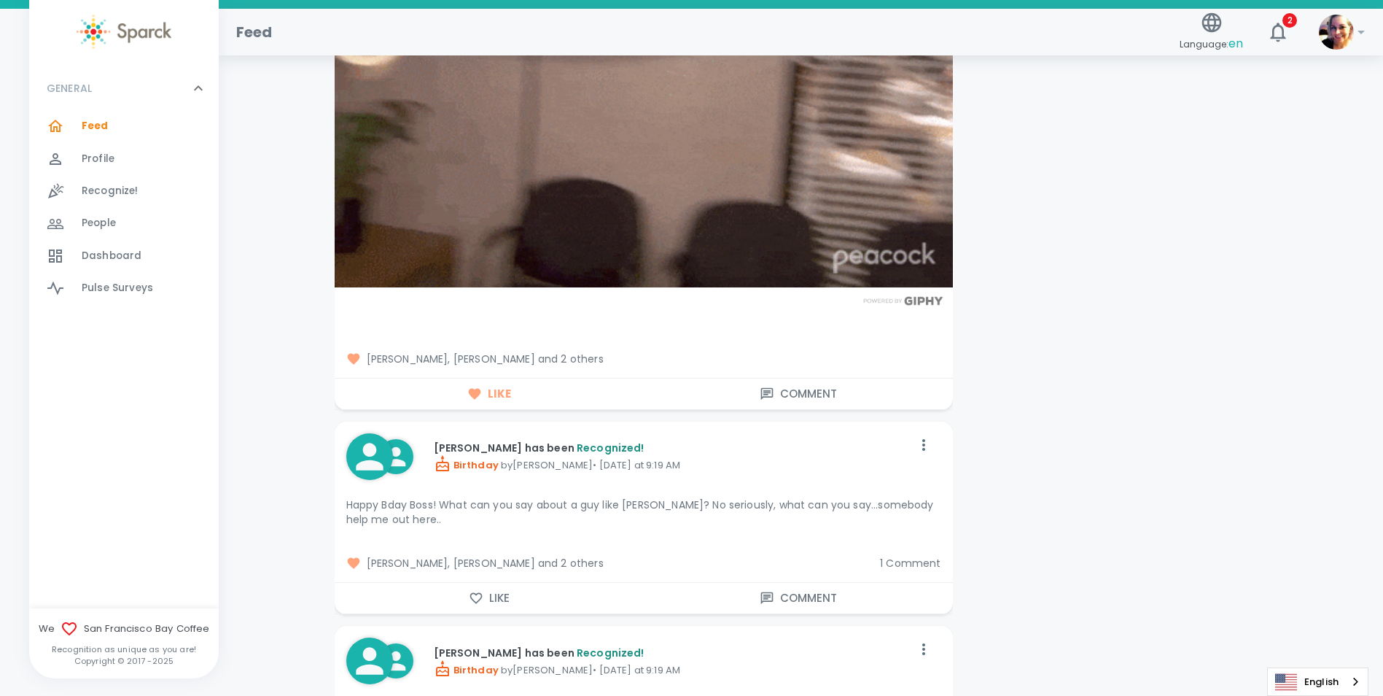
scroll to position [5979, 0]
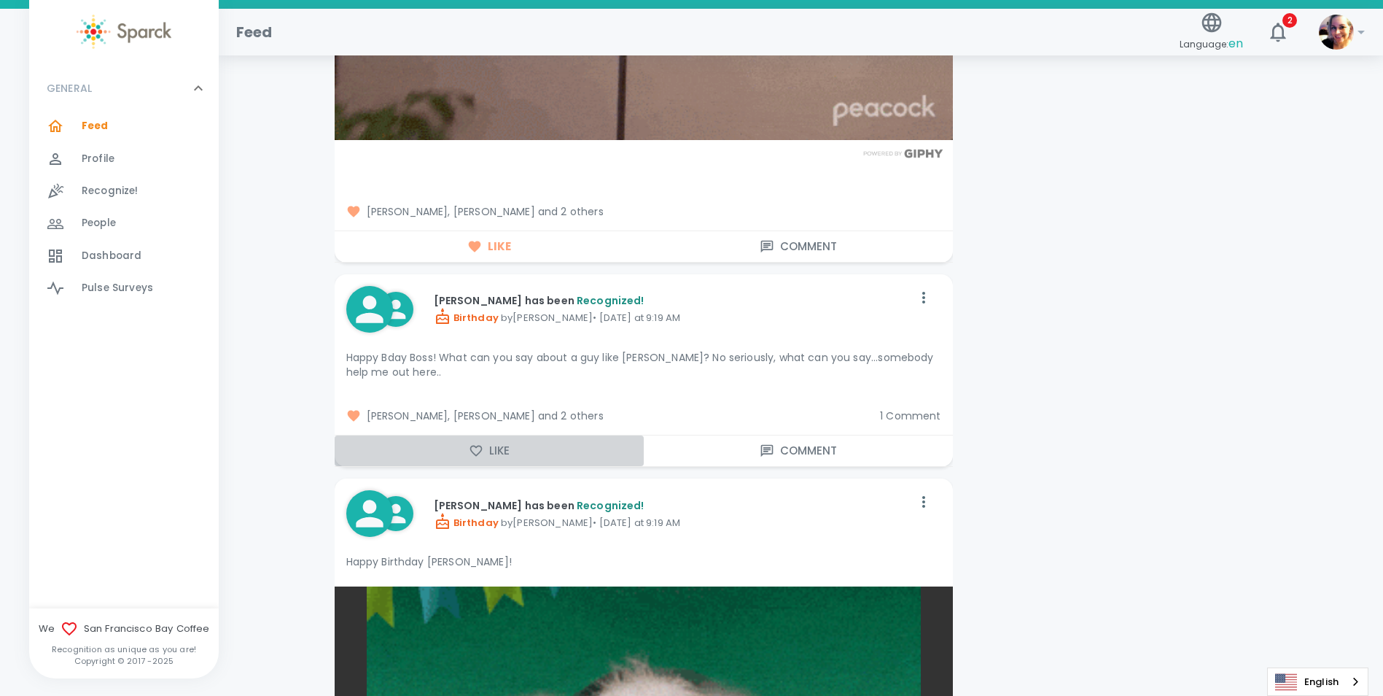
click at [501, 452] on button "Like" at bounding box center [489, 450] width 309 height 31
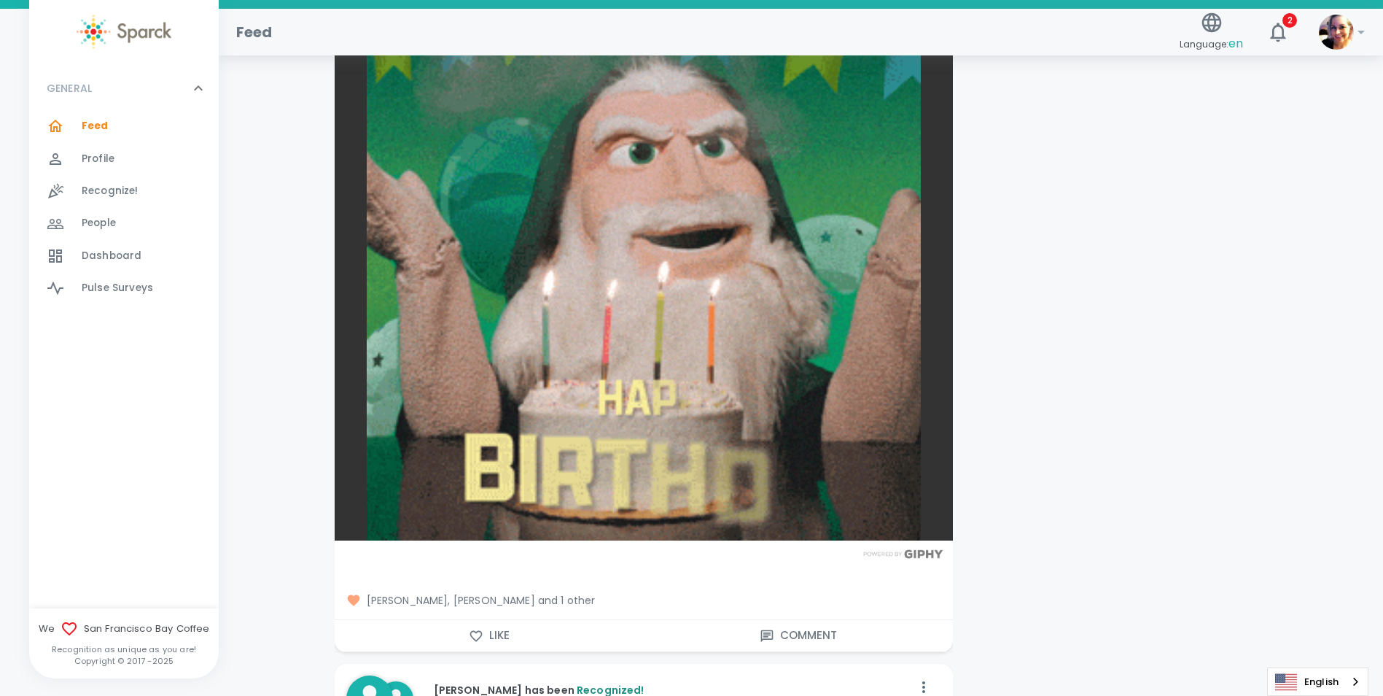
scroll to position [6635, 0]
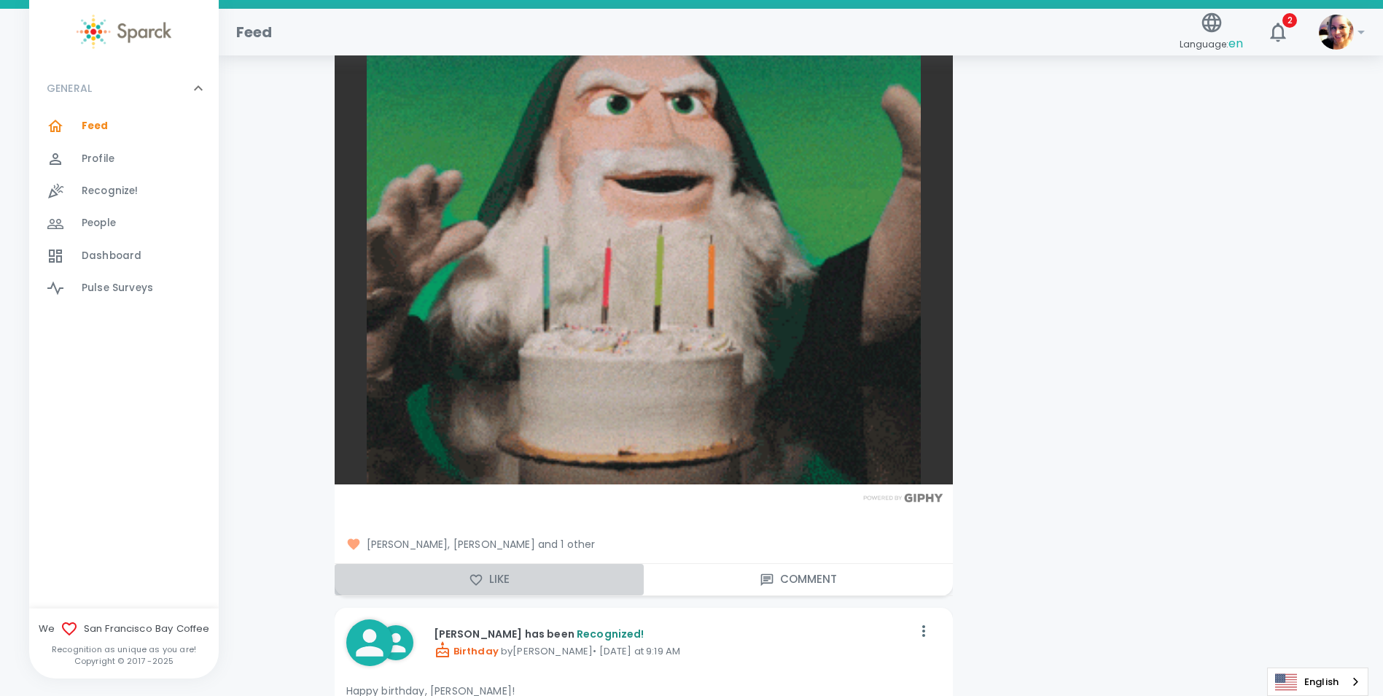
drag, startPoint x: 486, startPoint y: 579, endPoint x: 439, endPoint y: 566, distance: 49.2
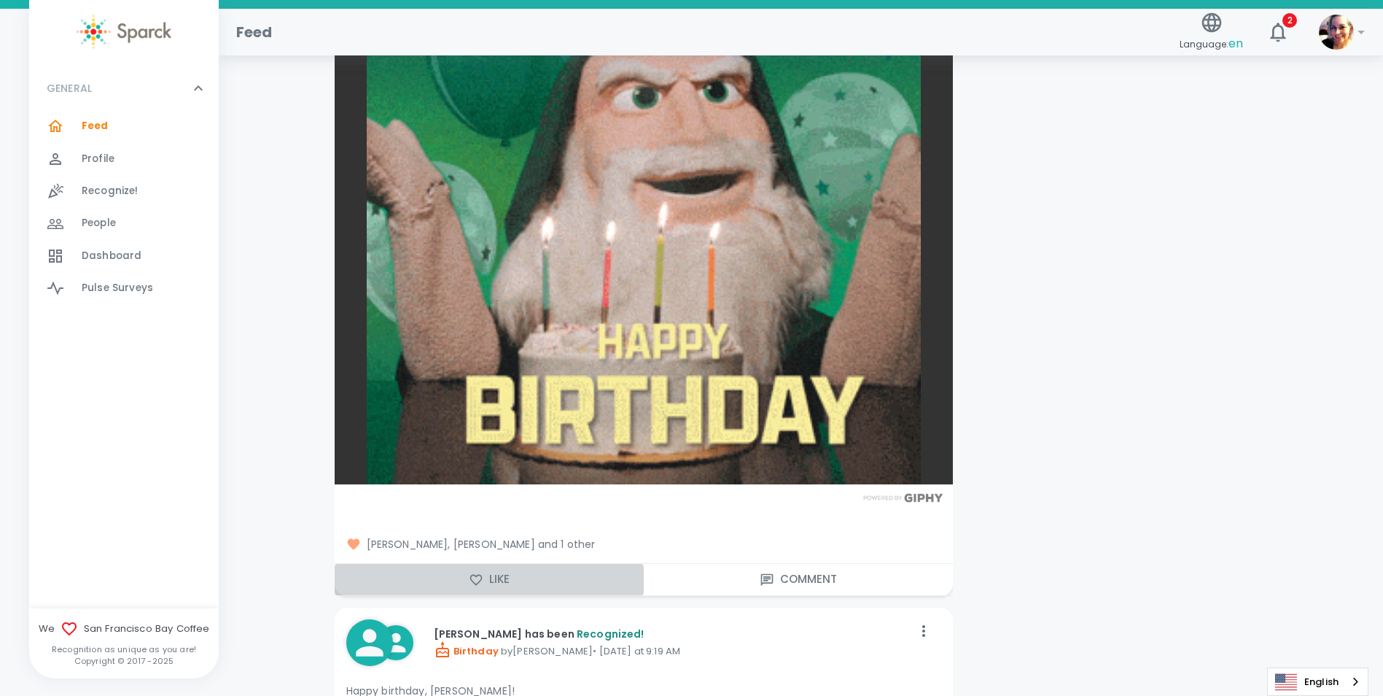
click at [485, 579] on button "Like" at bounding box center [489, 579] width 309 height 31
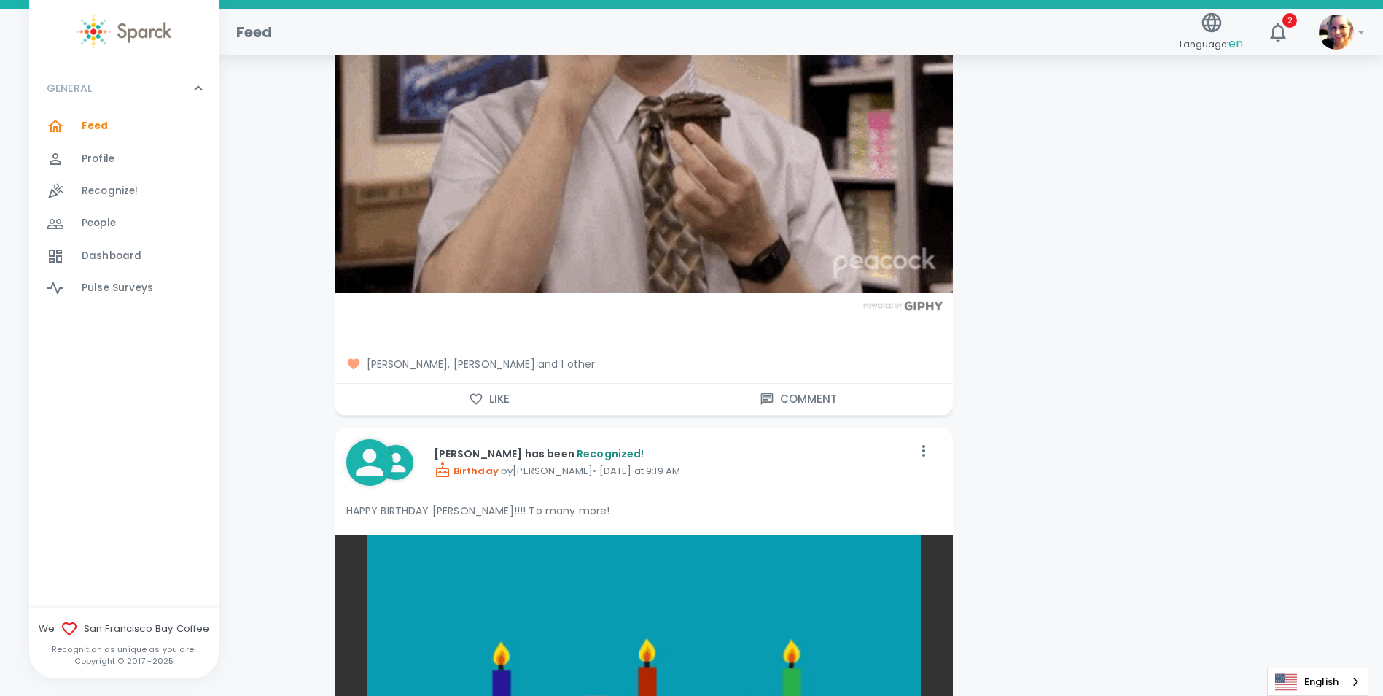
scroll to position [7583, 0]
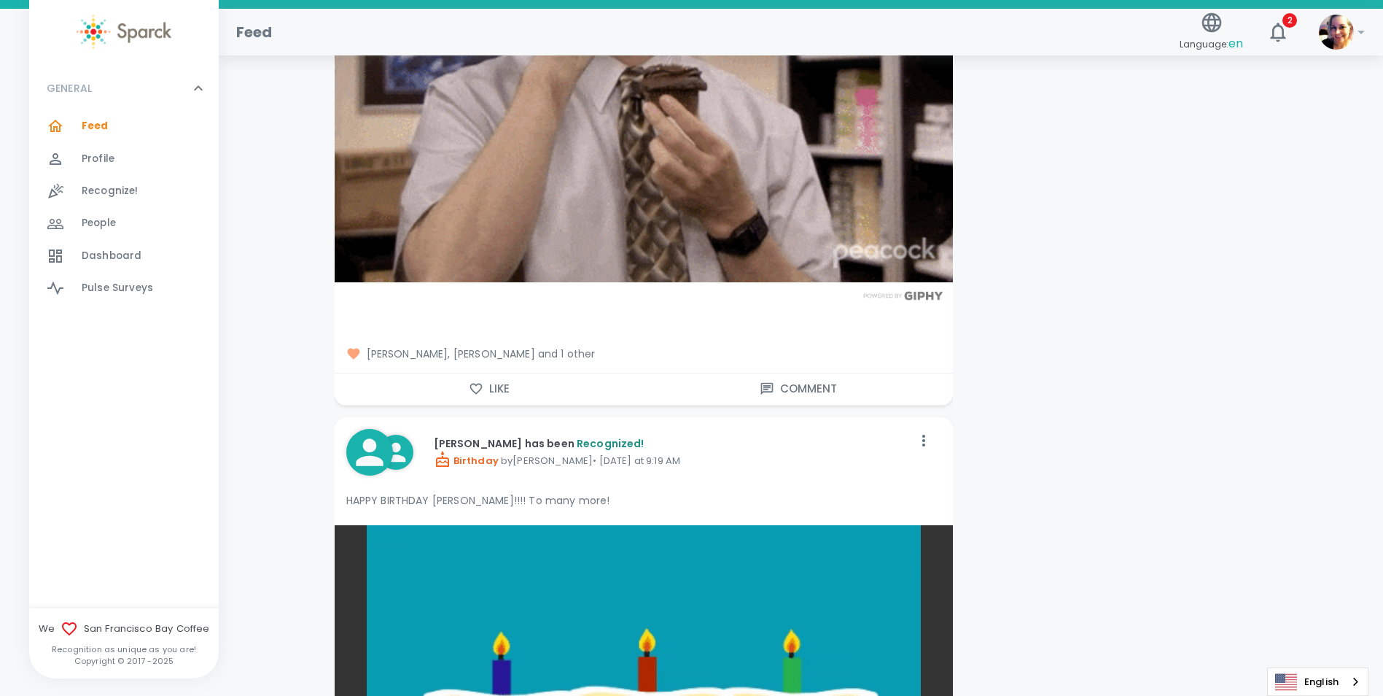
click at [494, 389] on button "Like" at bounding box center [489, 388] width 309 height 31
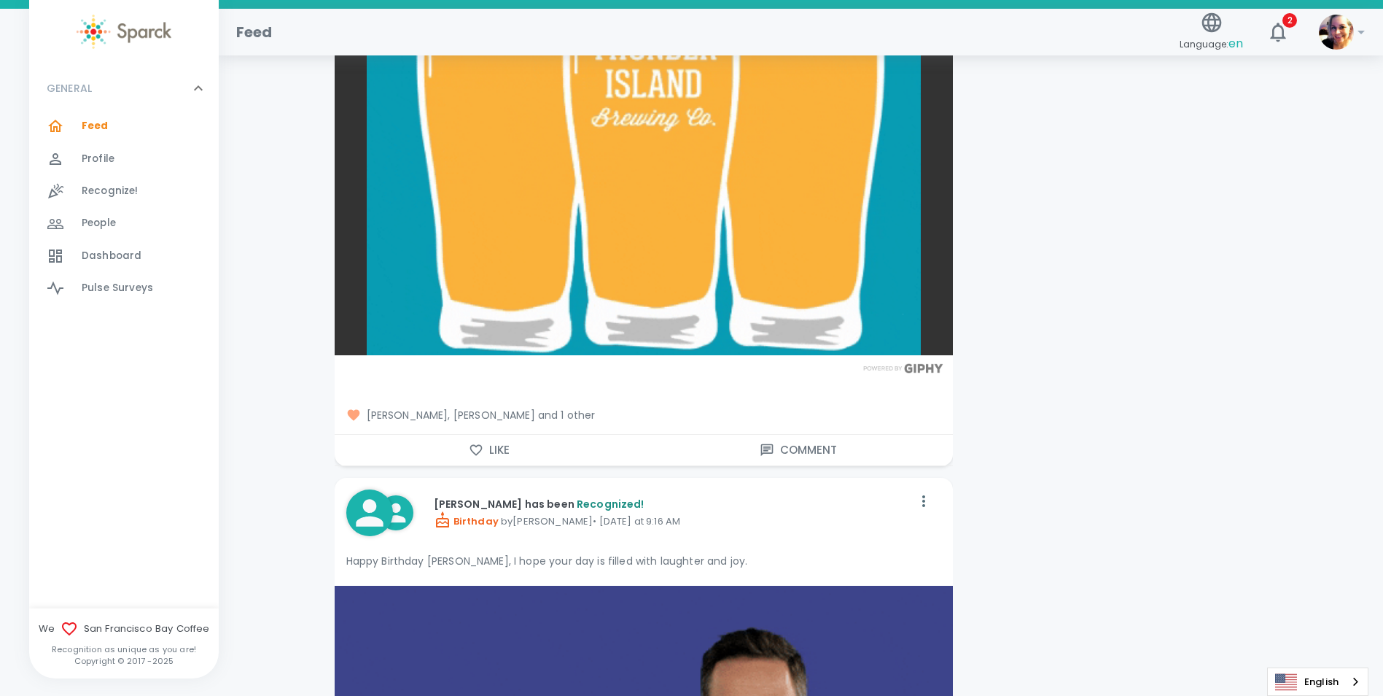
scroll to position [8312, 0]
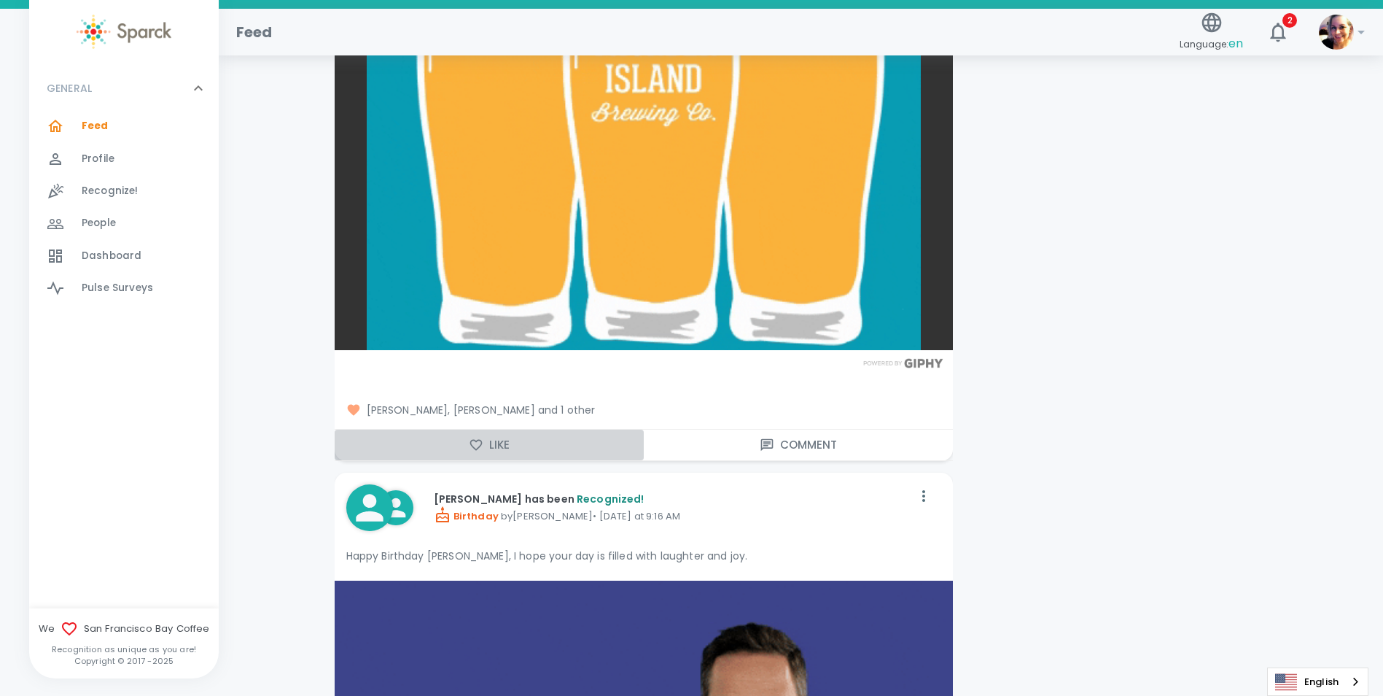
click at [483, 443] on button "Like" at bounding box center [489, 444] width 309 height 31
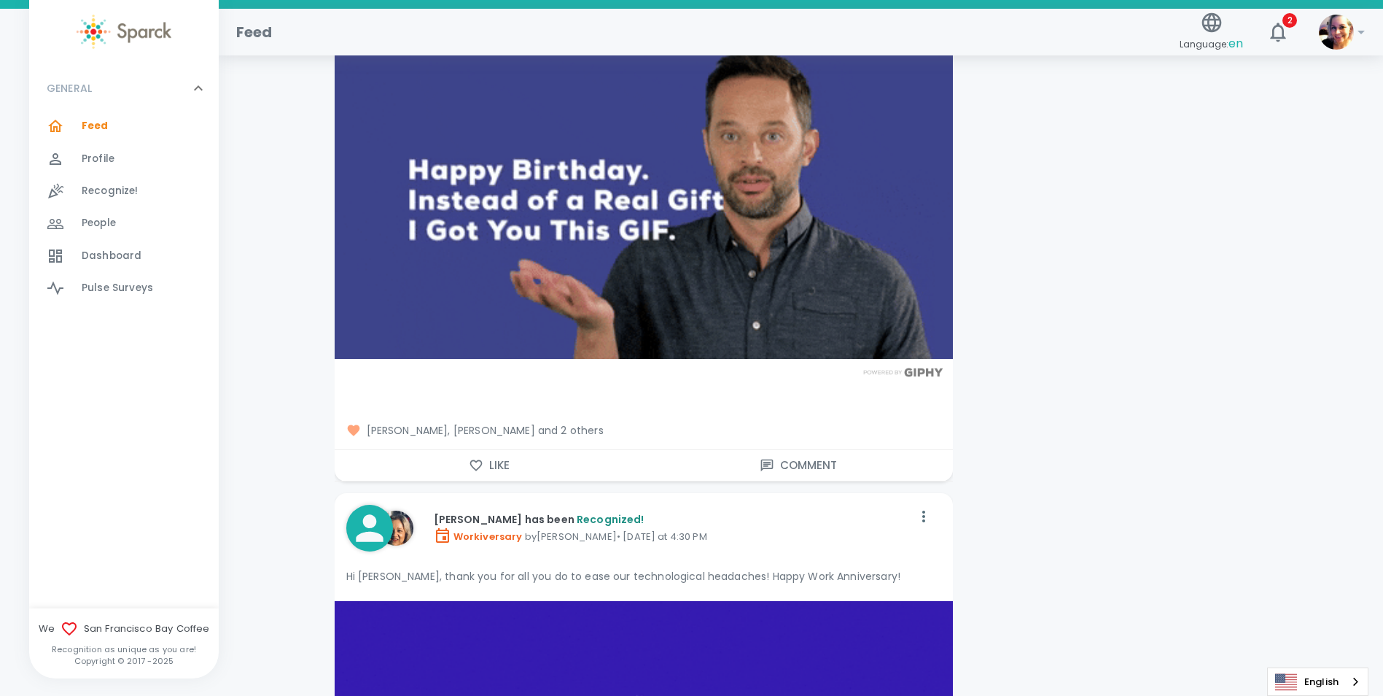
scroll to position [8896, 0]
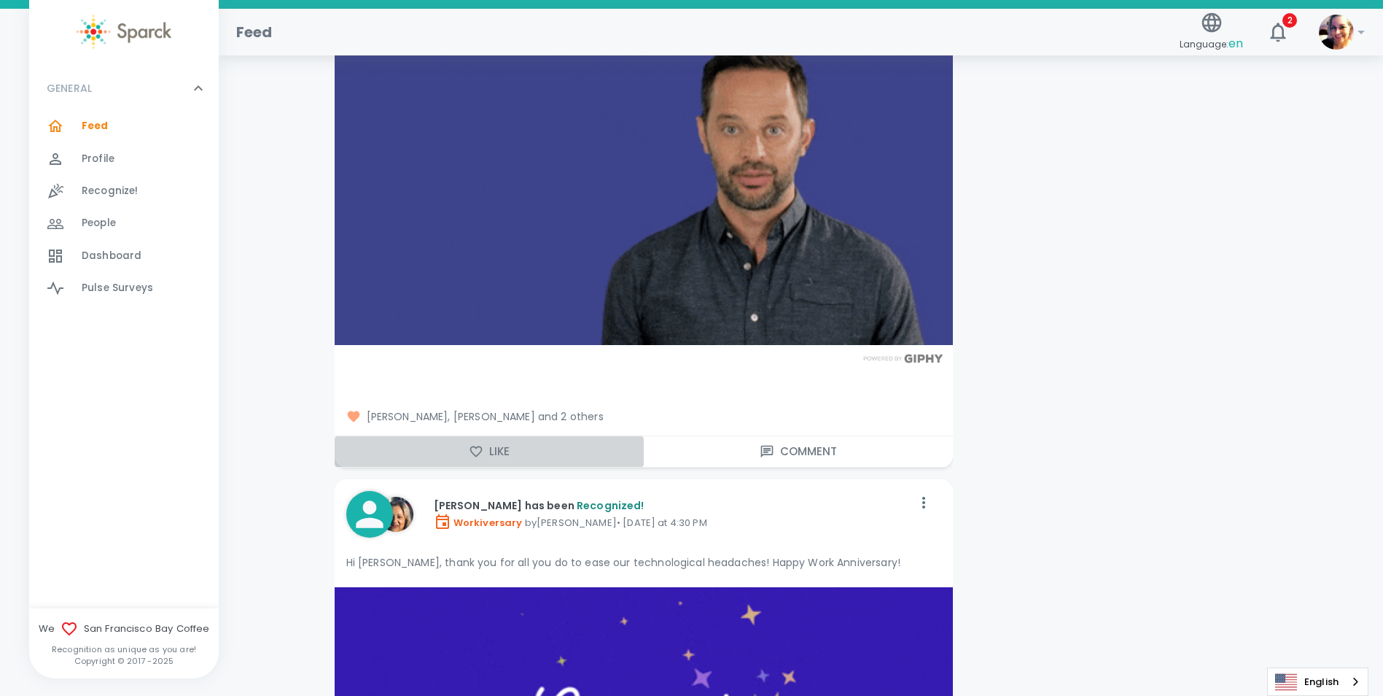
click at [490, 446] on button "Like" at bounding box center [489, 451] width 309 height 31
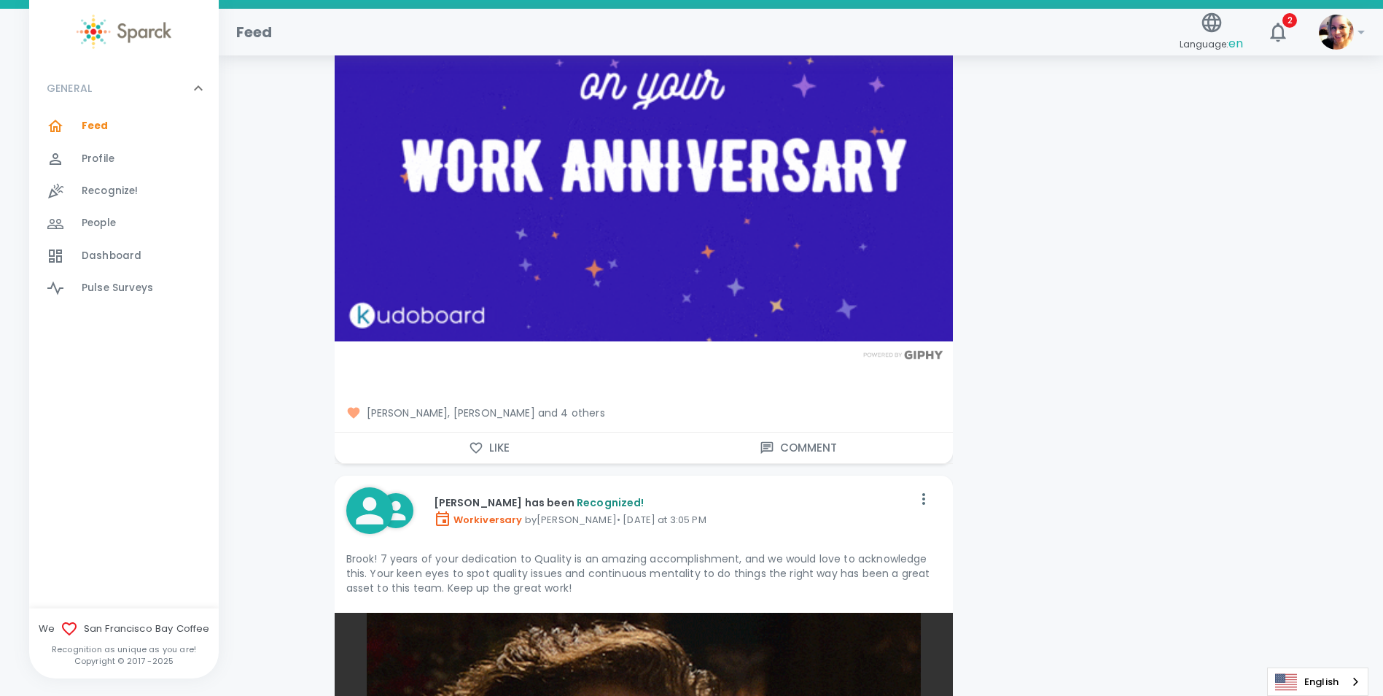
scroll to position [9625, 0]
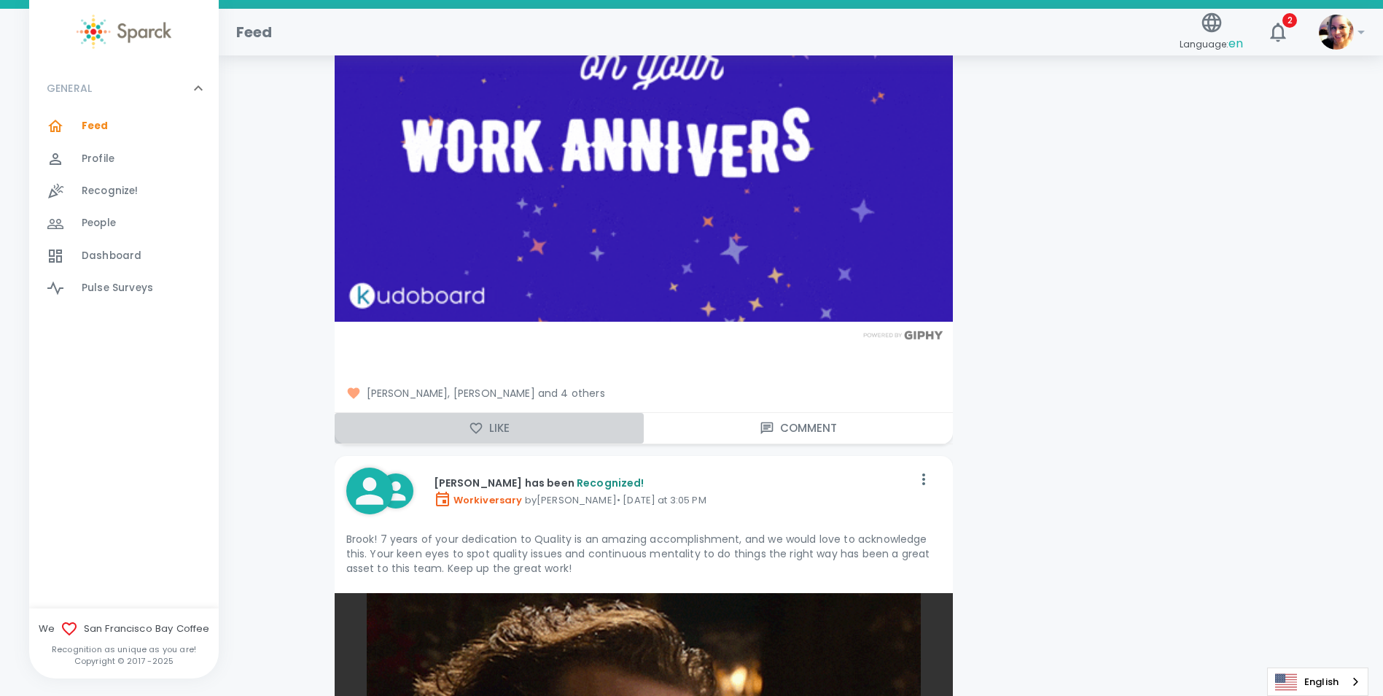
click at [505, 432] on button "Like" at bounding box center [489, 428] width 309 height 31
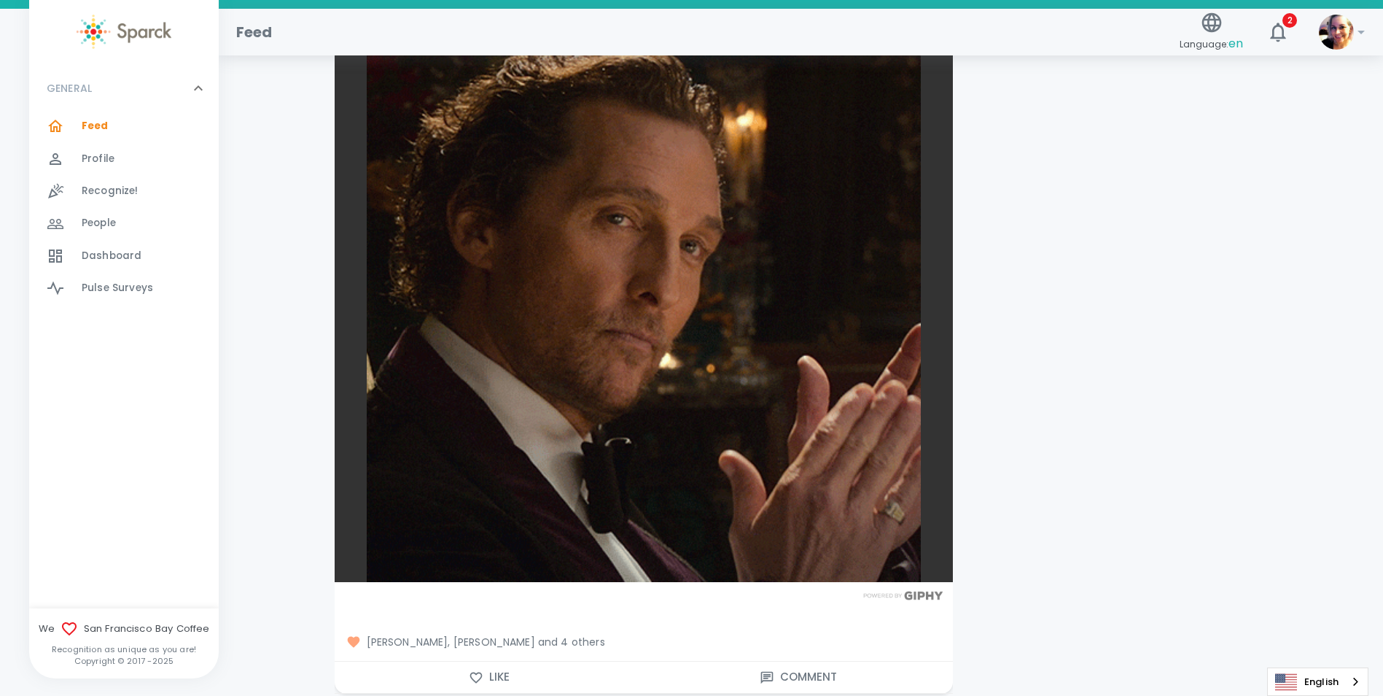
scroll to position [10281, 0]
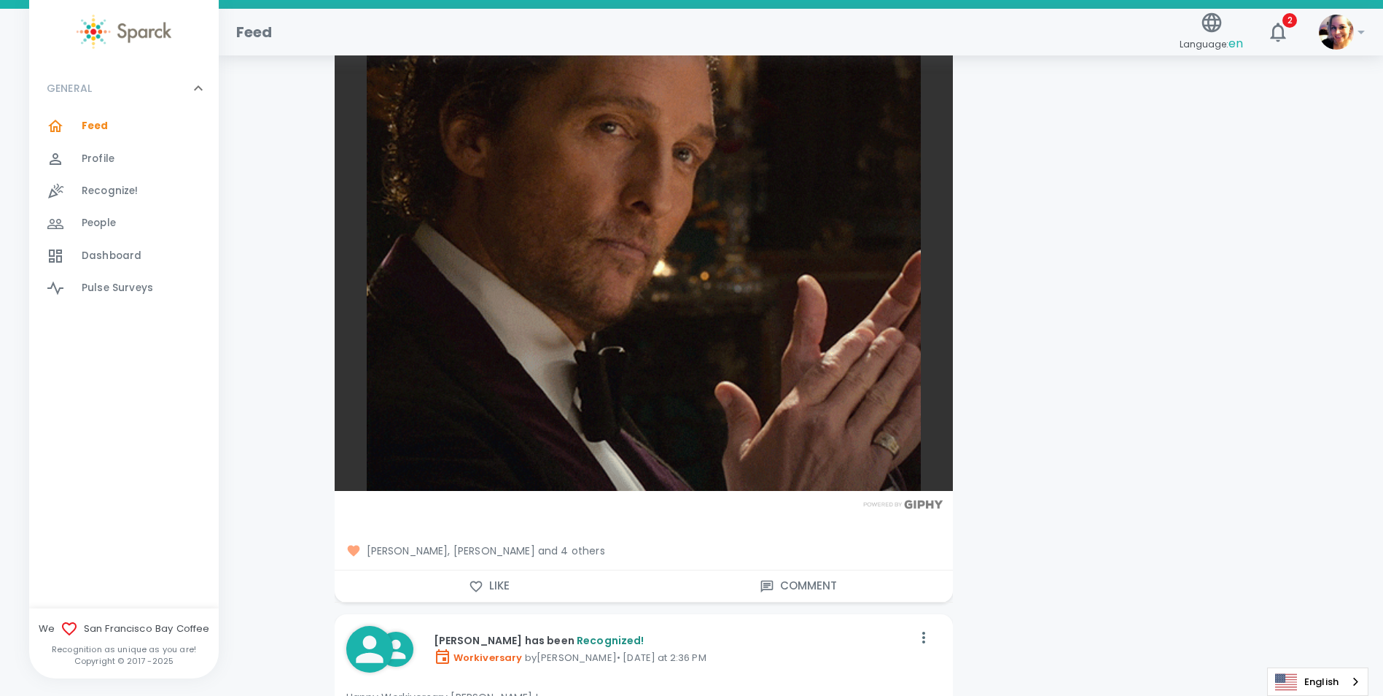
click at [476, 580] on icon "button" at bounding box center [476, 586] width 15 height 15
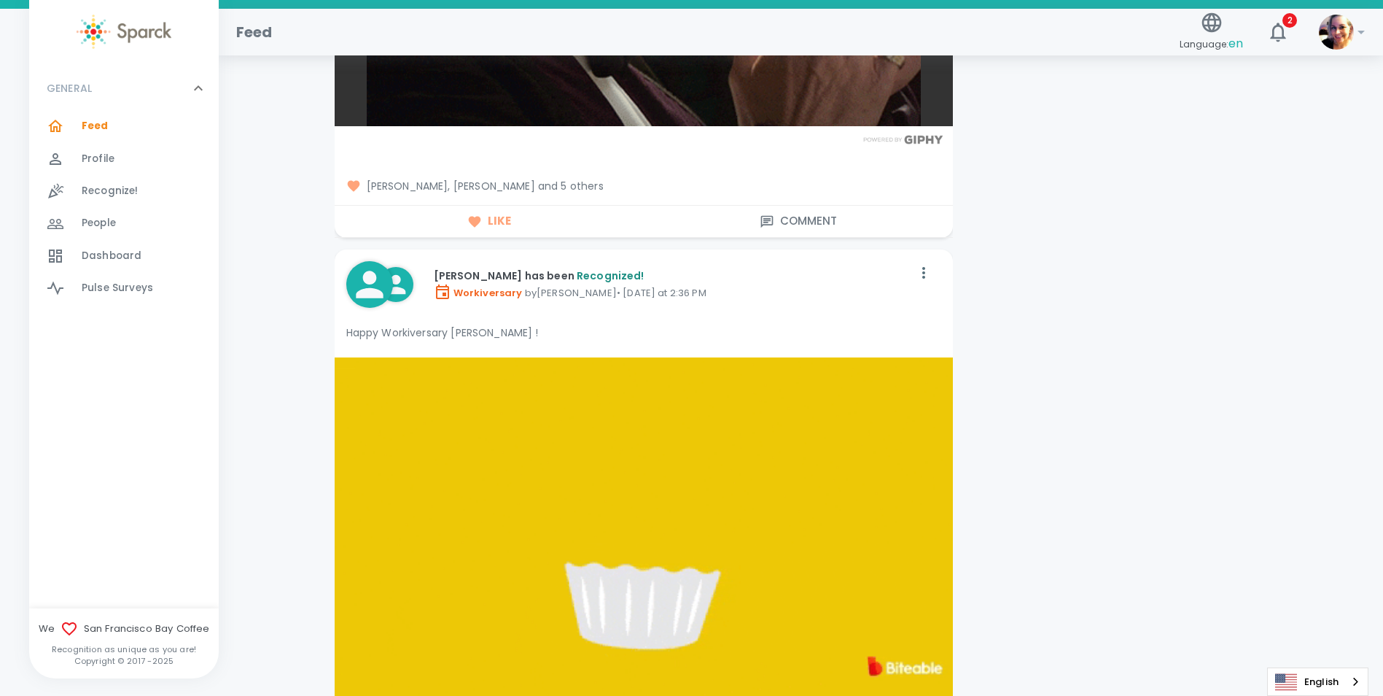
scroll to position [10865, 0]
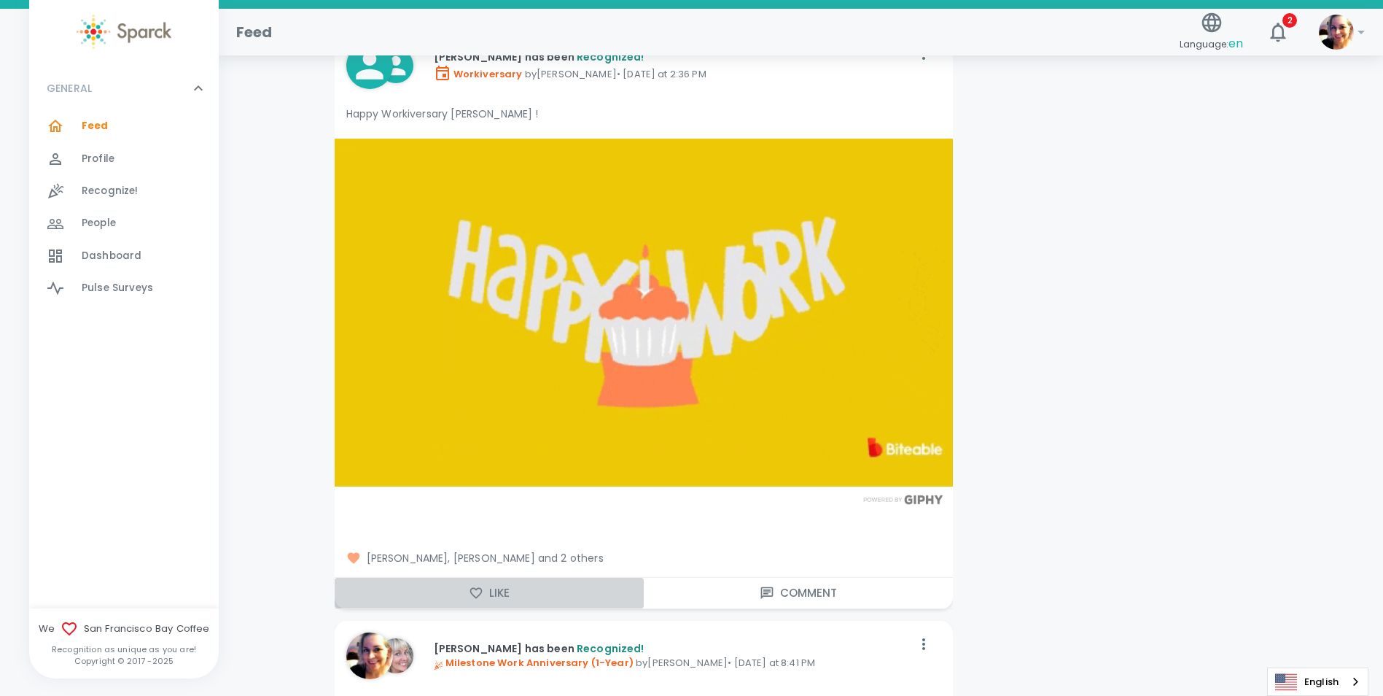
click at [487, 590] on button "Like" at bounding box center [489, 592] width 309 height 31
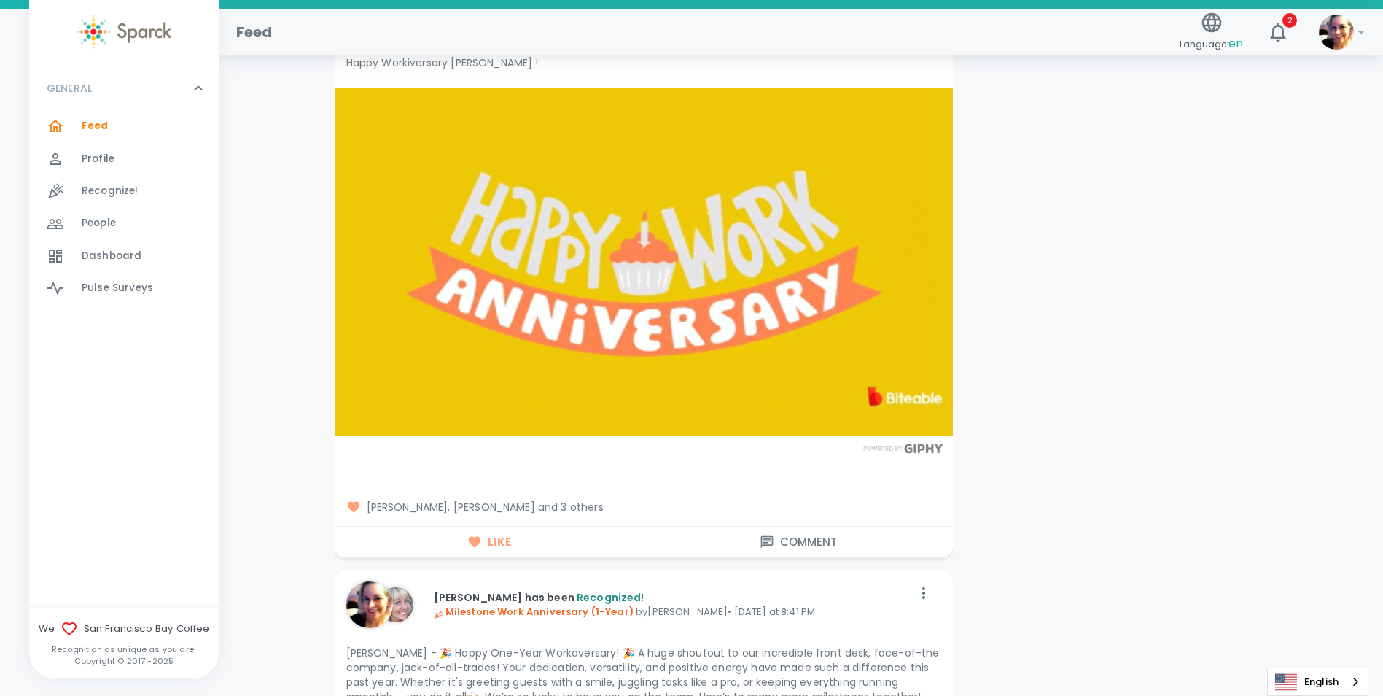
scroll to position [11156, 0]
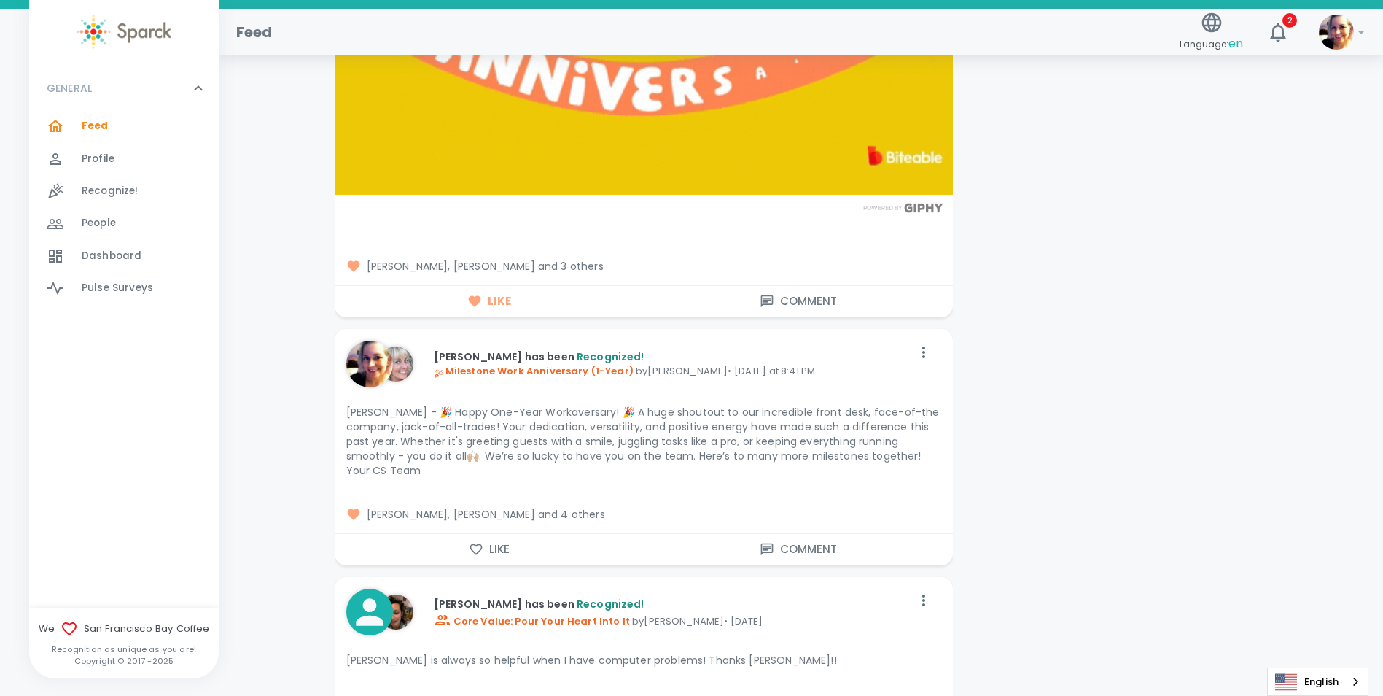
click at [582, 507] on span "[PERSON_NAME], [PERSON_NAME] and 4 others" at bounding box center [643, 514] width 595 height 15
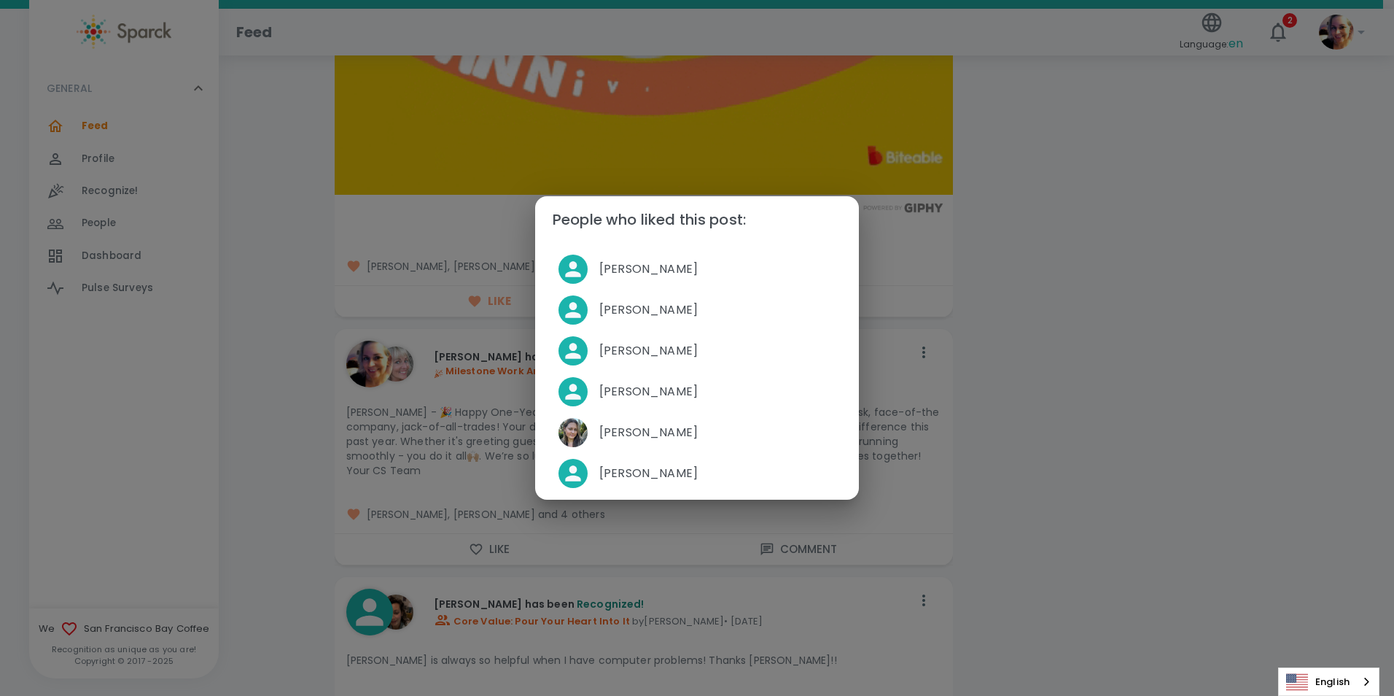
click at [287, 362] on div "People who liked this post: Simon Nguyen Palvinder Mann Joshua Conley Belen Car…" at bounding box center [697, 348] width 1394 height 696
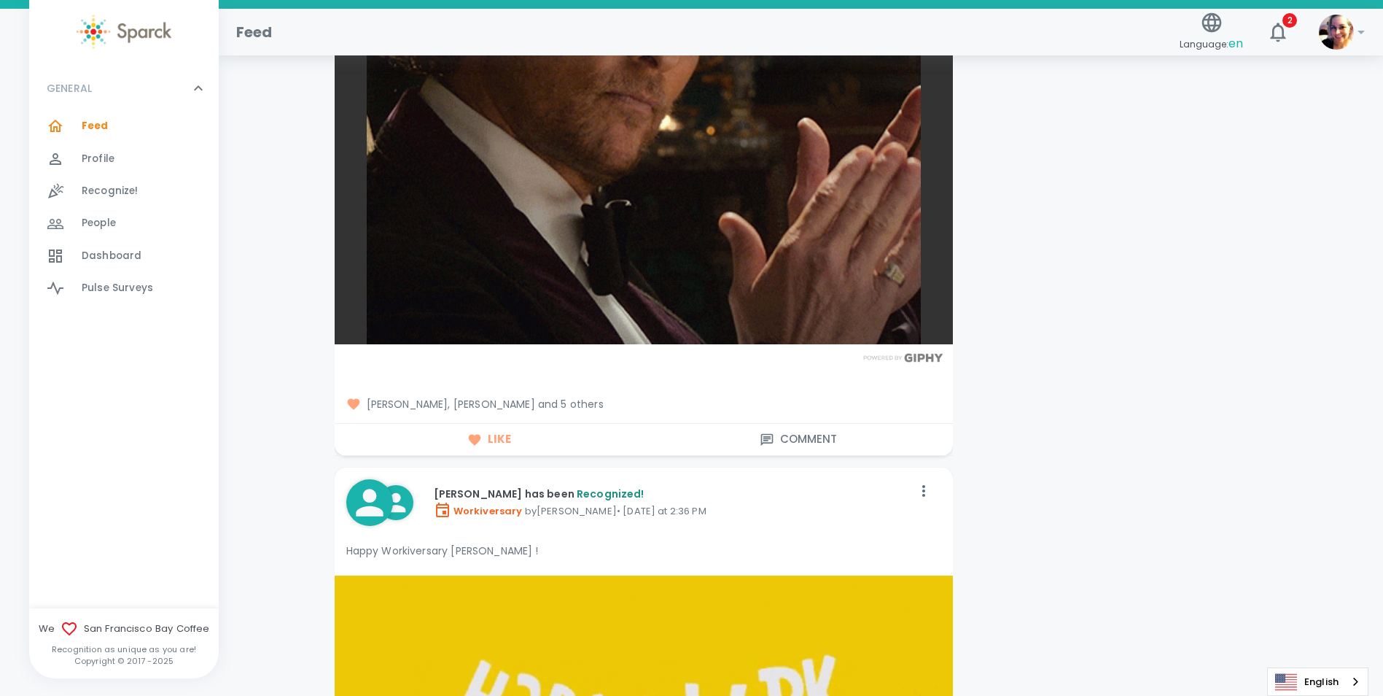
scroll to position [10427, 0]
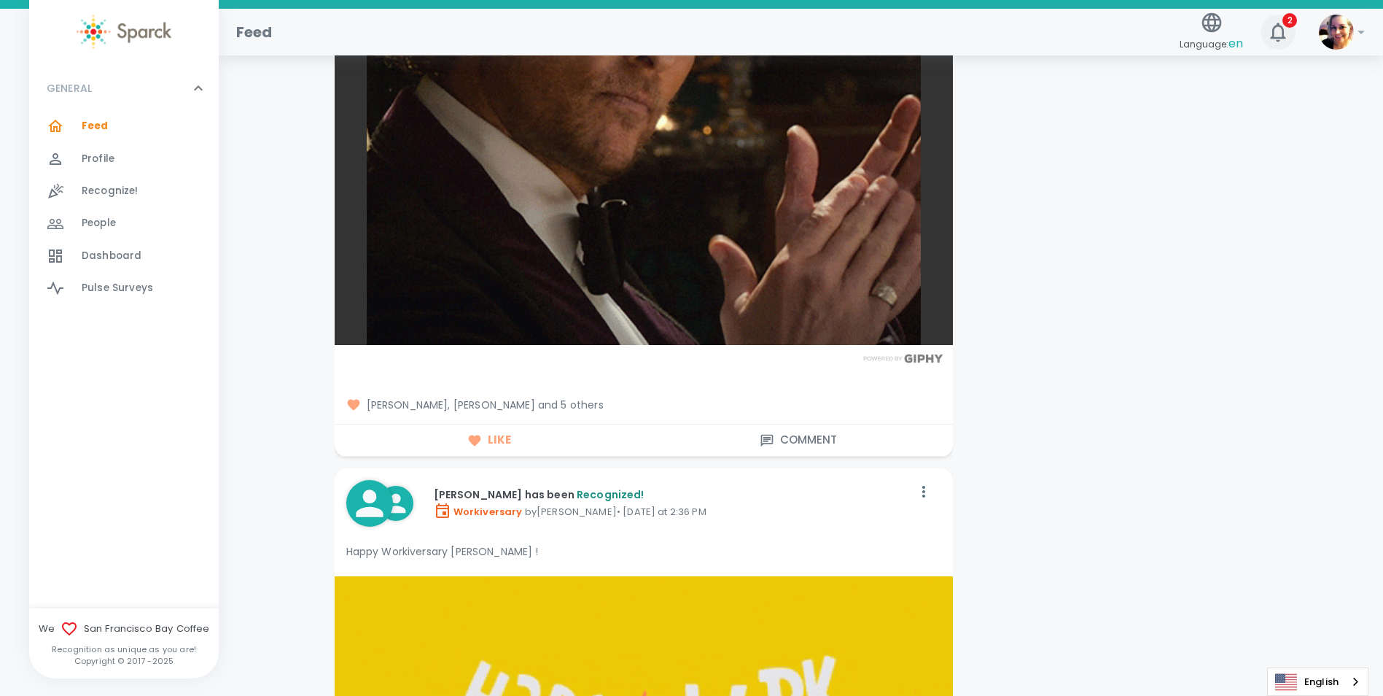
click at [1272, 33] on icon "button" at bounding box center [1278, 31] width 23 height 23
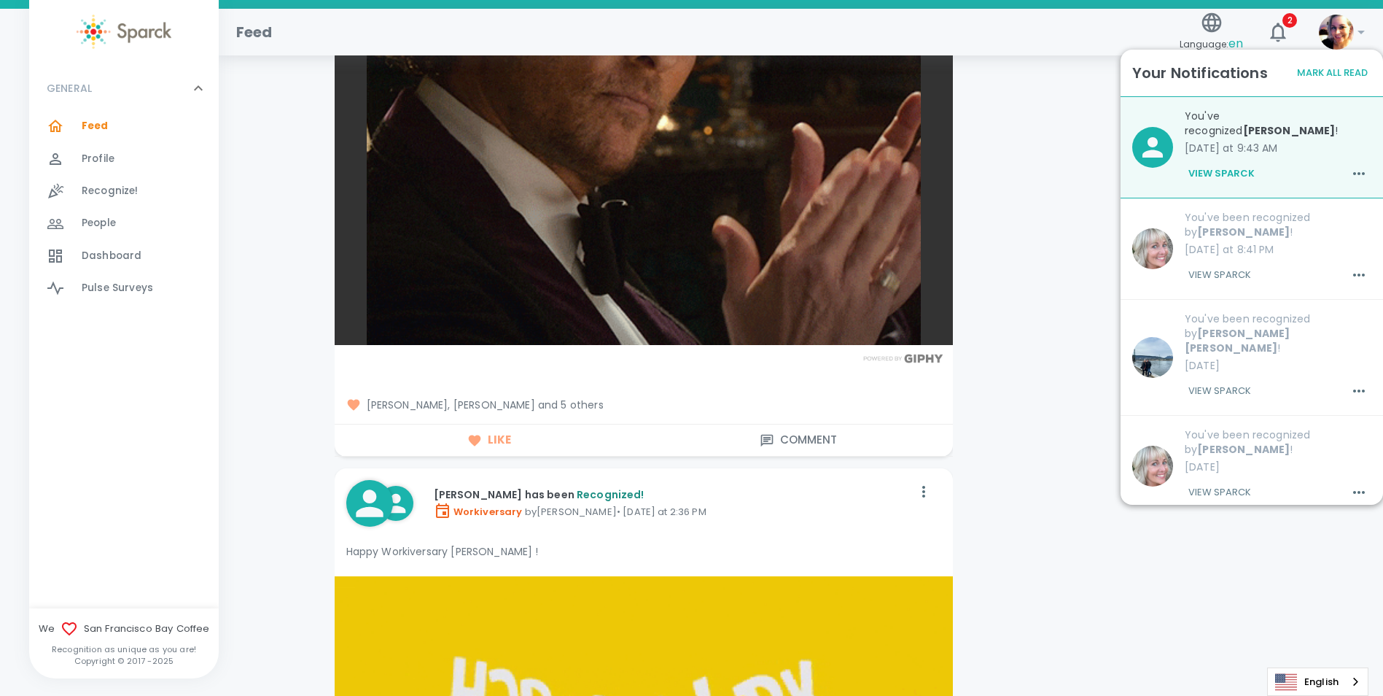
click at [1340, 73] on button "Mark All Read" at bounding box center [1333, 73] width 78 height 23
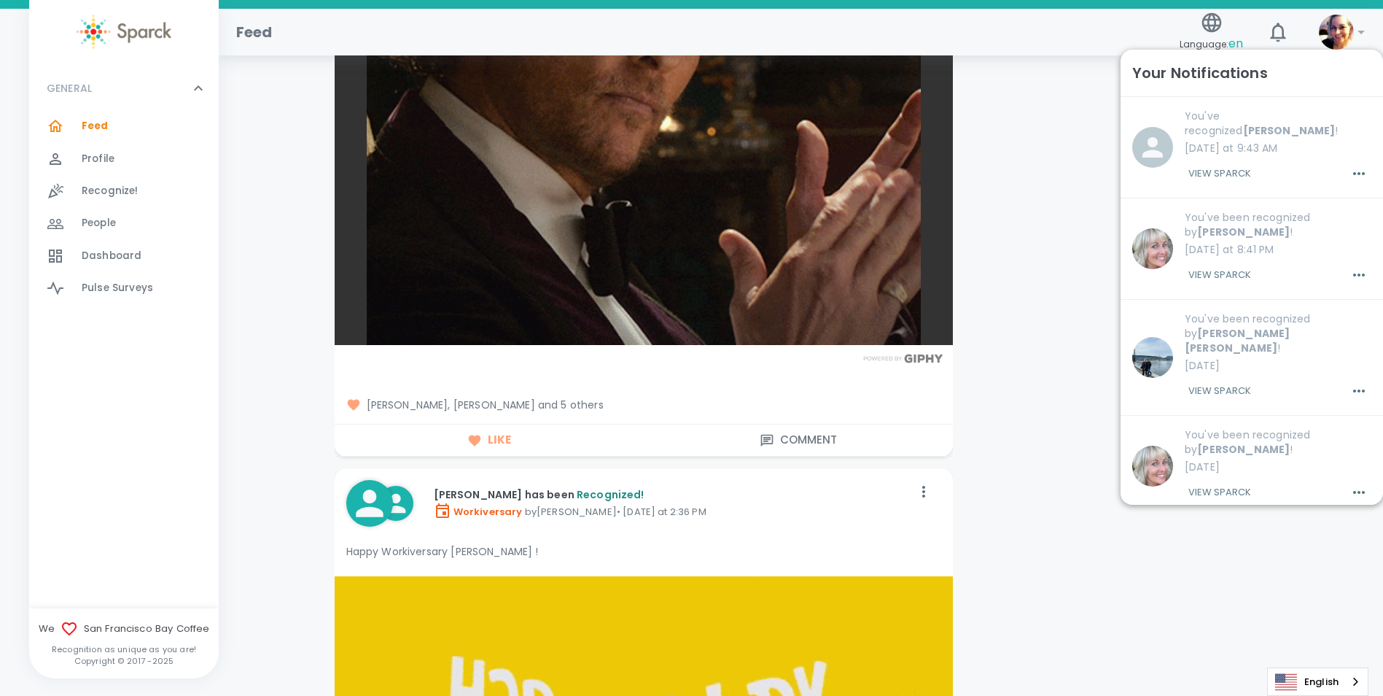
click at [1038, 31] on div "Feed" at bounding box center [699, 26] width 949 height 35
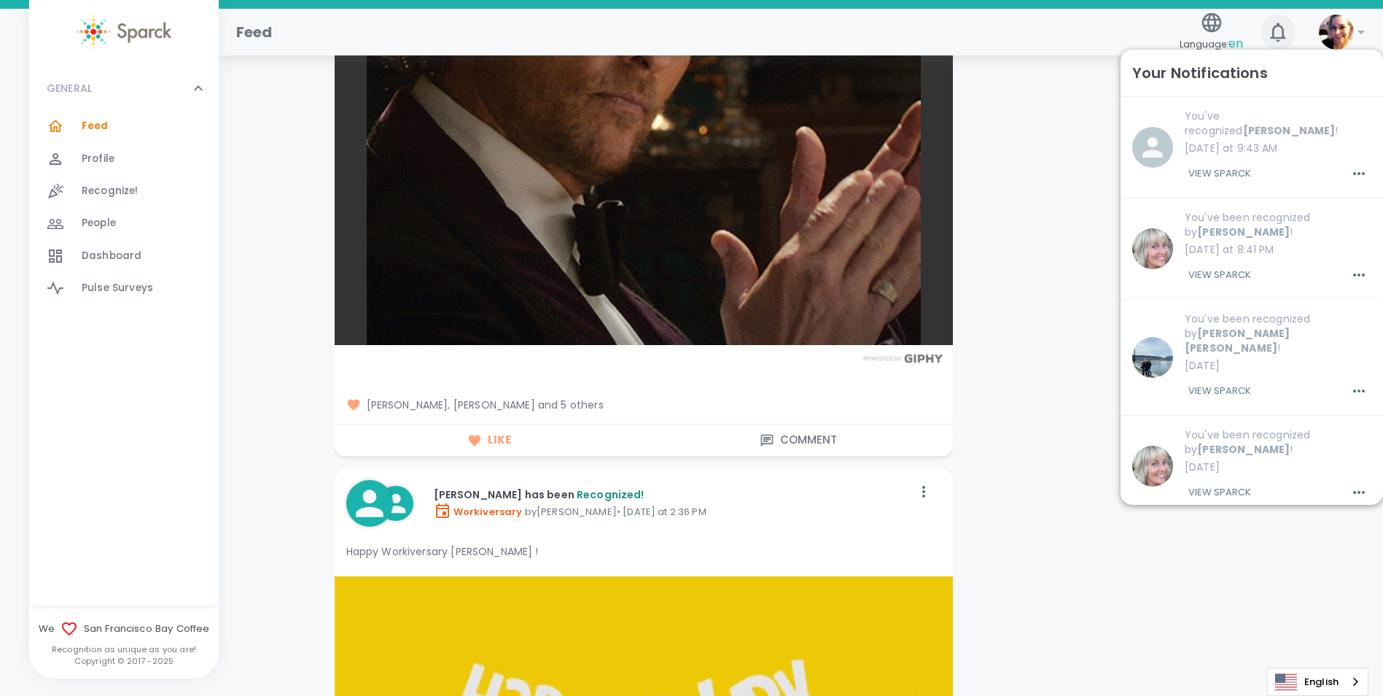
click at [1282, 35] on icon "button" at bounding box center [1278, 31] width 23 height 23
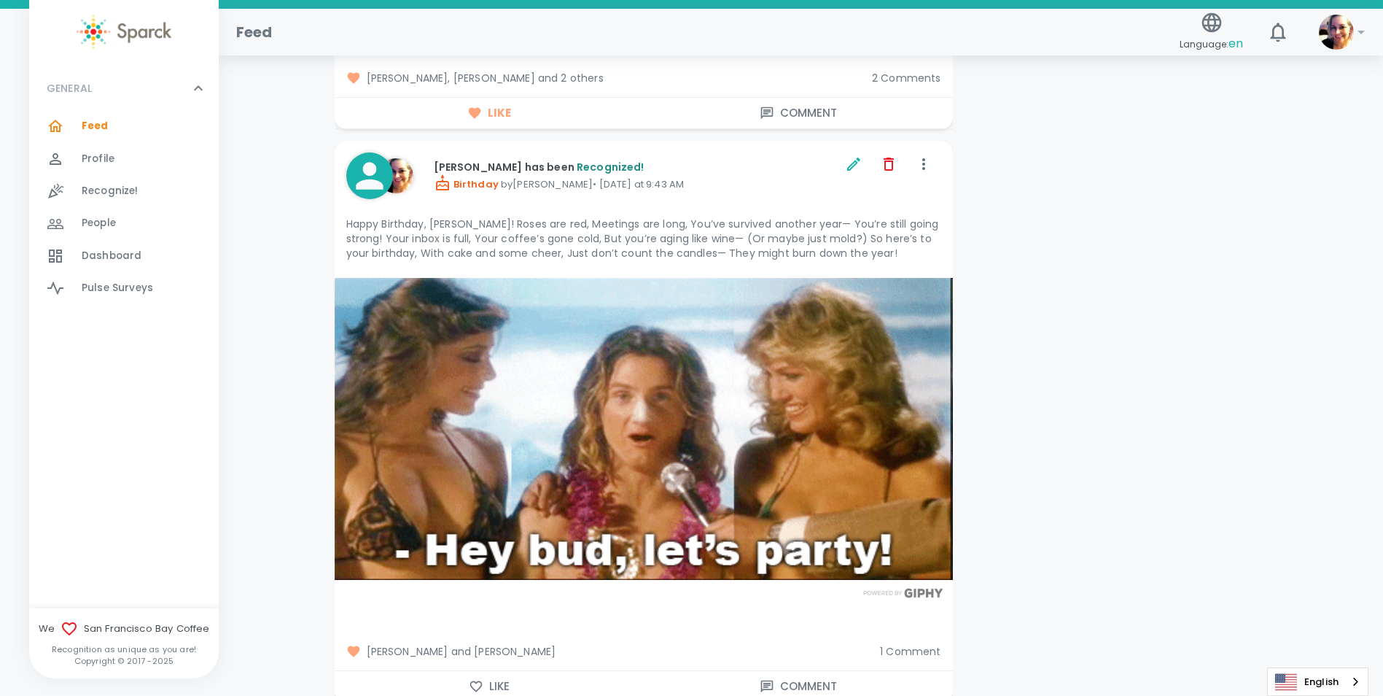
scroll to position [2042, 0]
